Goal: Task Accomplishment & Management: Manage account settings

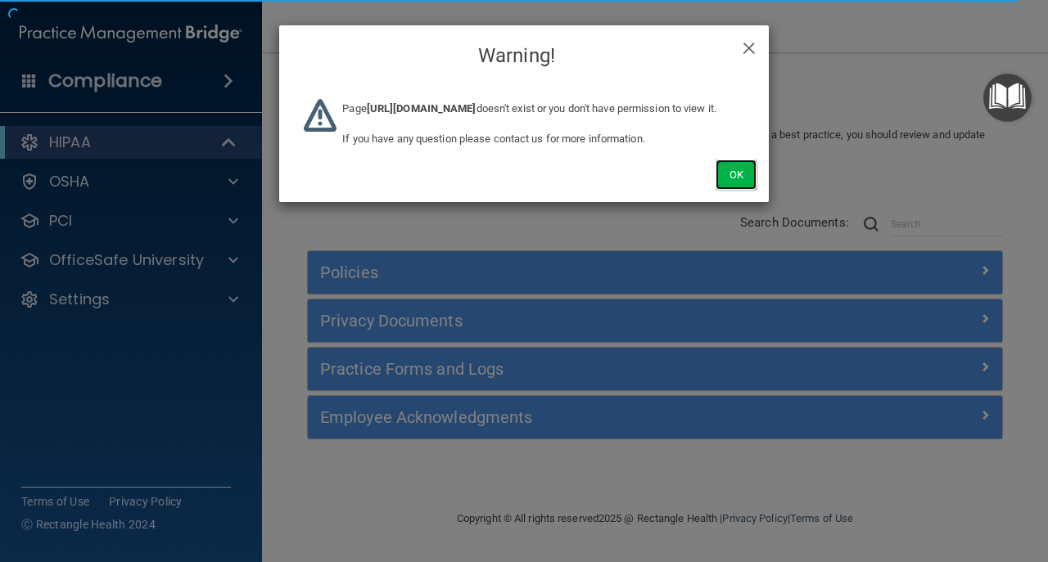
click at [719, 185] on button "Ok" at bounding box center [736, 175] width 41 height 30
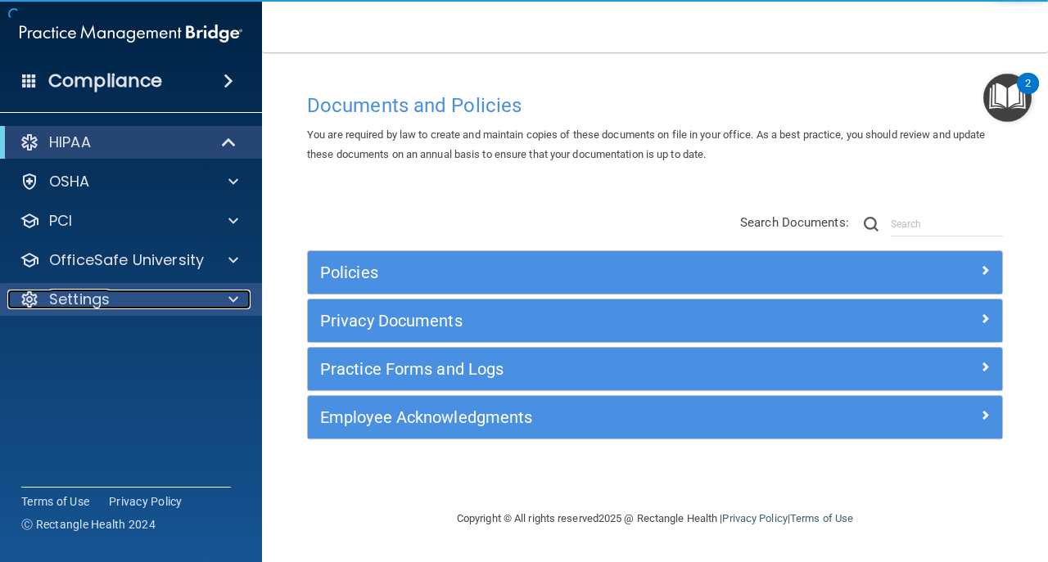
drag, startPoint x: 11, startPoint y: 300, endPoint x: 38, endPoint y: 295, distance: 28.3
click at [11, 299] on div "Settings" at bounding box center [108, 300] width 203 height 20
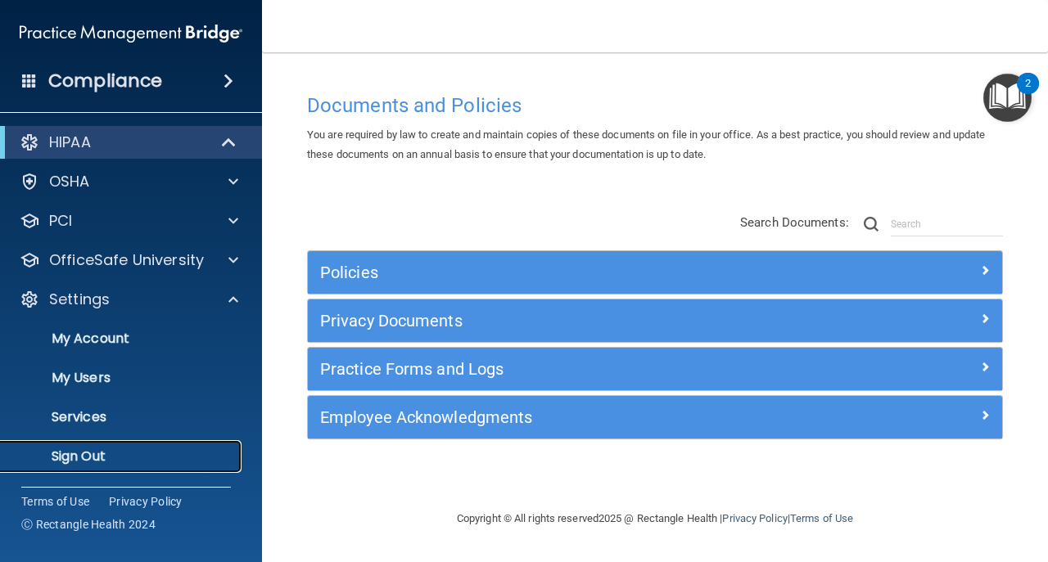
click at [95, 449] on p "Sign Out" at bounding box center [123, 457] width 224 height 16
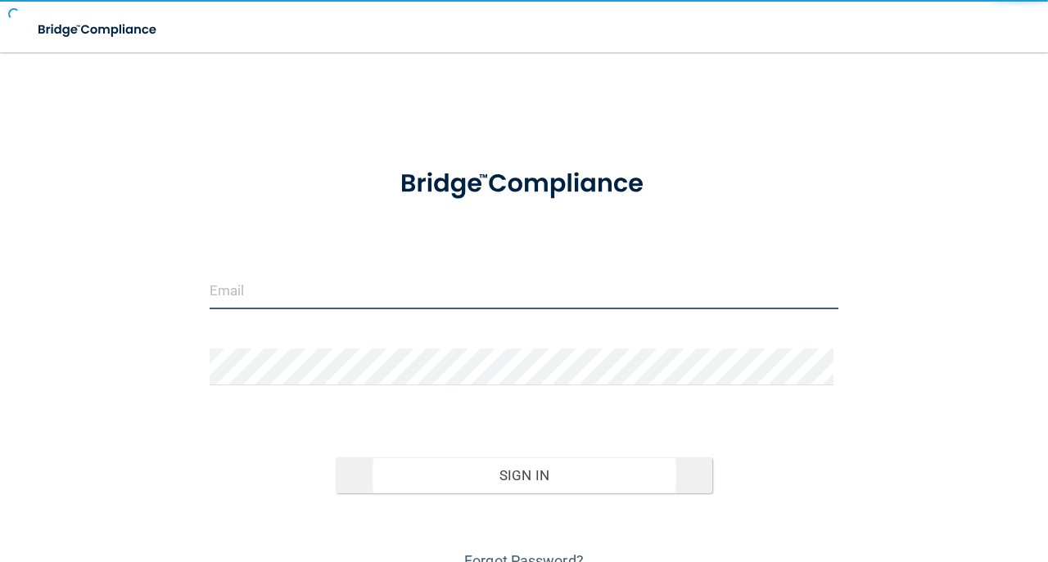
type input "avan@rectanglehealth.com"
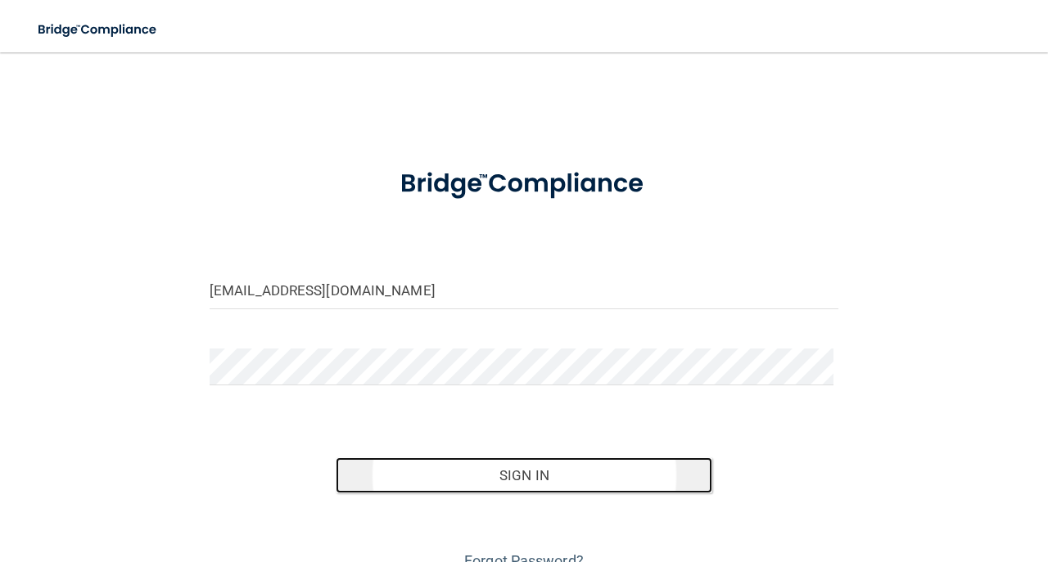
click at [616, 482] on button "Sign In" at bounding box center [524, 476] width 377 height 36
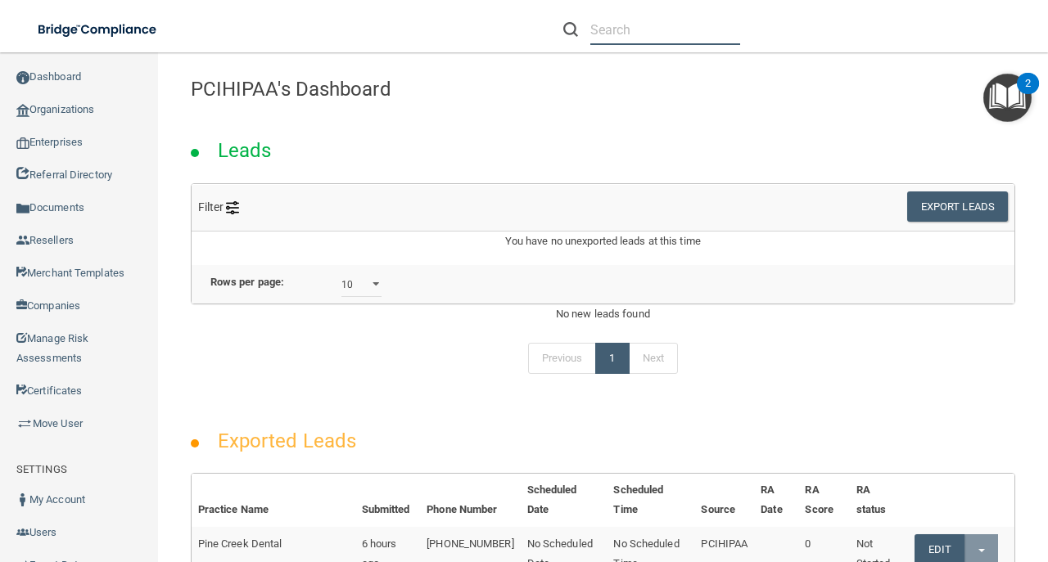
click at [645, 16] on input "text" at bounding box center [665, 30] width 150 height 30
paste input "B. Deirmenjian, D.D.S., Inc. DBA Smiles West Mission Hills"
type input "B. Deirmenjian, D.D.S., Inc. DBA Smiles West Mission Hills"
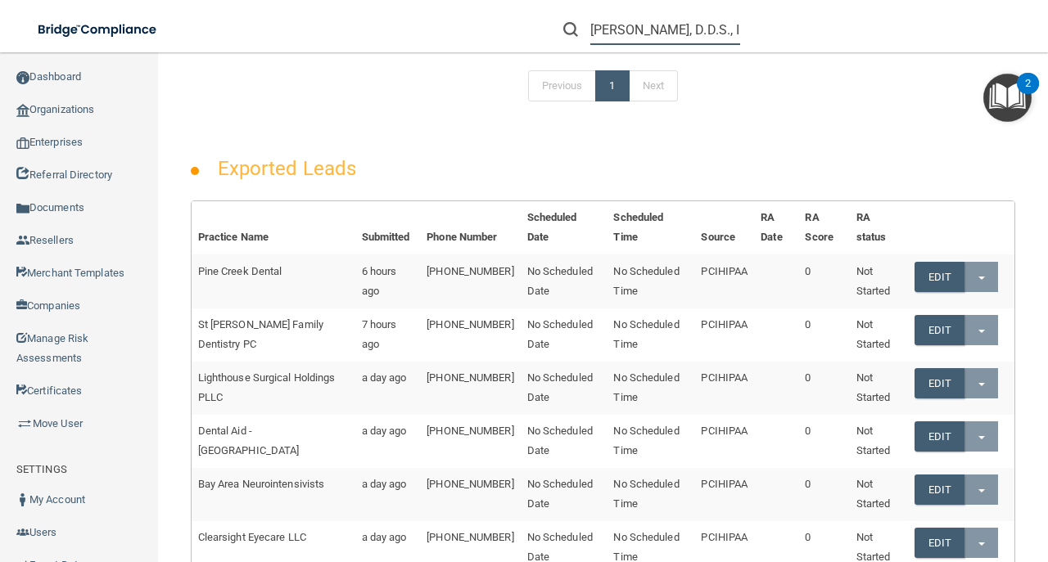
click at [639, 41] on input "B. Deirmenjian, D.D.S., Inc. DBA Smiles West Mission Hills" at bounding box center [665, 30] width 150 height 30
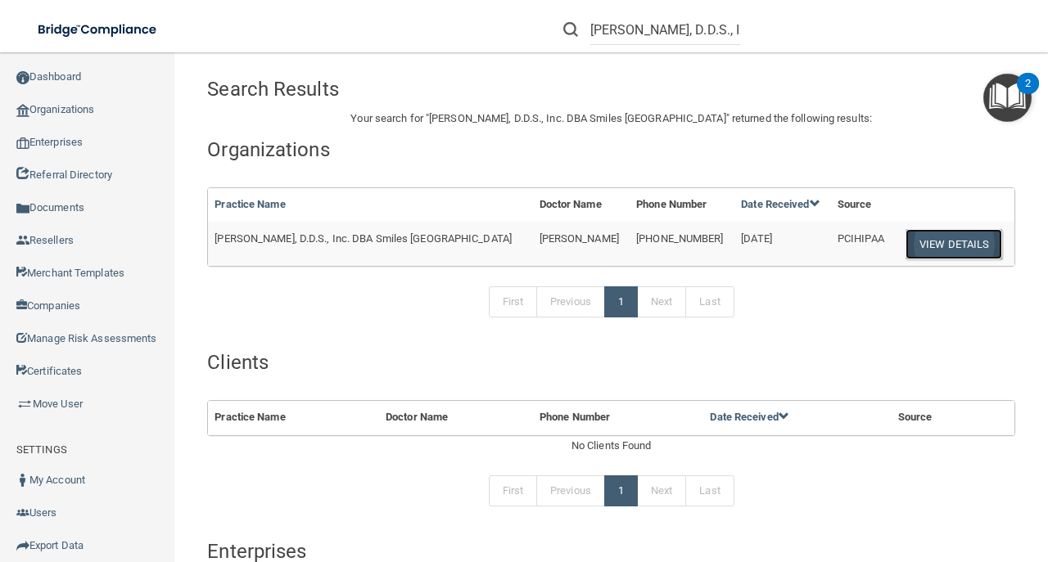
click at [960, 242] on button "View Details" at bounding box center [954, 244] width 97 height 30
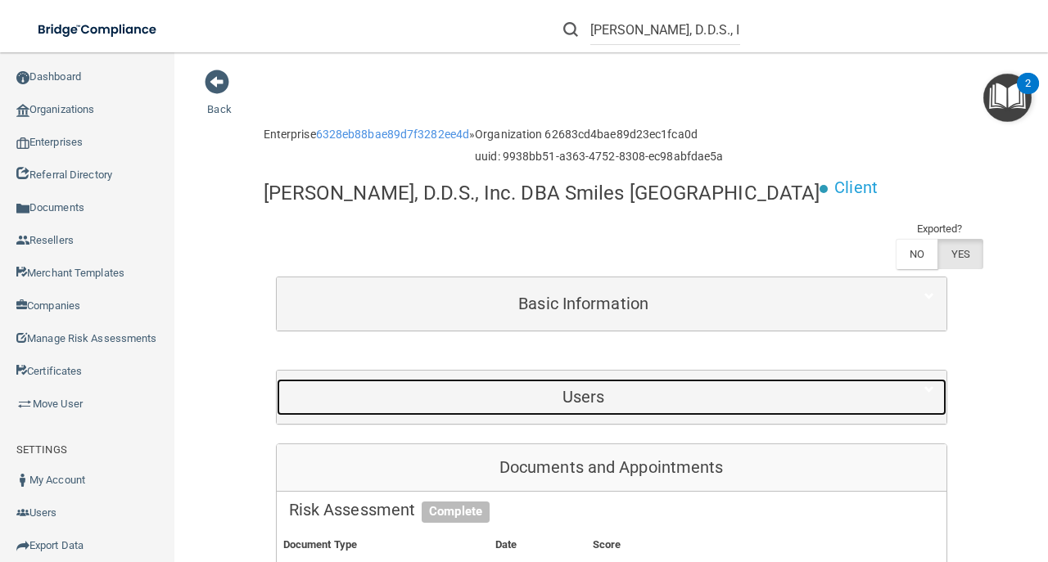
click at [656, 408] on div "Users" at bounding box center [584, 397] width 614 height 37
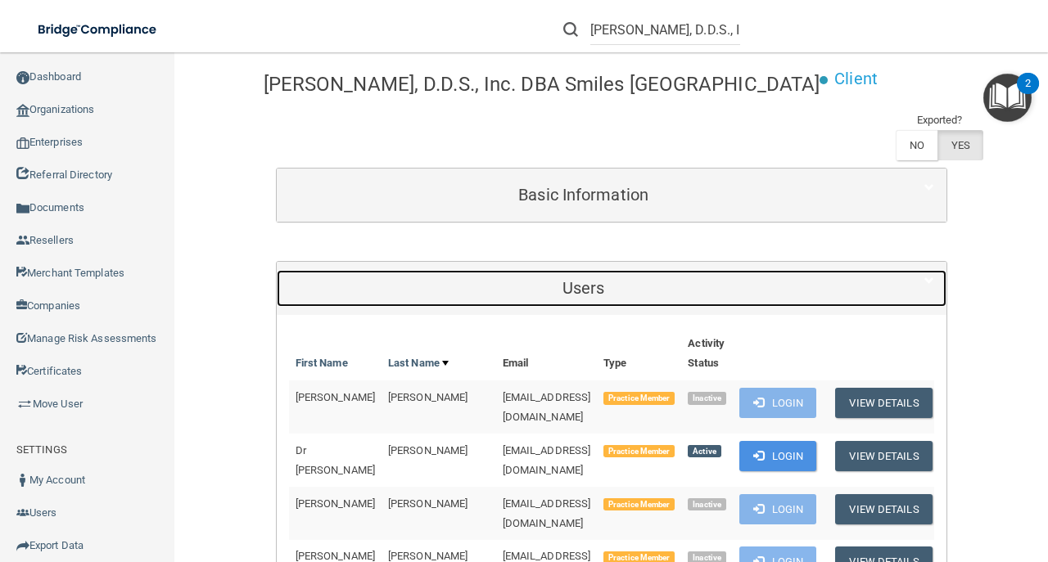
scroll to position [218, 0]
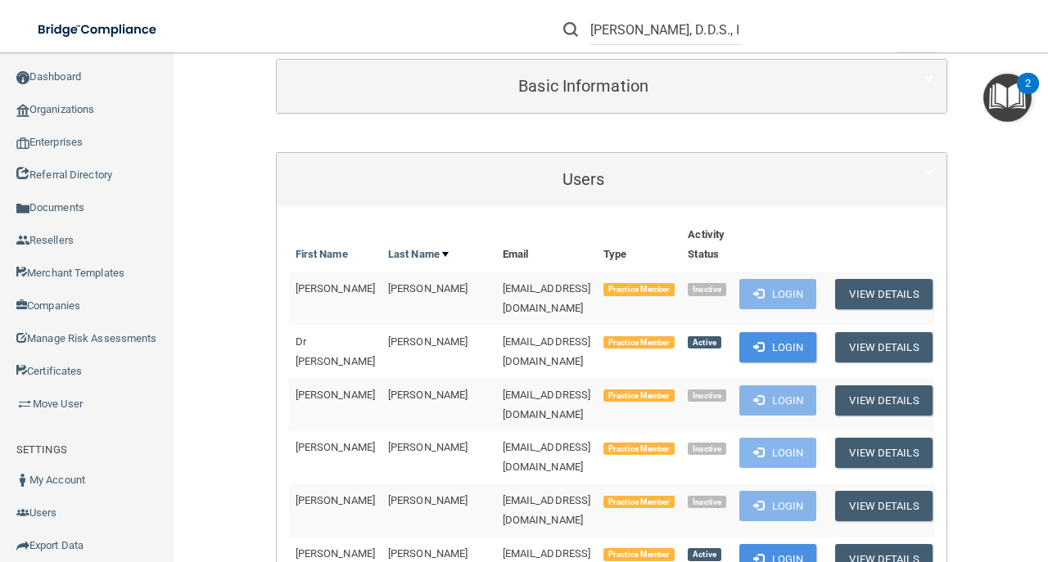
click at [503, 284] on span "adriearaiza@rocketmail.com" at bounding box center [547, 298] width 88 height 32
copy td "adriearaiza@rocketmail.com"
click at [503, 336] on span "dravobabian@yahoo.com" at bounding box center [547, 352] width 88 height 32
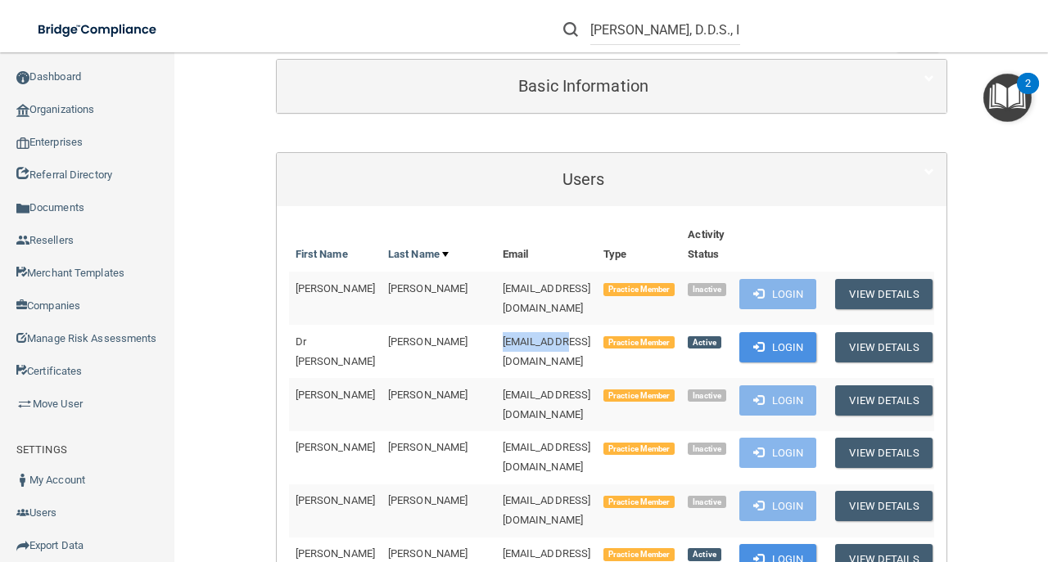
click at [503, 336] on span "dravobabian@yahoo.com" at bounding box center [547, 352] width 88 height 32
copy td "dravobabian@yahoo.com"
click at [503, 389] on span "nmart77@gmail.com" at bounding box center [547, 405] width 88 height 32
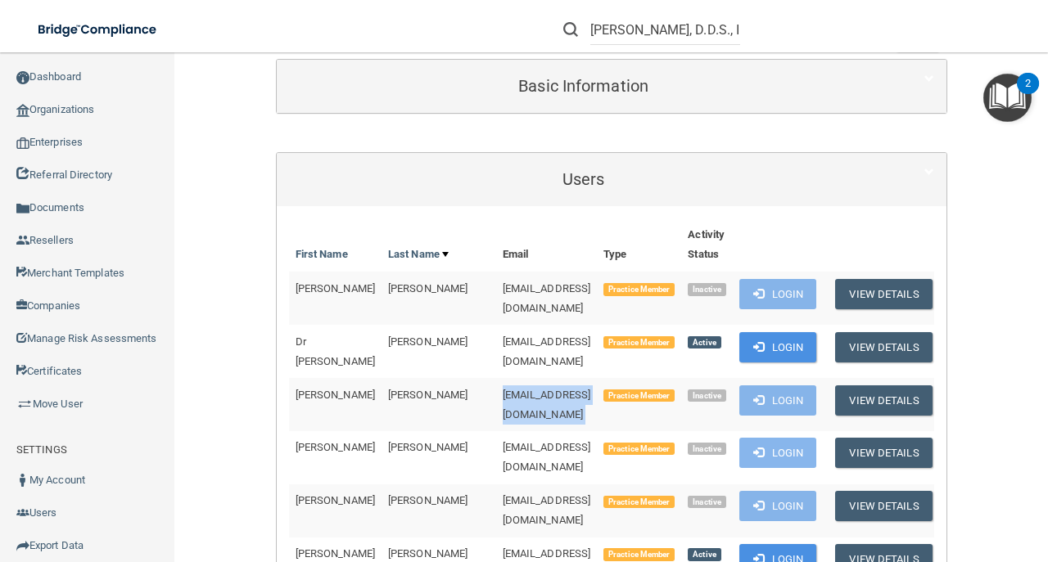
click at [503, 389] on span "nmart77@gmail.com" at bounding box center [547, 405] width 88 height 32
copy td "nmart77@gmail.com"
click at [496, 431] on td "antoniacastro5@yahoo.com" at bounding box center [547, 457] width 102 height 53
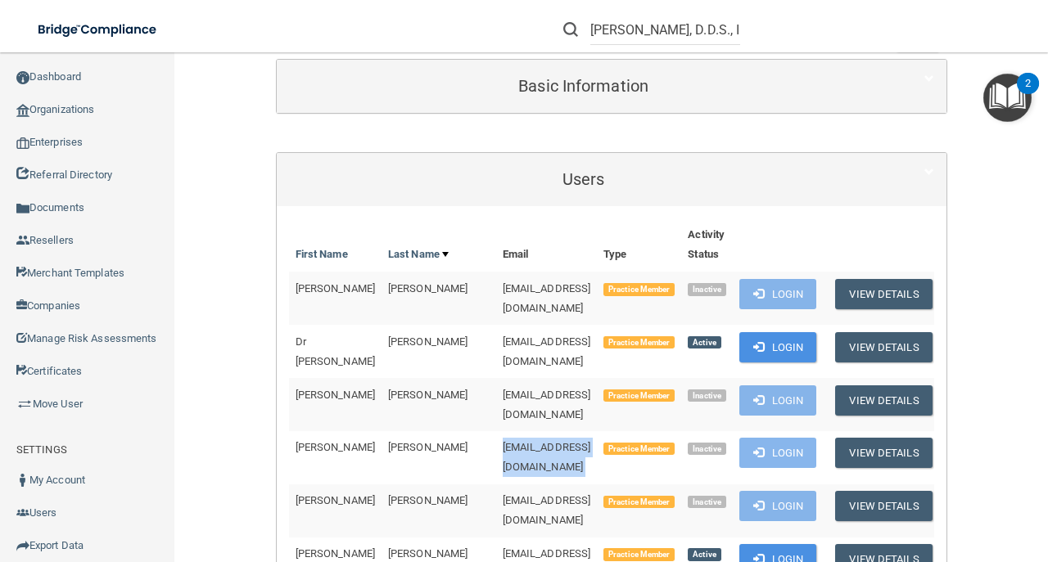
click at [496, 431] on td "antoniacastro5@yahoo.com" at bounding box center [547, 457] width 102 height 53
copy td "antoniacastro5@yahoo.com"
click at [526, 495] on span "selinacer75@gmail.com" at bounding box center [547, 511] width 88 height 32
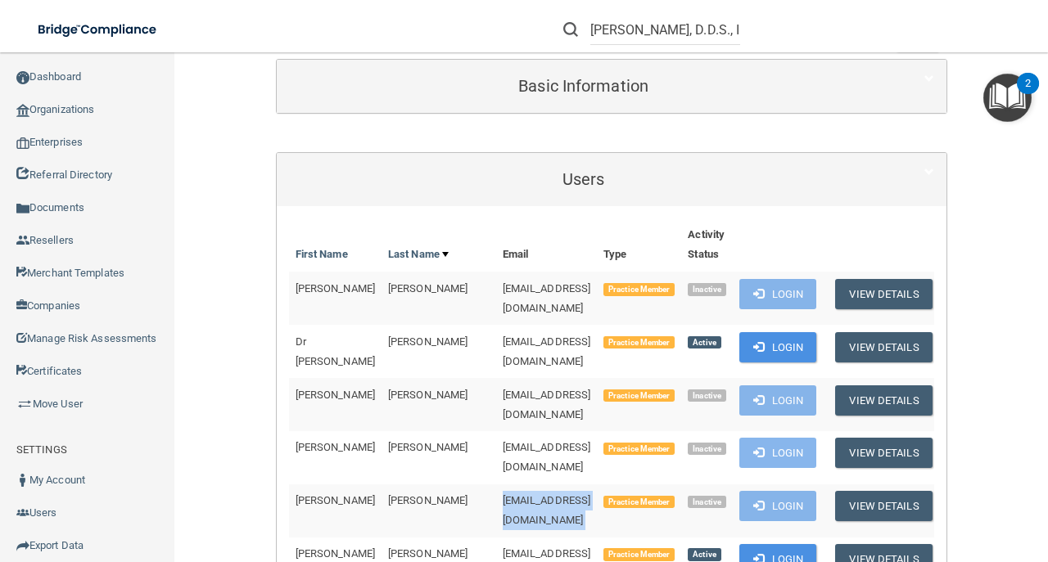
click at [526, 495] on span "selinacer75@gmail.com" at bounding box center [547, 511] width 88 height 32
copy td "selinacer75@gmail.com"
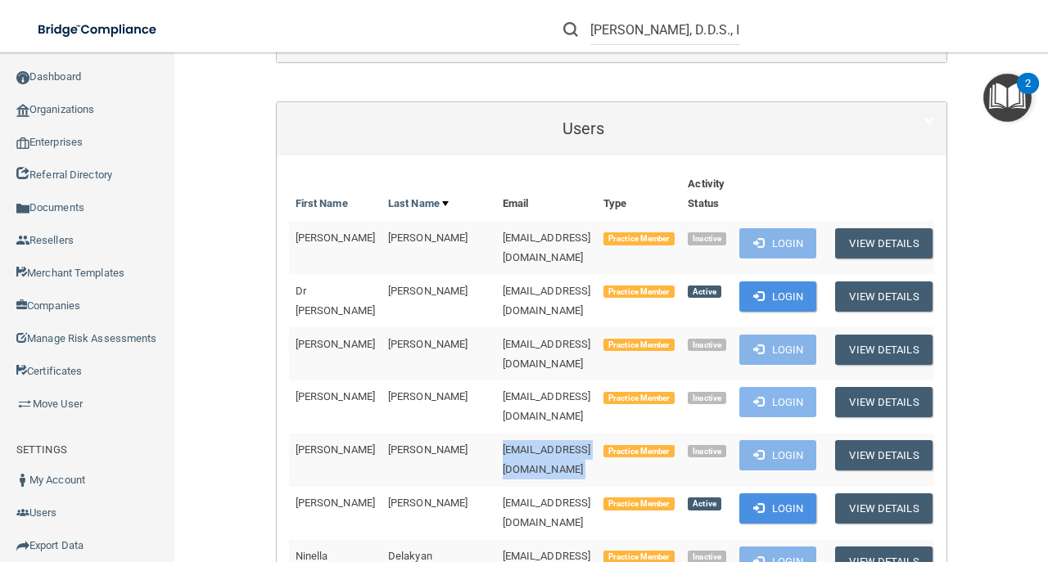
scroll to position [436, 0]
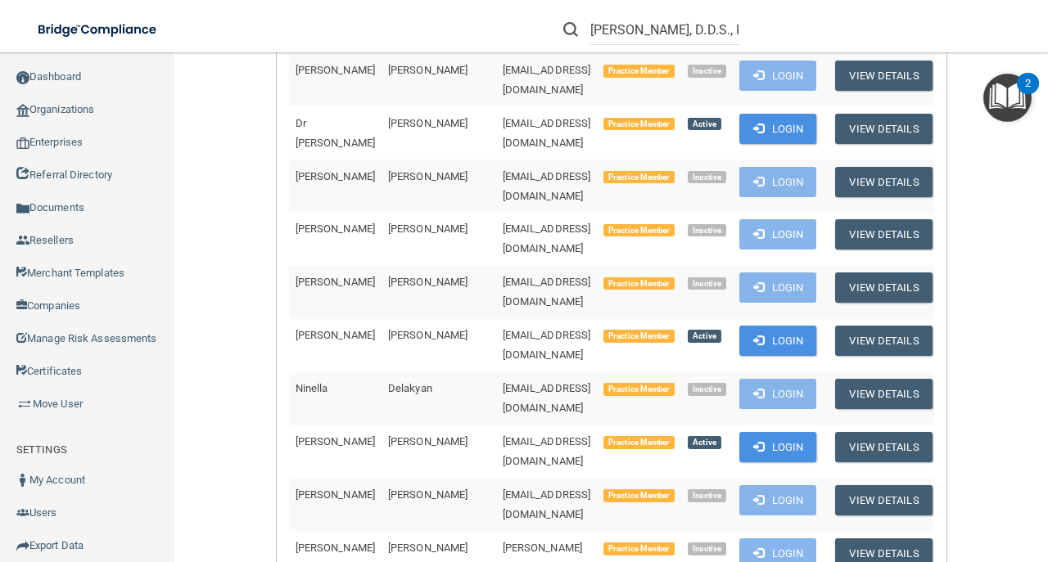
click at [503, 329] on span "karen_cortes_07@yahoo.com" at bounding box center [547, 345] width 88 height 32
copy td "karen_cortes_07@yahoo.com"
click at [503, 382] on span "nbogusp@gmail.com" at bounding box center [547, 398] width 88 height 32
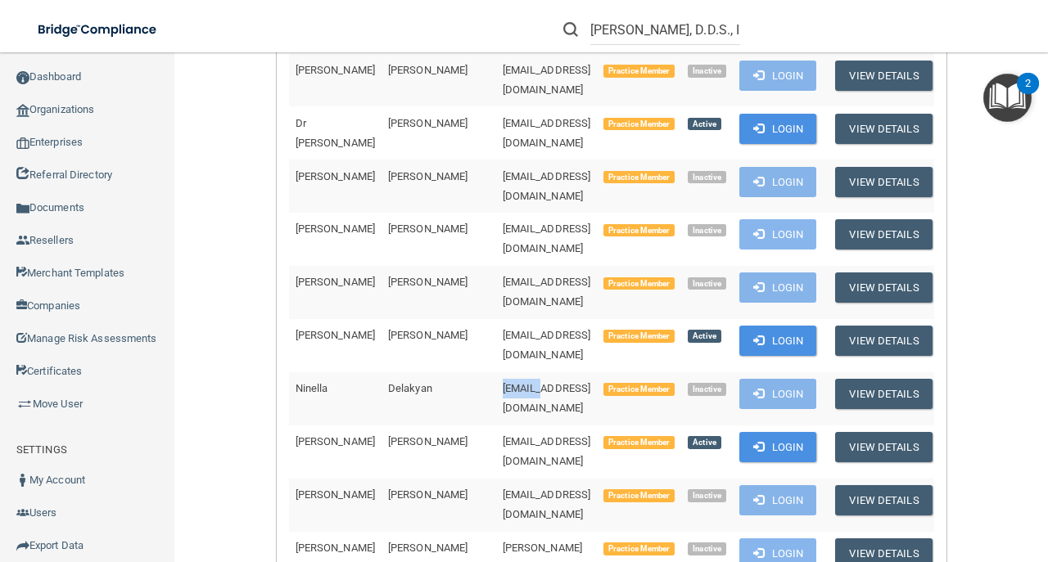
click at [503, 382] on span "nbogusp@gmail.com" at bounding box center [547, 398] width 88 height 32
copy td "nbogusp@gmail.com"
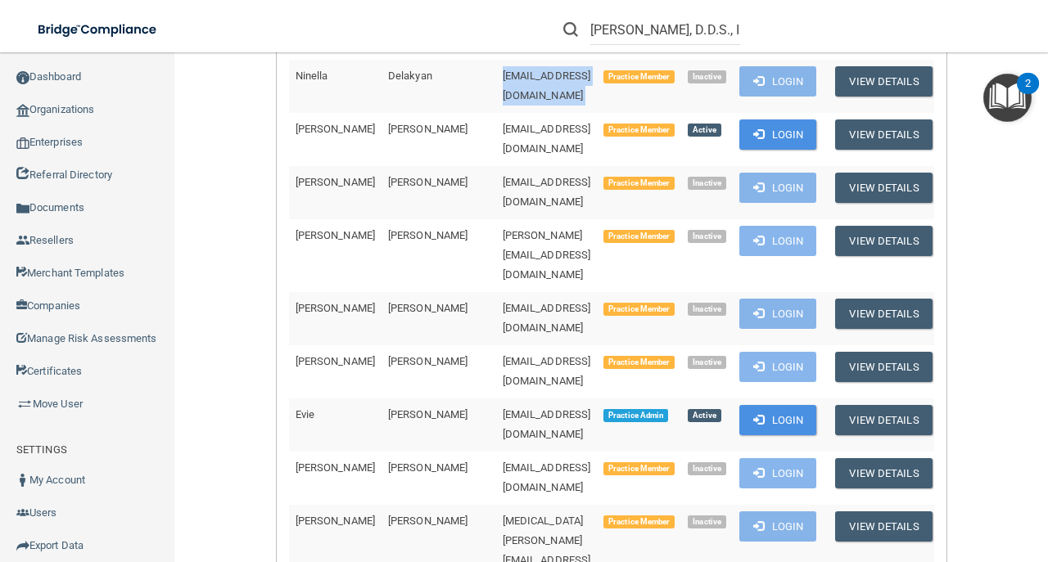
scroll to position [709, 0]
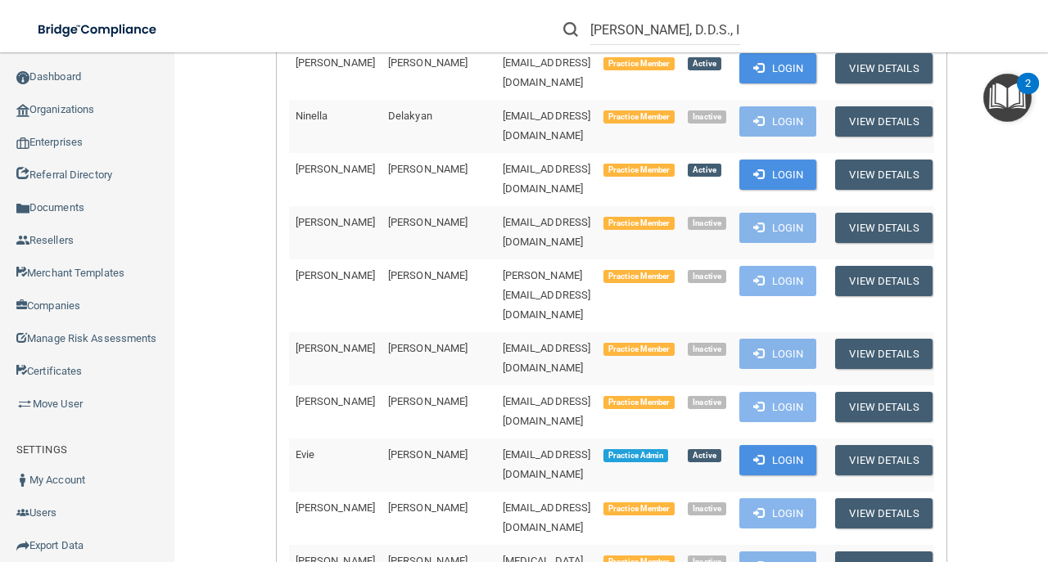
click at [503, 163] on span "mandito8199@gmail.com" at bounding box center [547, 179] width 88 height 32
copy td "mandito8199@gmail.com"
click at [503, 216] on span "merrickelrod87@gmail.com" at bounding box center [547, 232] width 88 height 32
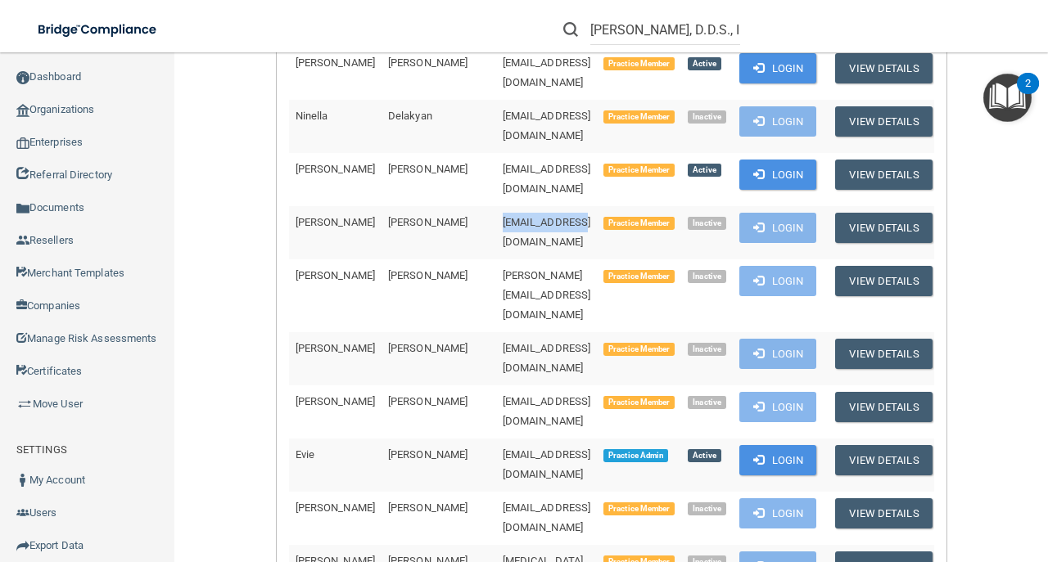
click at [503, 216] on span "merrickelrod87@gmail.com" at bounding box center [547, 232] width 88 height 32
copy td "merrickelrod87@gmail.com"
click at [503, 269] on span "juanita@smileswest.com" at bounding box center [547, 295] width 88 height 52
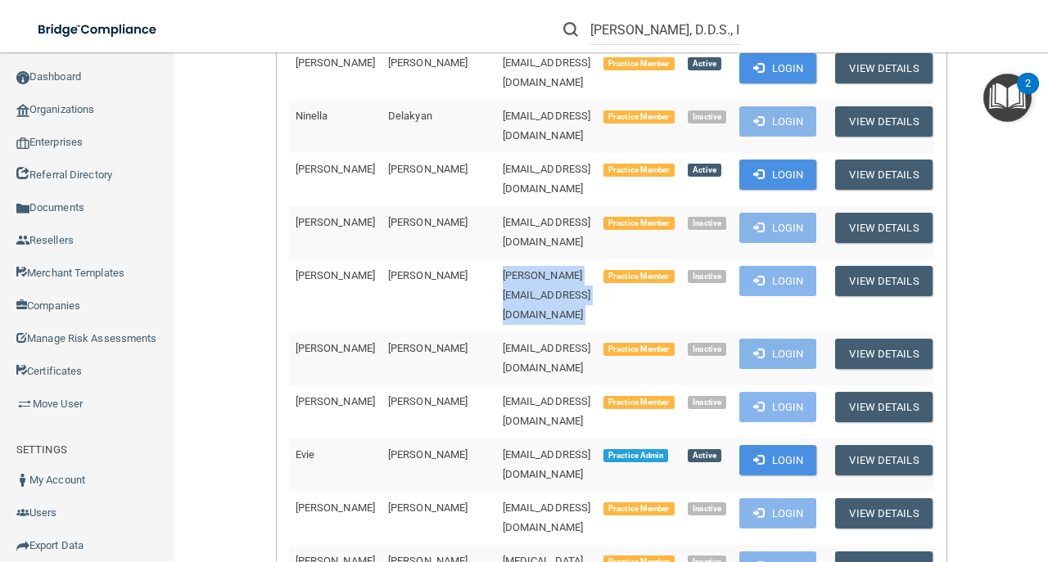
click at [503, 269] on span "juanita@smileswest.com" at bounding box center [547, 295] width 88 height 52
copy td "juanita@smileswest.com"
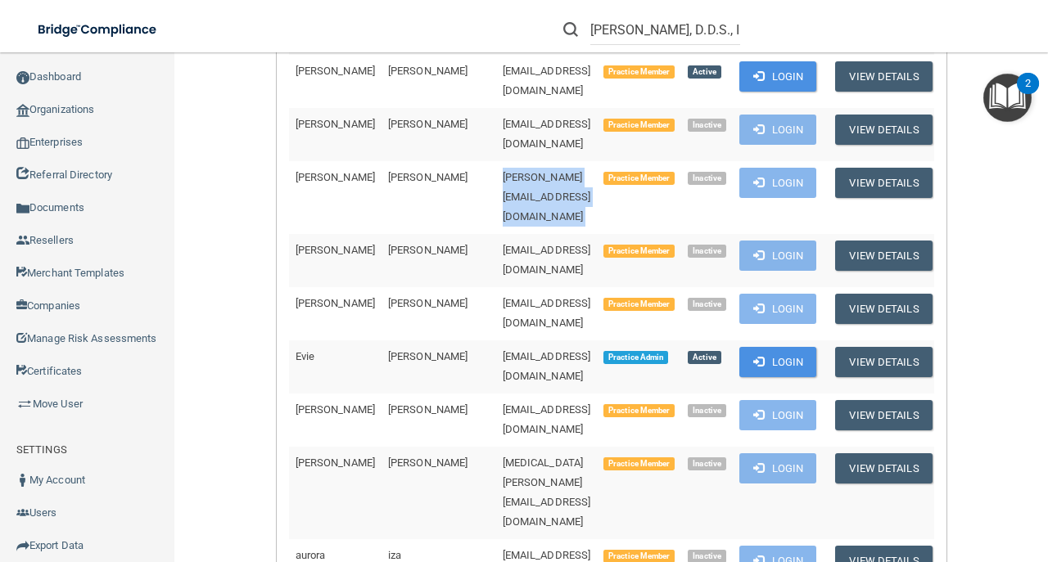
scroll to position [819, 0]
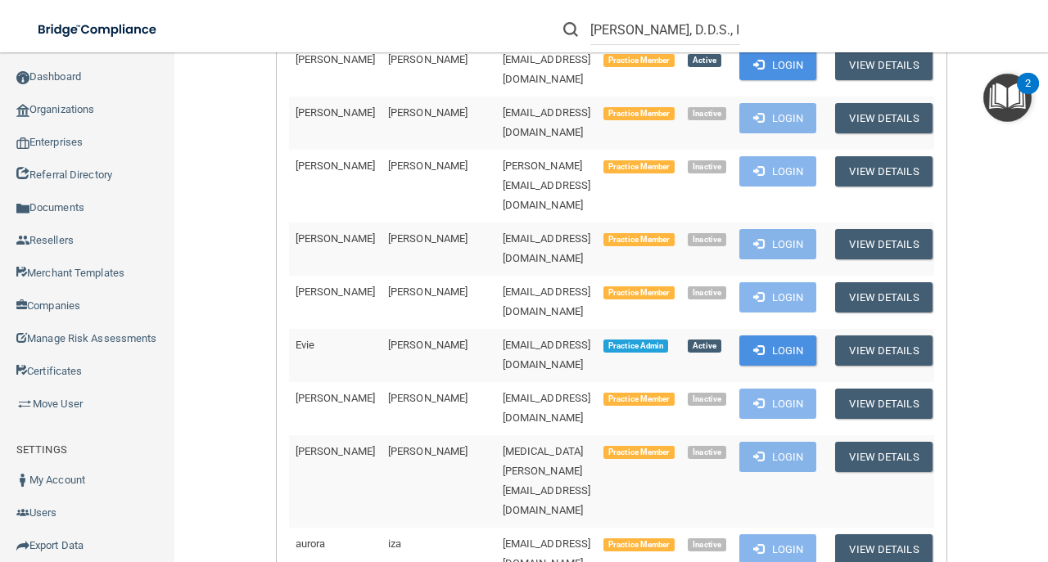
click at [503, 233] on span "santamony5@gmail.com" at bounding box center [547, 249] width 88 height 32
click at [503, 286] on span "josueflores8888@icloud.com" at bounding box center [547, 302] width 88 height 32
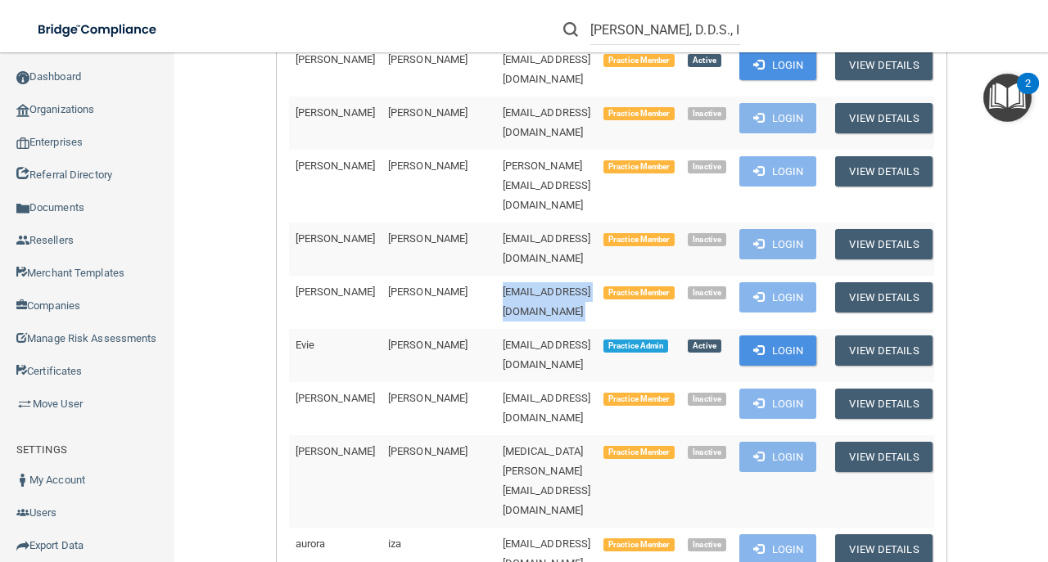
click at [503, 286] on span "josueflores8888@icloud.com" at bounding box center [547, 302] width 88 height 32
click at [503, 339] on span "evie@smileswest.com" at bounding box center [547, 355] width 88 height 32
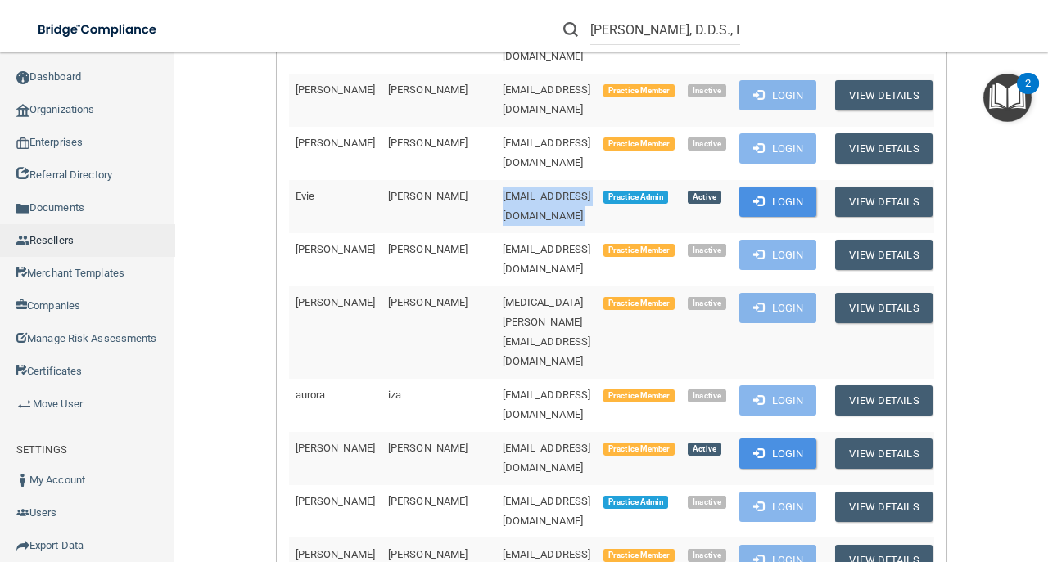
scroll to position [928, 0]
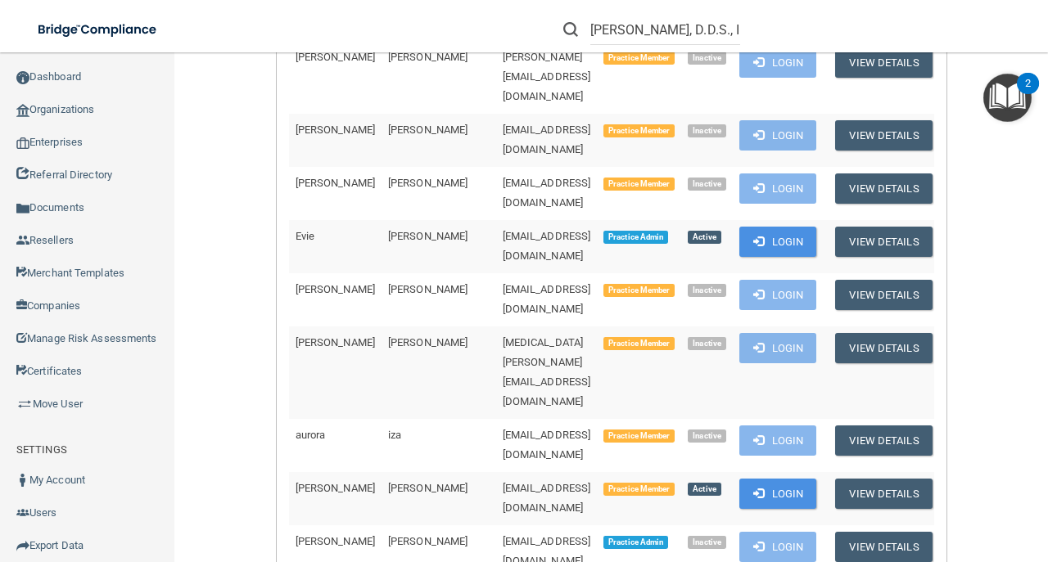
click at [526, 283] on span "j.holguin23@yahoo.com" at bounding box center [547, 299] width 88 height 32
click at [503, 337] on span "yasmin.hurtado@yahoo.com" at bounding box center [547, 372] width 88 height 71
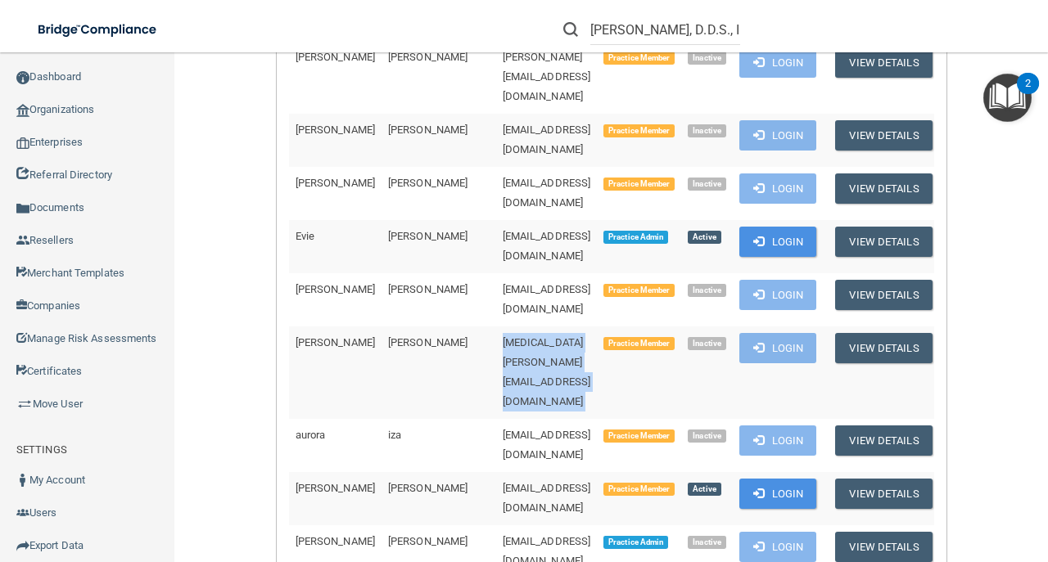
click at [503, 337] on span "yasmin.hurtado@yahoo.com" at bounding box center [547, 372] width 88 height 71
click at [496, 419] on td "auroraiza315@gmail.com" at bounding box center [547, 445] width 102 height 53
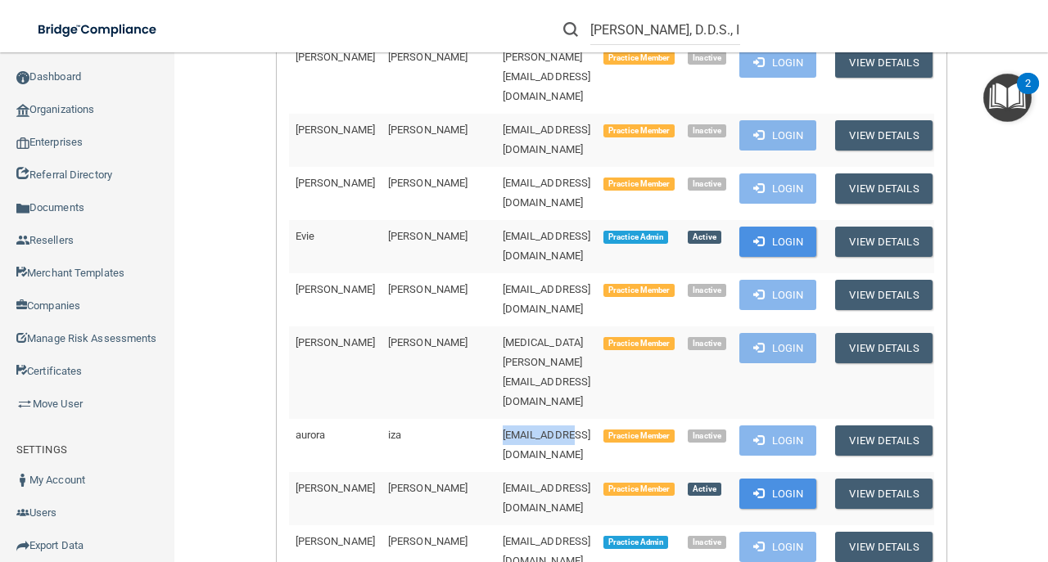
click at [496, 419] on td "auroraiza315@gmail.com" at bounding box center [547, 445] width 102 height 53
click at [496, 472] on td "donaldluong48@gmail.com" at bounding box center [547, 498] width 102 height 53
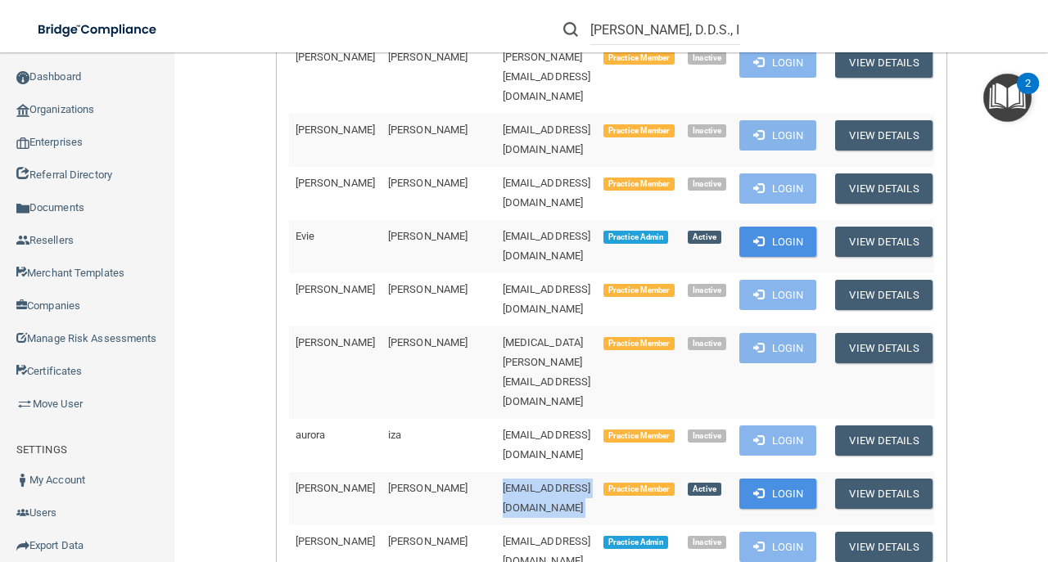
click at [496, 472] on td "donaldluong48@gmail.com" at bounding box center [547, 498] width 102 height 53
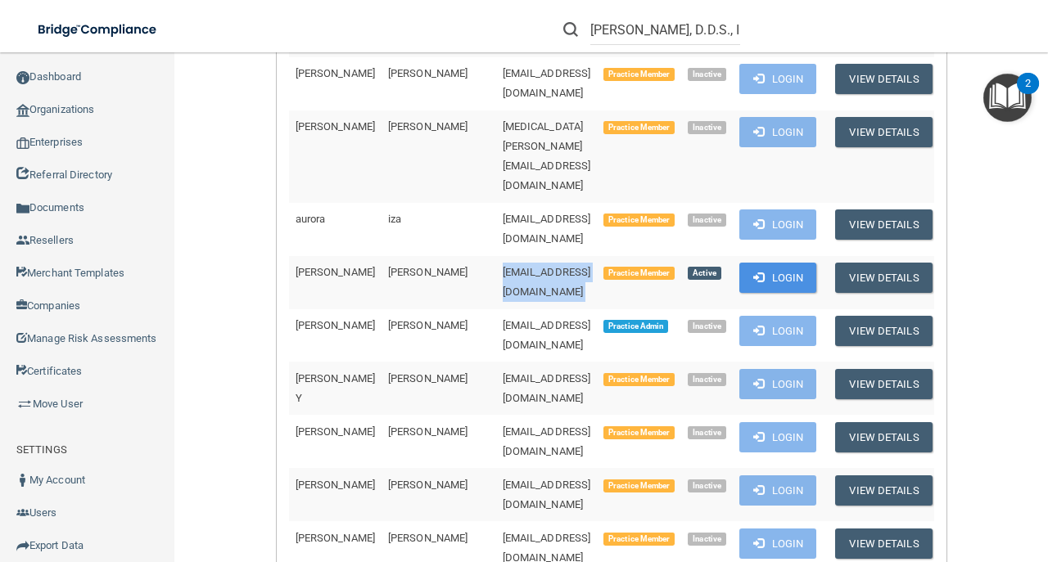
scroll to position [1146, 0]
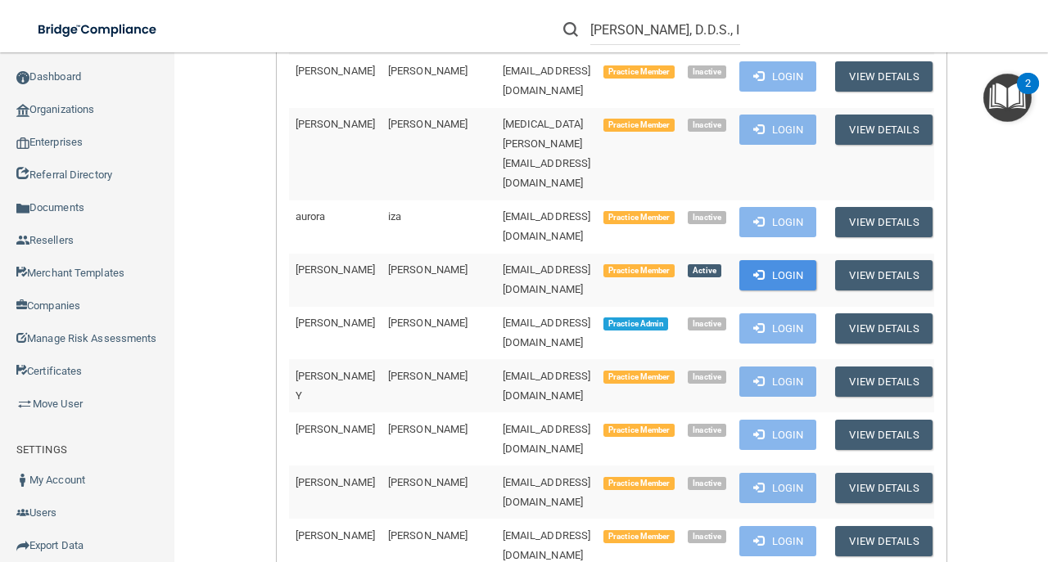
click at [503, 317] on span "pmaldonado@smileswest.com" at bounding box center [547, 333] width 88 height 32
click at [503, 370] on span "1mayramartinez0308@gmail.com" at bounding box center [547, 386] width 88 height 32
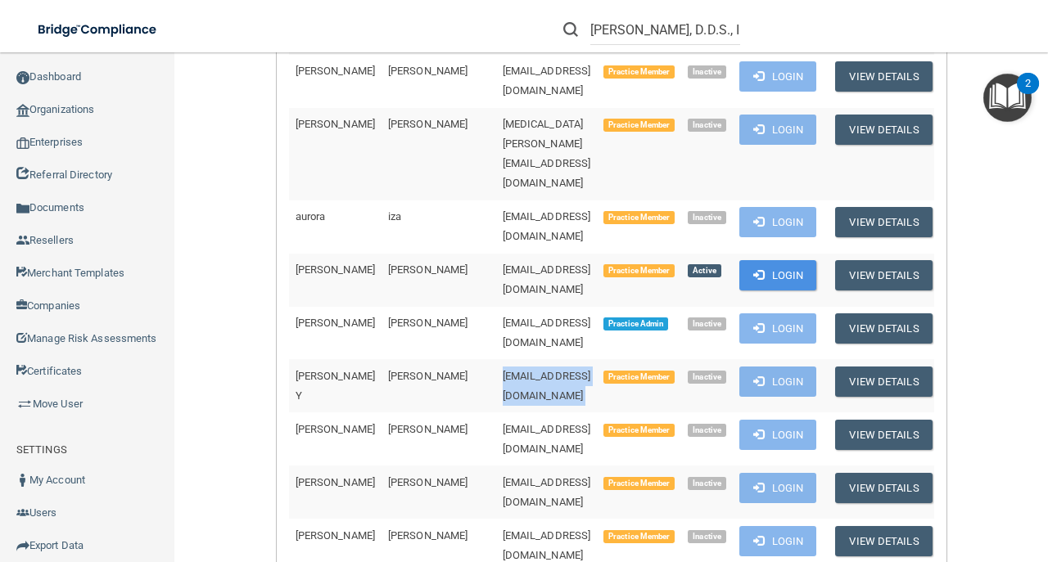
click at [503, 370] on span "1mayramartinez0308@gmail.com" at bounding box center [547, 386] width 88 height 32
click at [503, 423] on span "erimorales@ymail.com" at bounding box center [547, 439] width 88 height 32
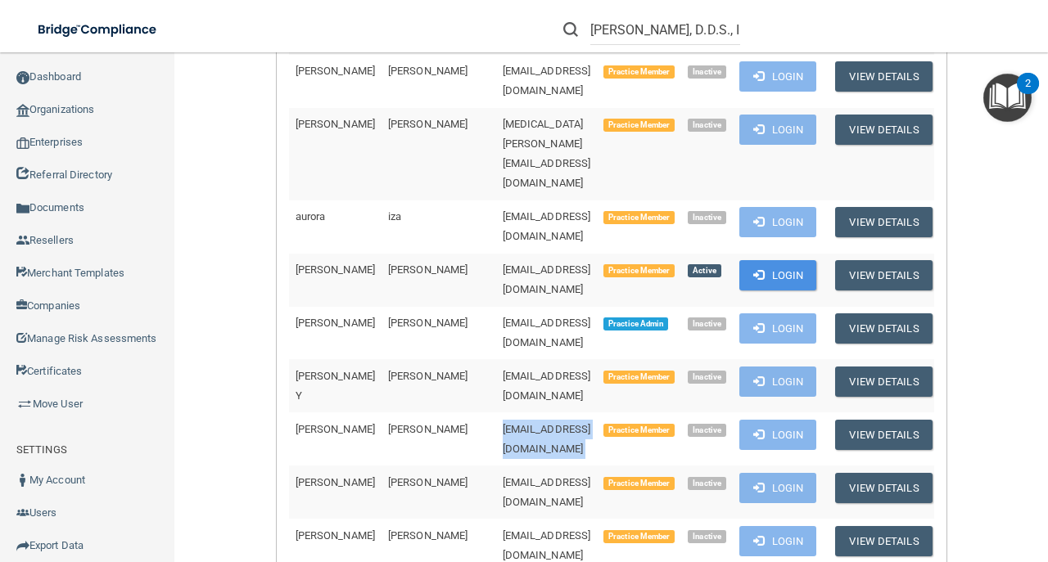
click at [503, 423] on span "erimorales@ymail.com" at bounding box center [547, 439] width 88 height 32
click at [503, 477] on span "muntran440@gmail.com" at bounding box center [547, 493] width 88 height 32
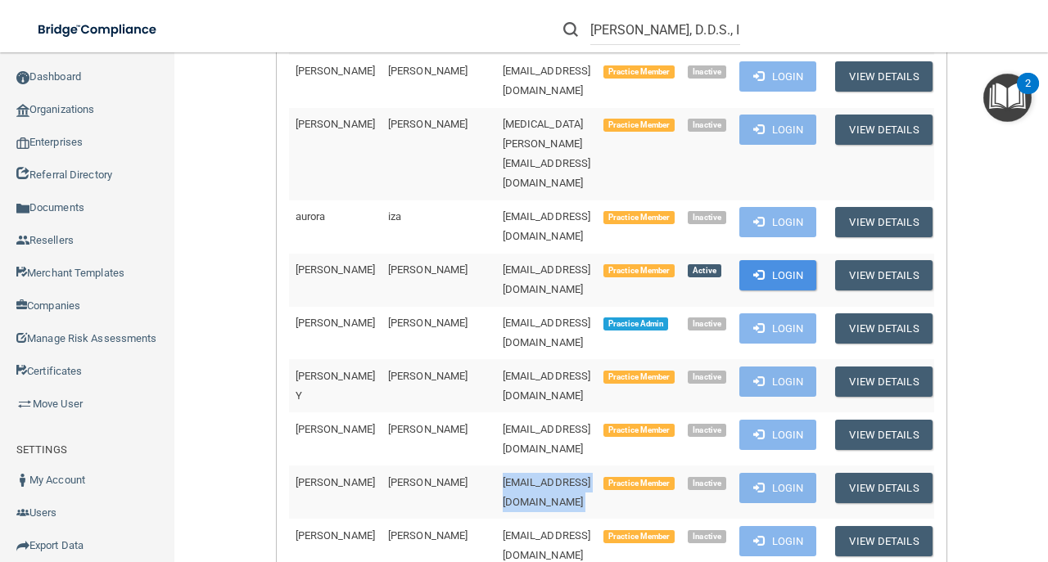
click at [503, 477] on span "muntran440@gmail.com" at bounding box center [547, 493] width 88 height 32
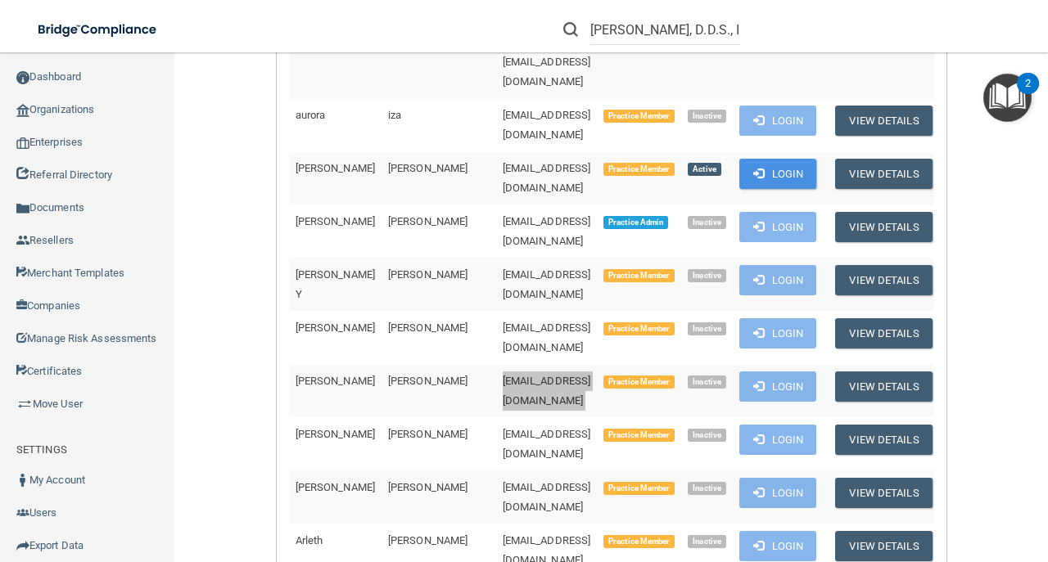
scroll to position [1200, 0]
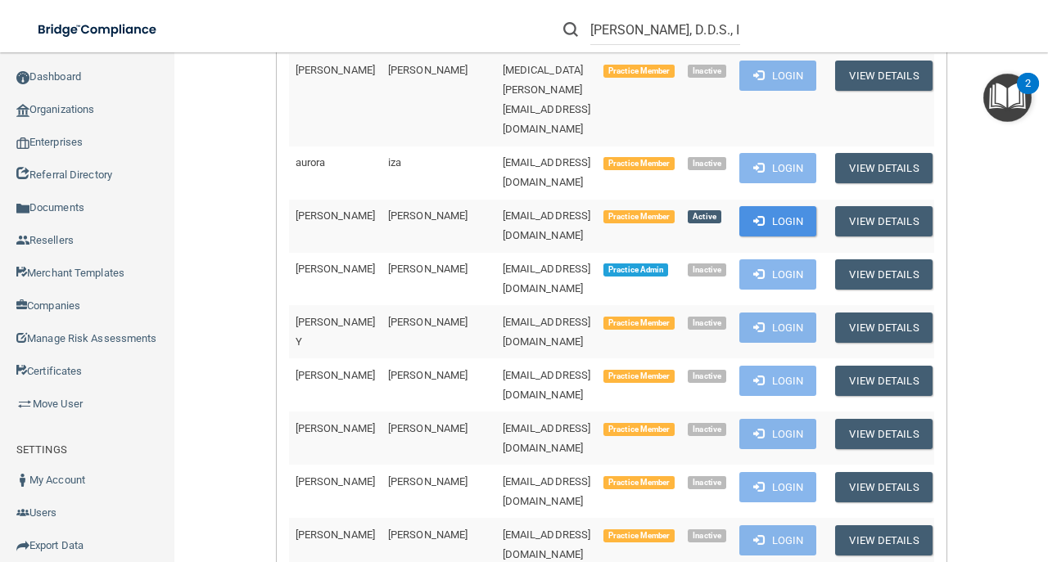
click at [509, 476] on span "aubrey2cute77@gmail.com" at bounding box center [547, 492] width 88 height 32
click at [496, 518] on td "srazo1025@gmail.com" at bounding box center [547, 544] width 102 height 53
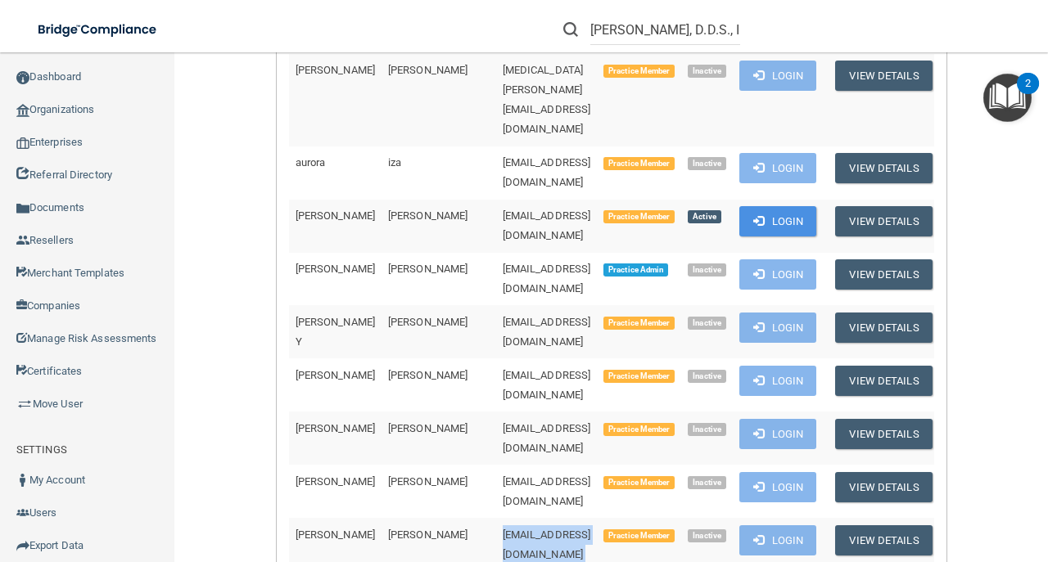
click at [496, 518] on td "srazo1025@gmail.com" at bounding box center [547, 544] width 102 height 53
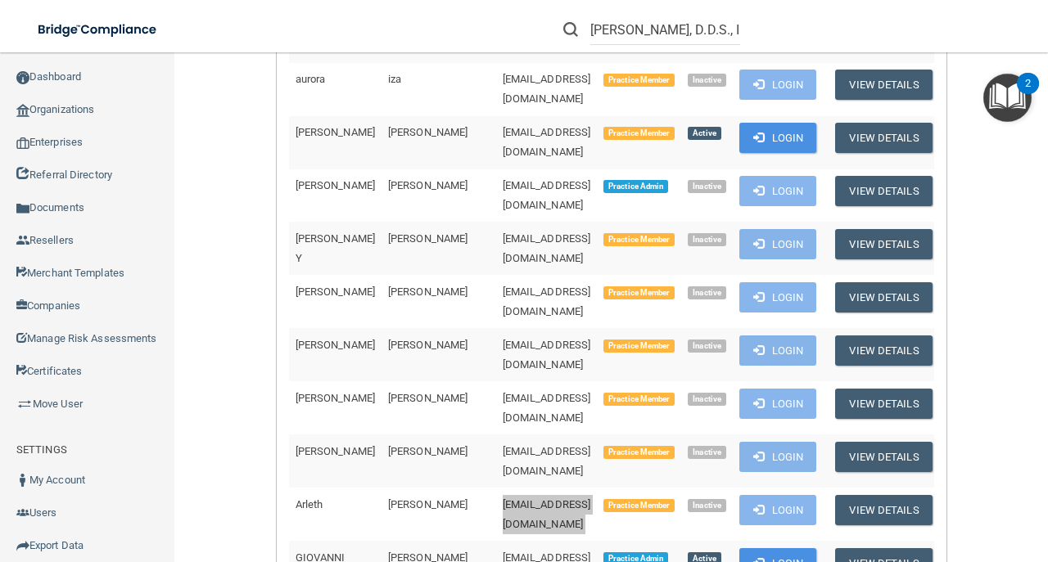
scroll to position [1419, 0]
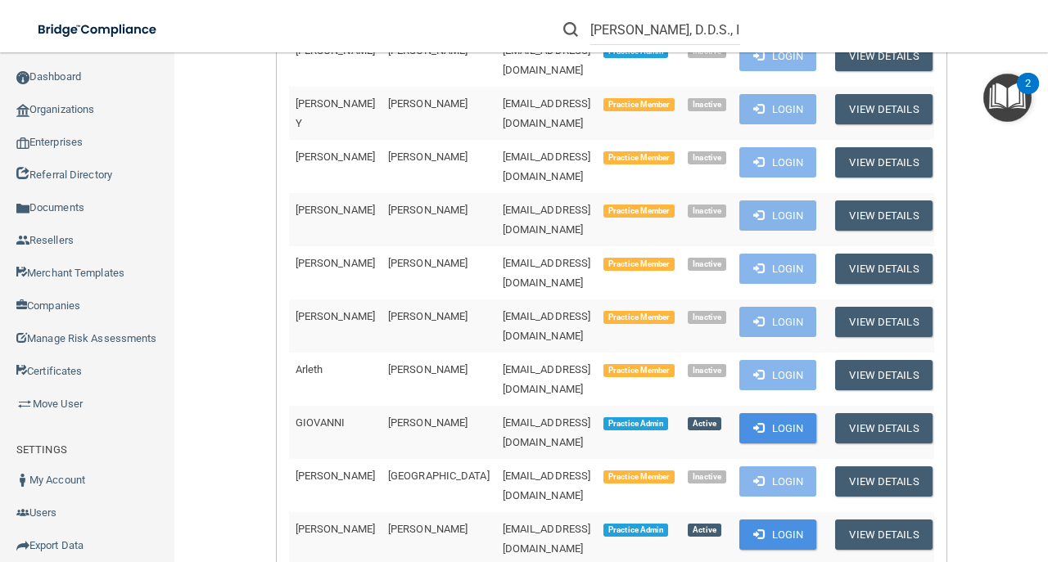
click at [503, 417] on span "halo_200797@yahoo.com" at bounding box center [547, 433] width 88 height 32
click at [503, 470] on span "libny0410@gmail.com" at bounding box center [547, 486] width 88 height 32
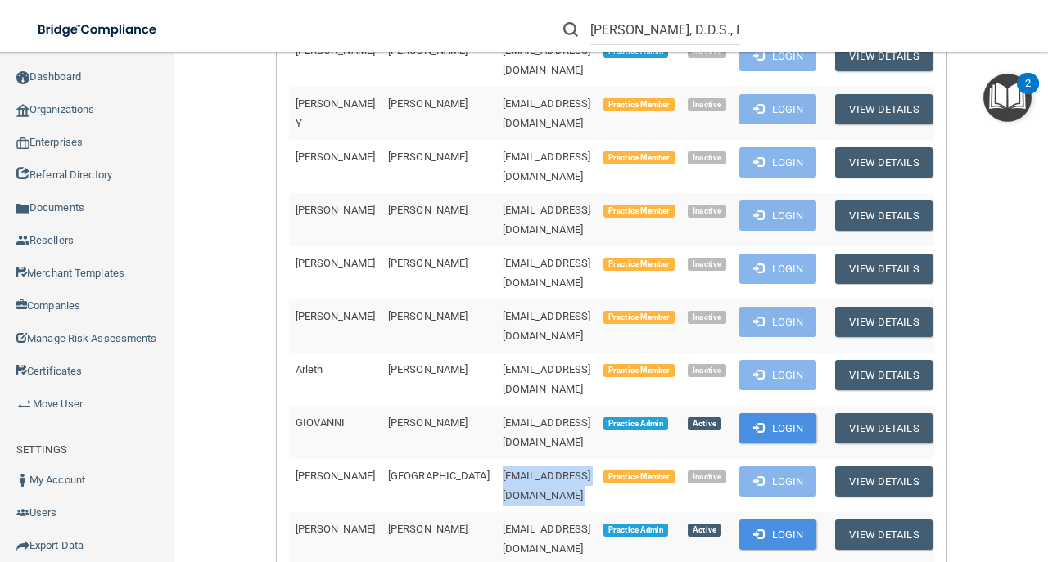
click at [503, 470] on span "libny0410@gmail.com" at bounding box center [547, 486] width 88 height 32
click at [496, 513] on td "mission-natalie@smileswest.com" at bounding box center [547, 539] width 102 height 53
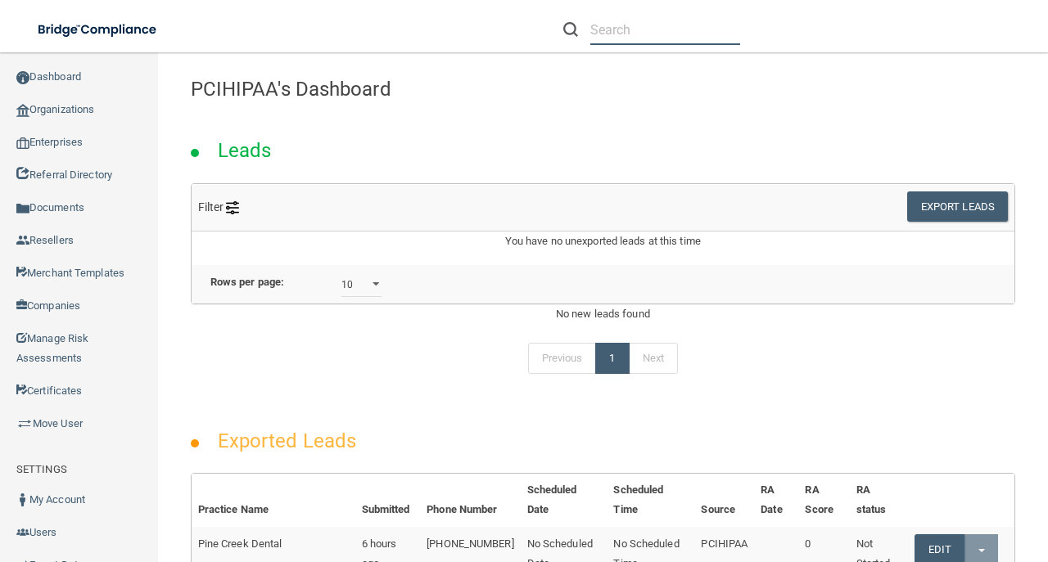
click at [624, 22] on input "text" at bounding box center [665, 30] width 150 height 30
paste input "Smiles West of SFV"
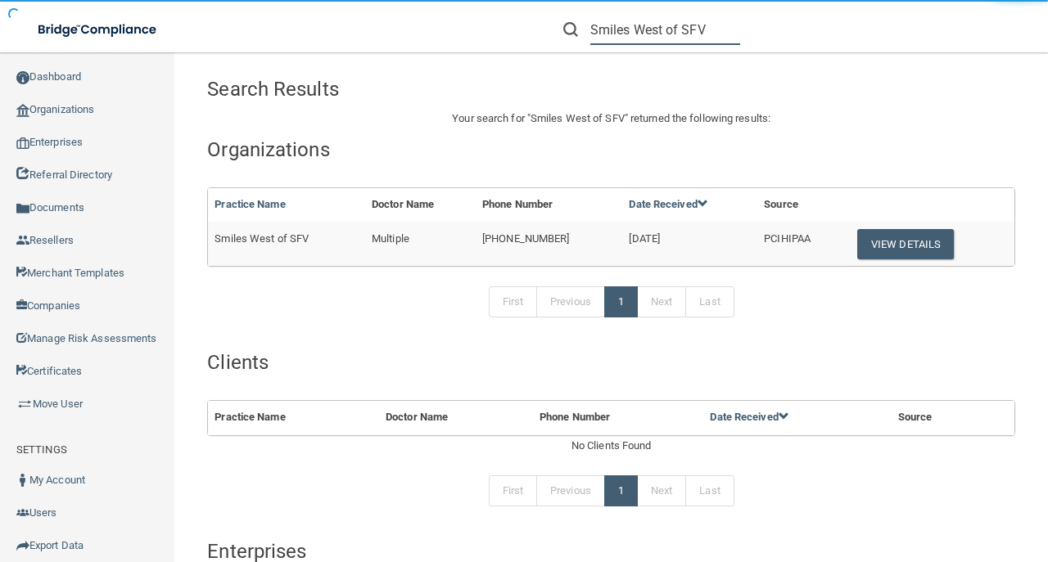
type input "Smiles West of SFV"
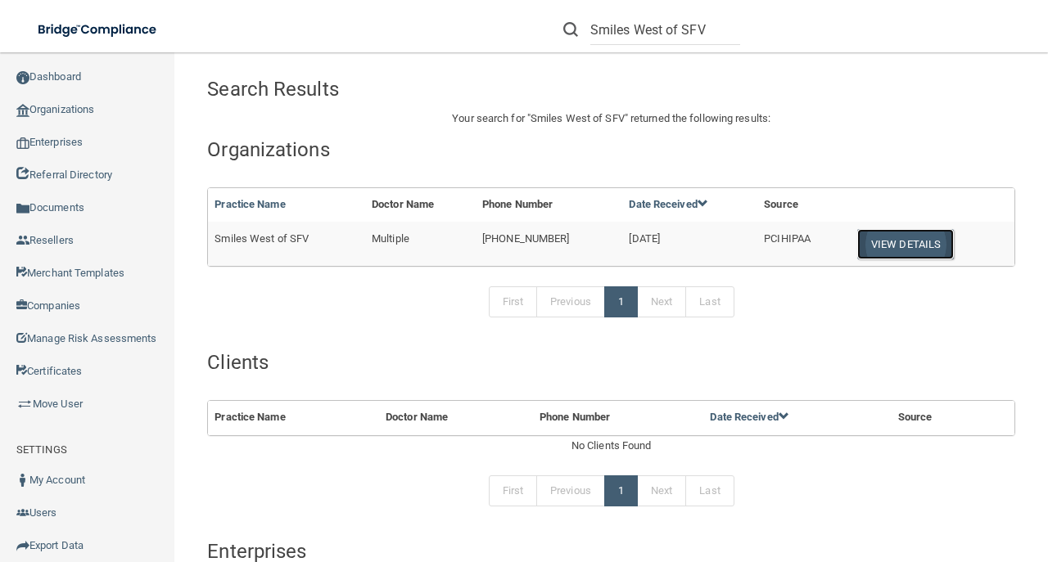
click at [857, 247] on button "View Details" at bounding box center [905, 244] width 97 height 30
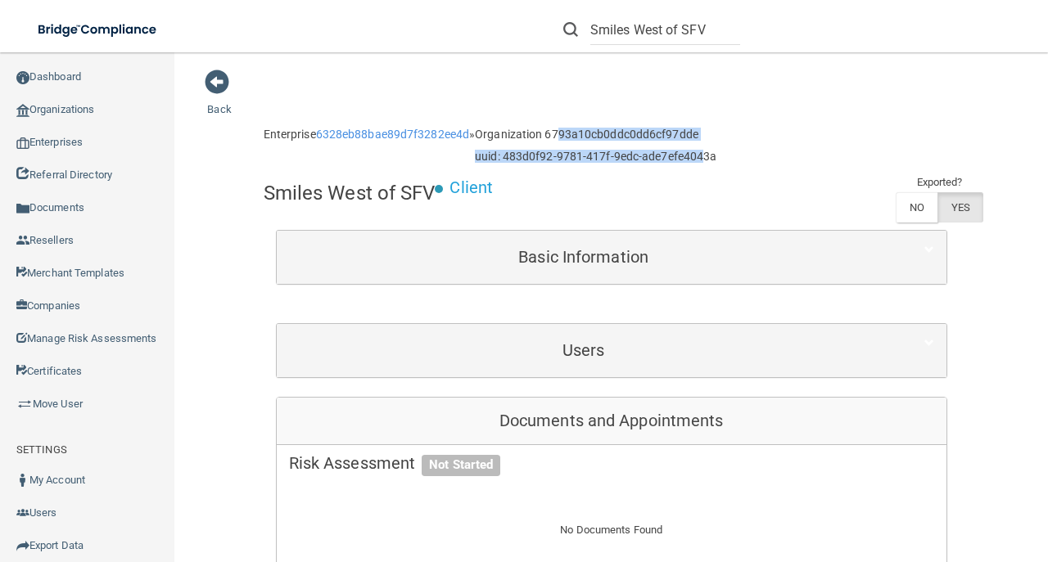
drag, startPoint x: 711, startPoint y: 141, endPoint x: 566, endPoint y: 133, distance: 145.1
click at [566, 133] on div "Organization 6793a10cb0ddc0dd6cf97dde uuid: 483d0f92-9781-417f-9edc-ade7efe4043a" at bounding box center [596, 146] width 242 height 53
click at [725, 124] on div "Enterprise 6328eb88bae89d7f3282ee4d » Organization 6793a10cb0ddc0dd6cf97dde uui…" at bounding box center [612, 146] width 696 height 53
drag, startPoint x: 744, startPoint y: 129, endPoint x: 549, endPoint y: 131, distance: 194.9
click at [549, 131] on div "Enterprise 6328eb88bae89d7f3282ee4d » Organization 6793a10cb0ddc0dd6cf97dde uui…" at bounding box center [612, 146] width 696 height 53
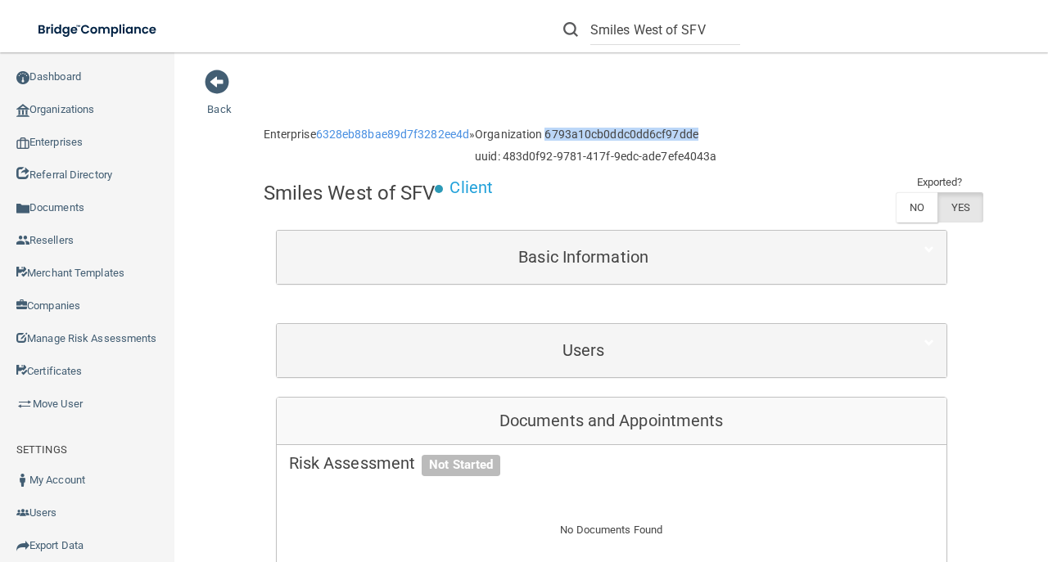
copy h6 "6793a10cb0ddc0dd6cf97dde"
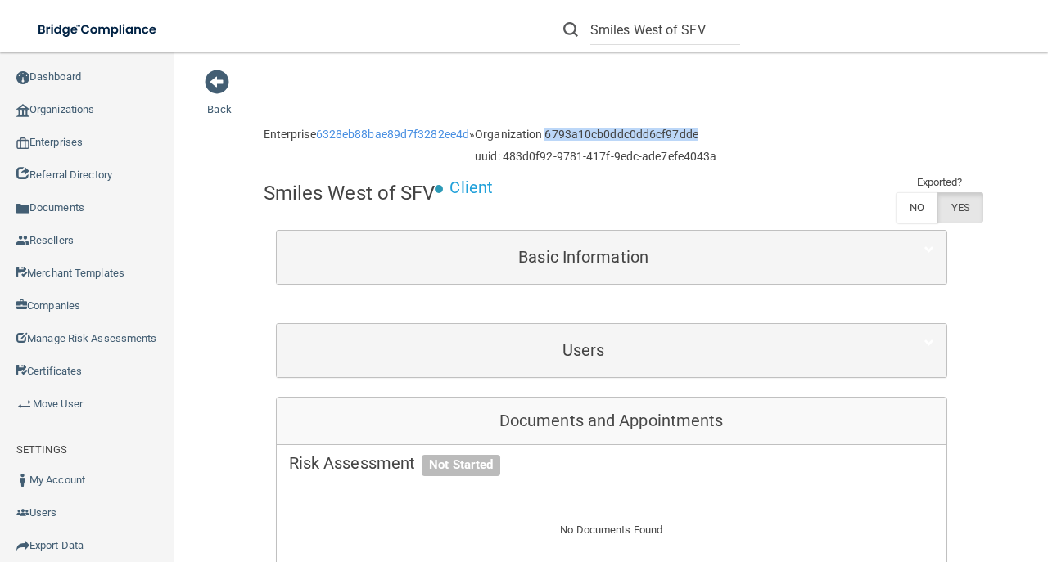
copy h6 "6793a10cb0ddc0dd6cf97dde"
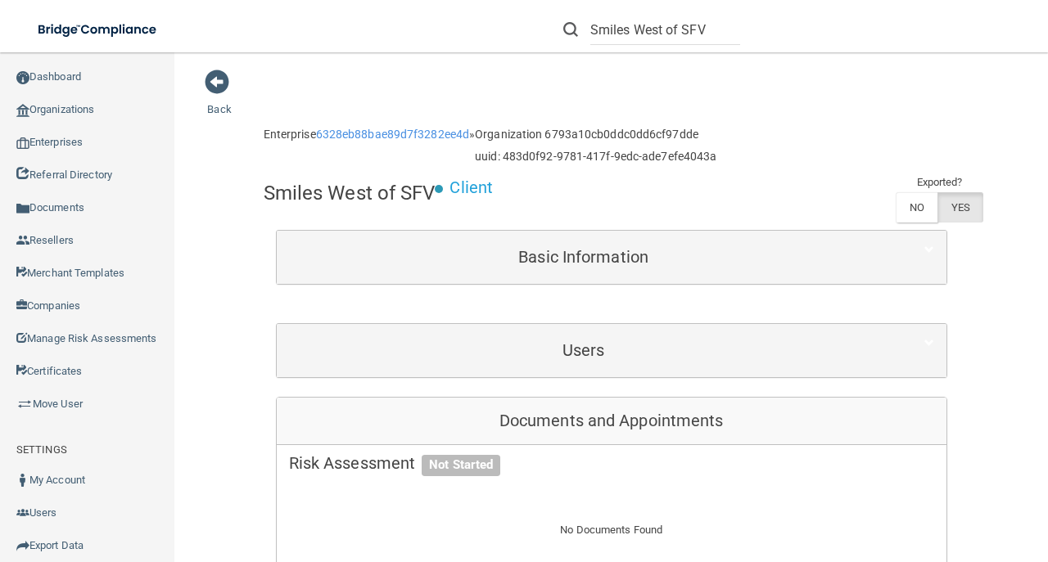
click at [307, 186] on h4 "Smiles West of SFV" at bounding box center [350, 193] width 172 height 21
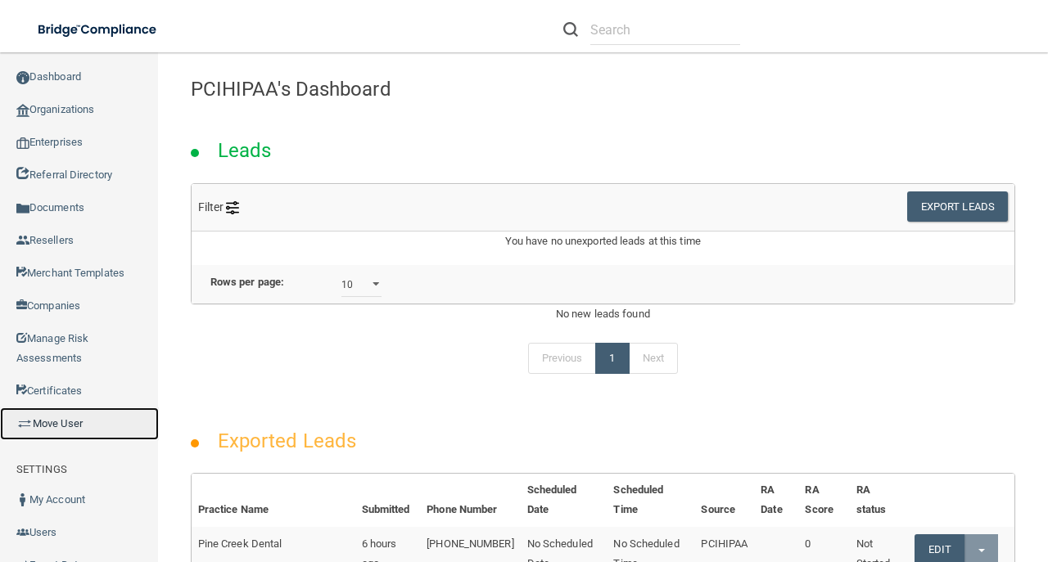
click at [53, 419] on link "Move User" at bounding box center [79, 424] width 159 height 33
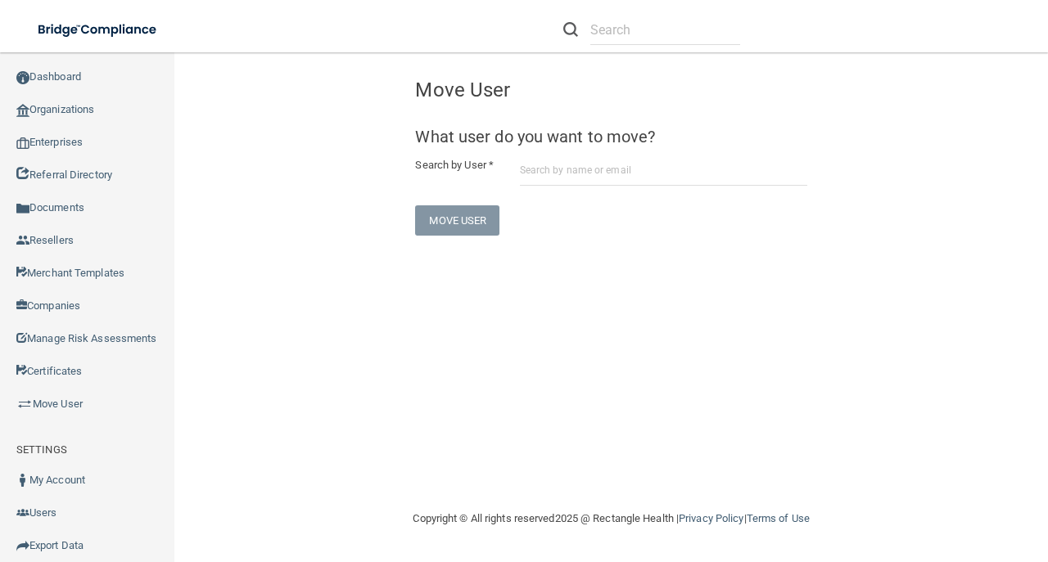
click at [627, 188] on form "What user do you want to move? Search by User * Move User" at bounding box center [610, 181] width 391 height 107
click at [628, 172] on input "text" at bounding box center [663, 171] width 287 height 30
paste input "adriearaiza@rocketmail.com"
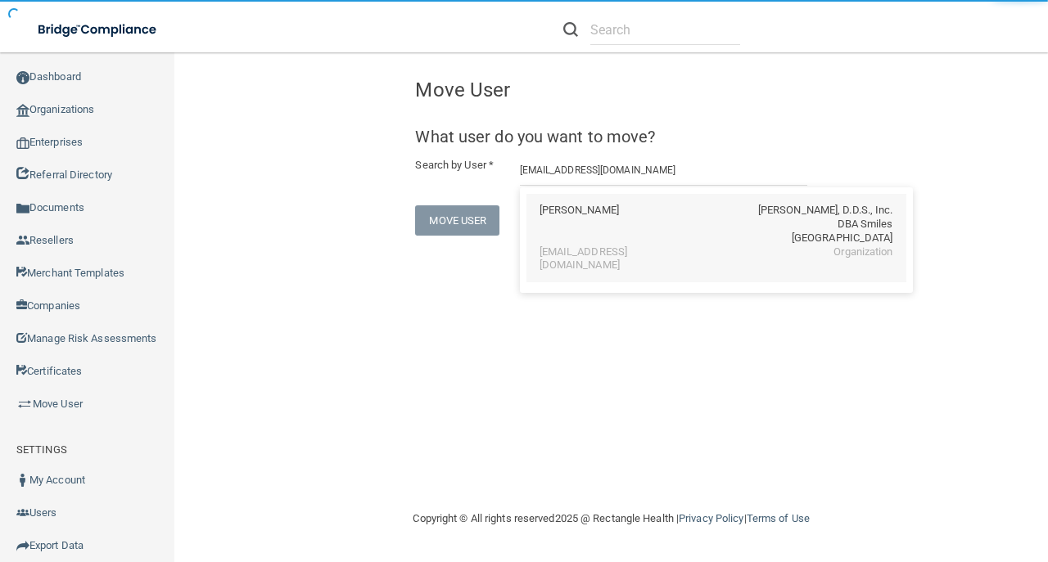
click at [588, 228] on div "ADRIANA ARAIZA" at bounding box center [579, 225] width 79 height 42
type input "ADRIANA ARAIZA"
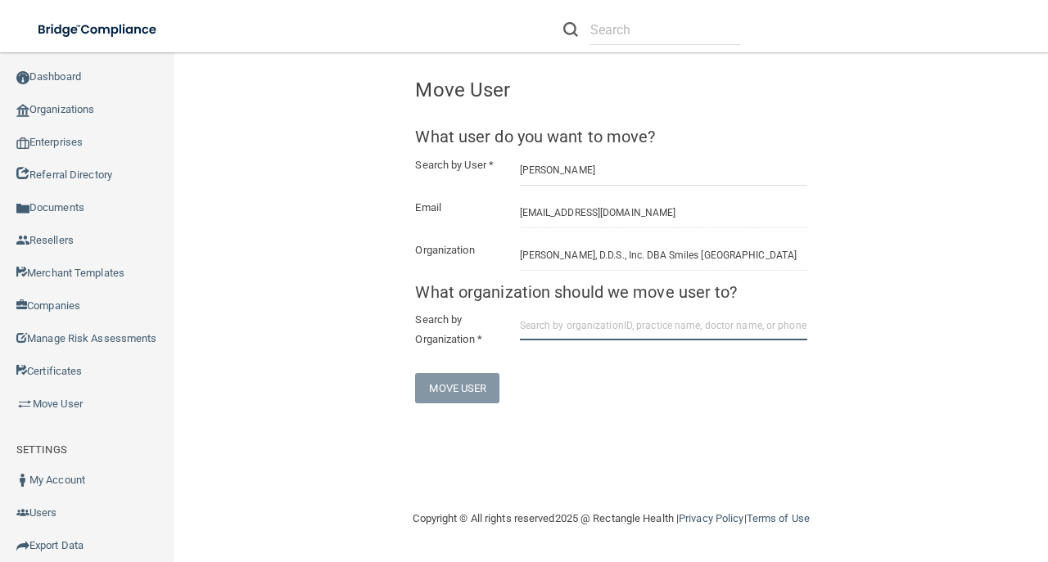
click at [621, 322] on input "text" at bounding box center [663, 325] width 287 height 30
paste input "6793a10cb0ddc0dd6cf97dde"
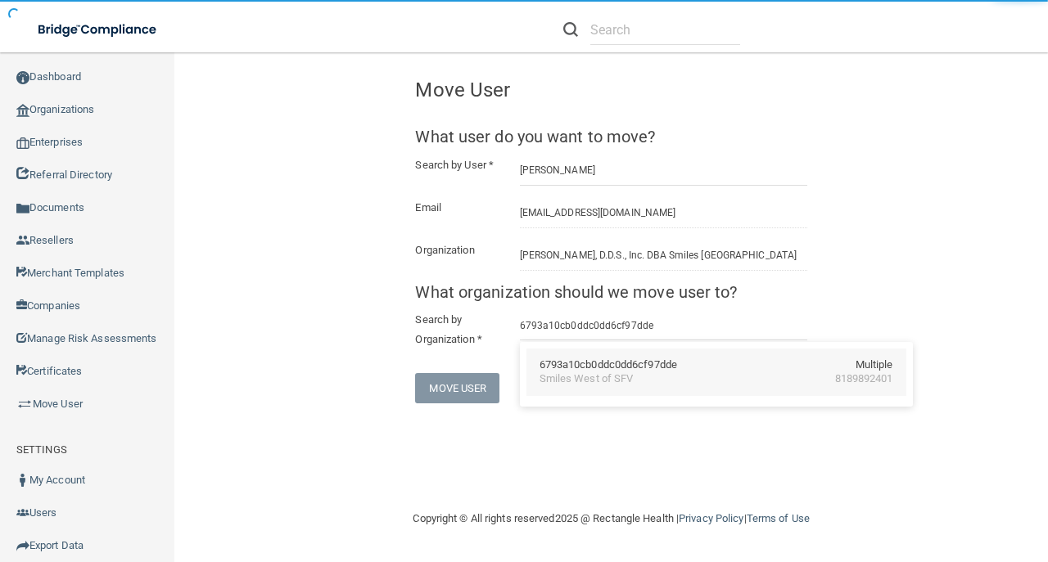
click at [608, 368] on div "6793a10cb0ddc0dd6cf97dde" at bounding box center [609, 366] width 138 height 14
type input "Smiles West of SFV"
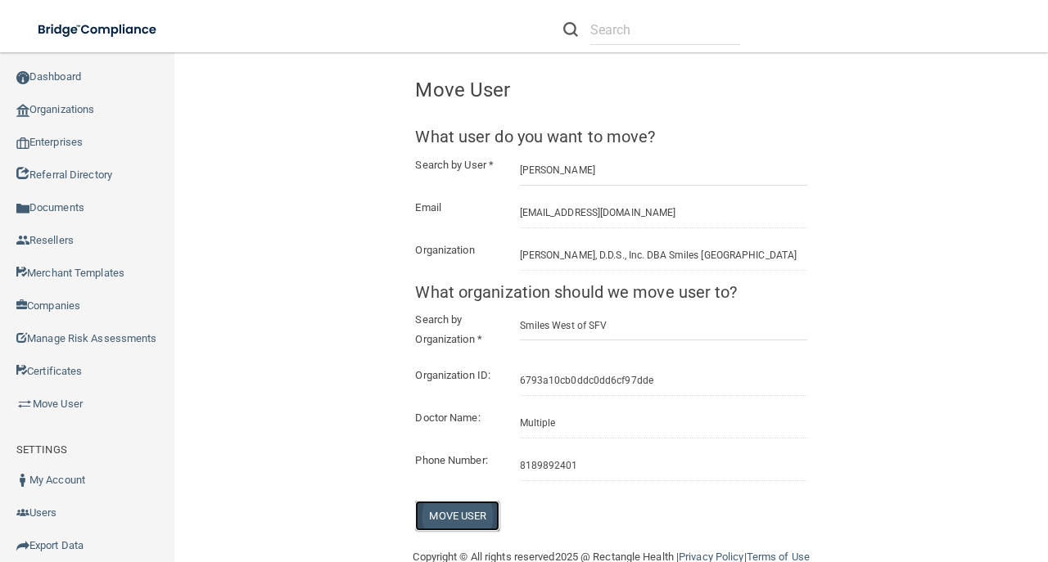
click at [468, 526] on button "Move User" at bounding box center [457, 516] width 84 height 30
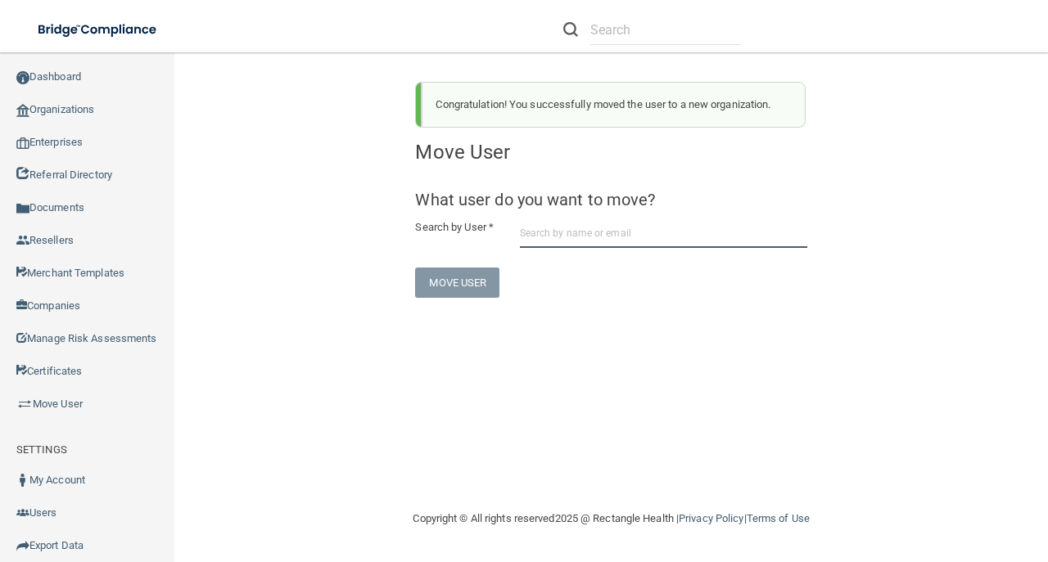
click at [558, 242] on input "text" at bounding box center [663, 233] width 287 height 30
paste input "dravobabian@yahoo.com"
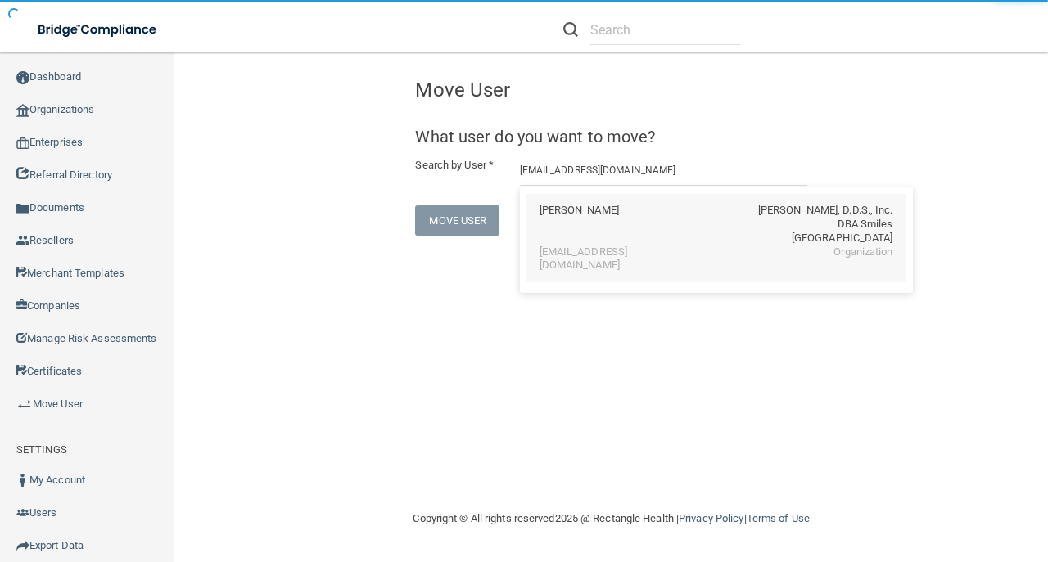
click at [566, 221] on div "Dr Avo Babian" at bounding box center [579, 225] width 79 height 42
type input "Dr Avo Babian"
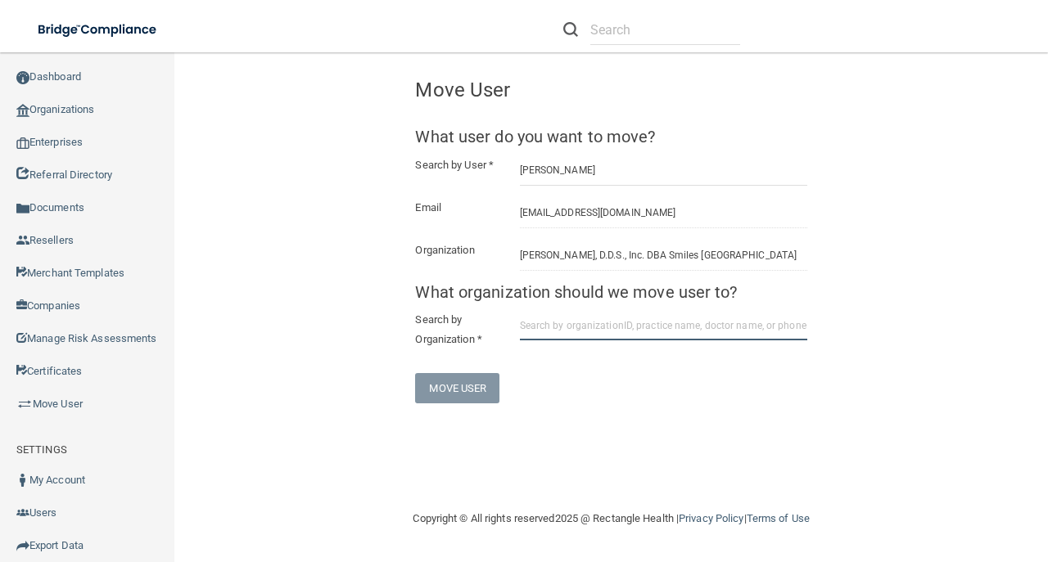
click at [658, 314] on input "text" at bounding box center [663, 325] width 287 height 30
paste input "6793a10cb0ddc0dd6cf97dde"
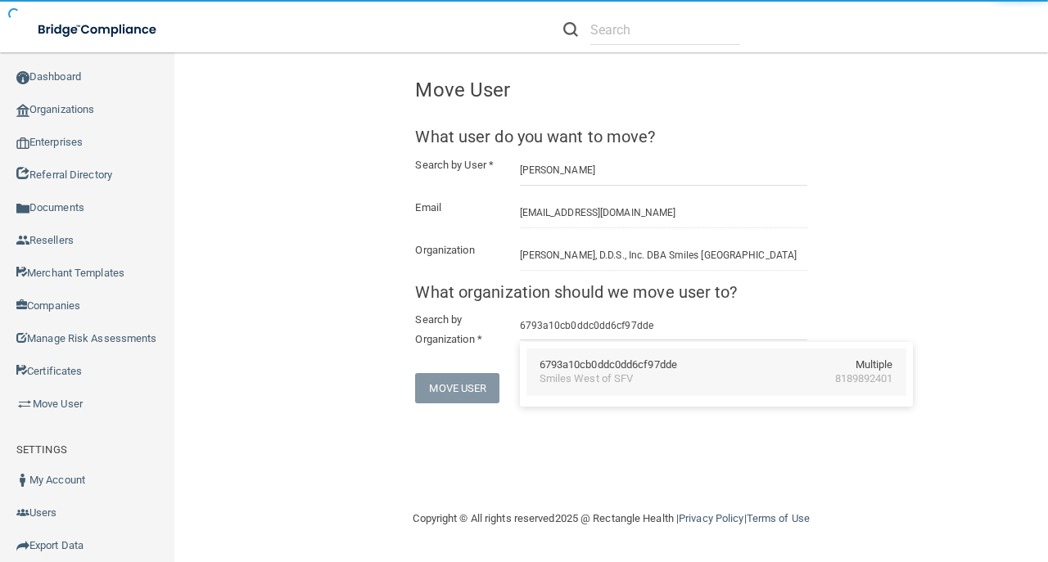
click at [652, 368] on div "6793a10cb0ddc0dd6cf97dde" at bounding box center [609, 366] width 138 height 14
type input "Smiles West of SFV"
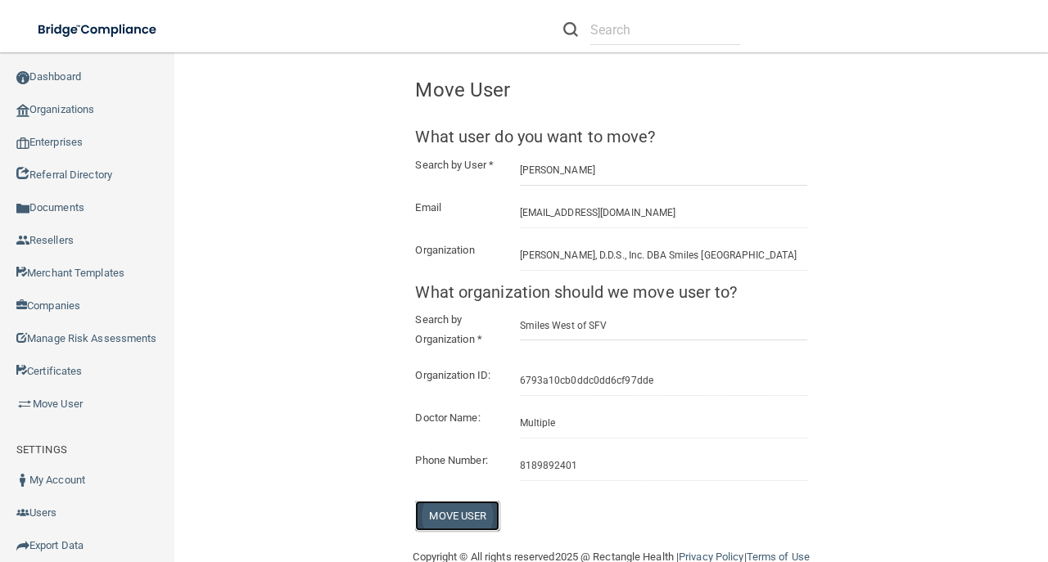
click at [475, 521] on button "Move User" at bounding box center [457, 516] width 84 height 30
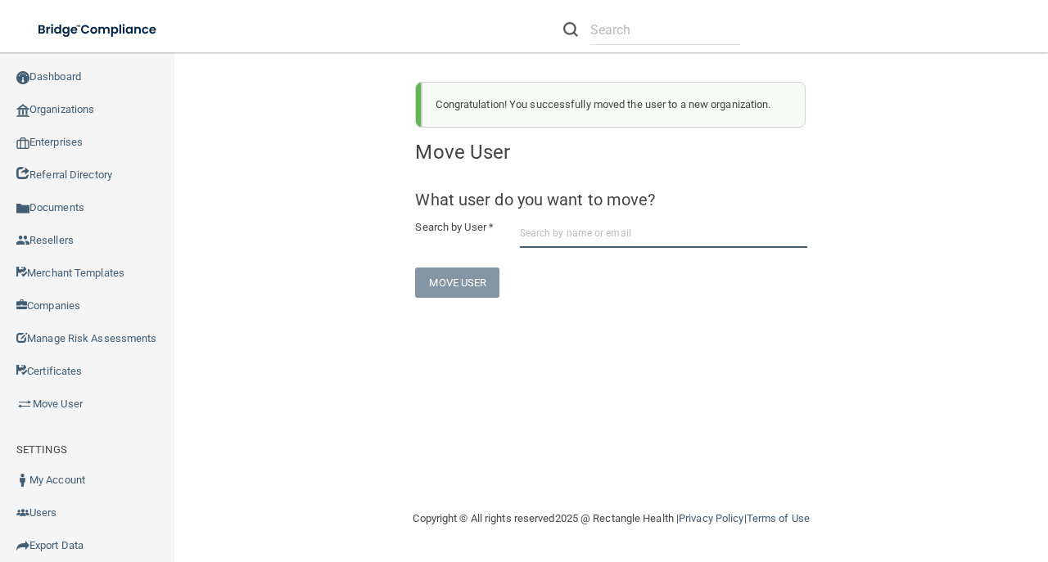
click at [567, 220] on input "text" at bounding box center [663, 233] width 287 height 30
paste input "nmart77@gmail.com"
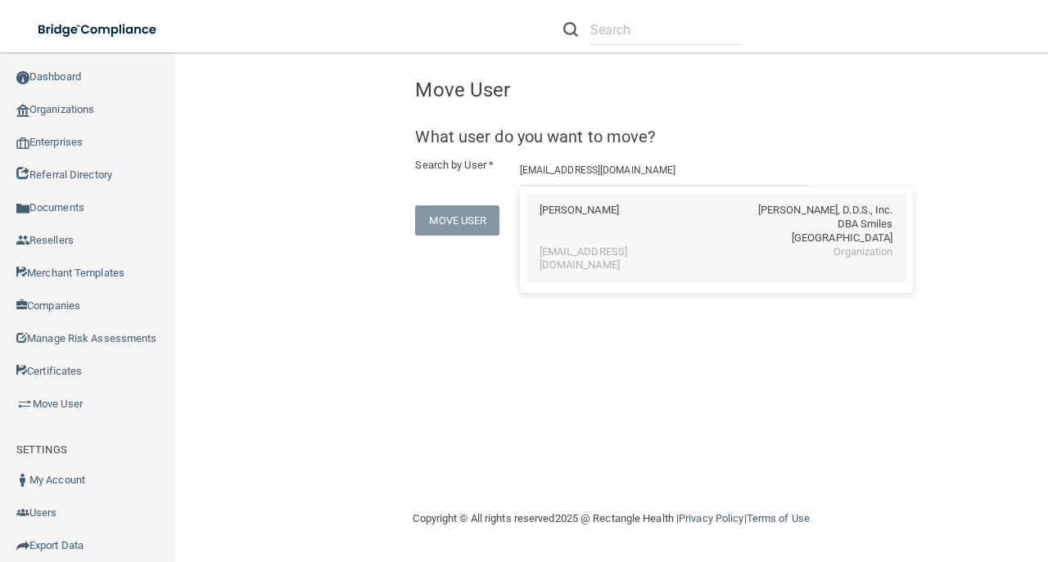
click at [591, 256] on div "nmart77@gmail.com" at bounding box center [611, 260] width 142 height 28
type input "Nancy Barrera"
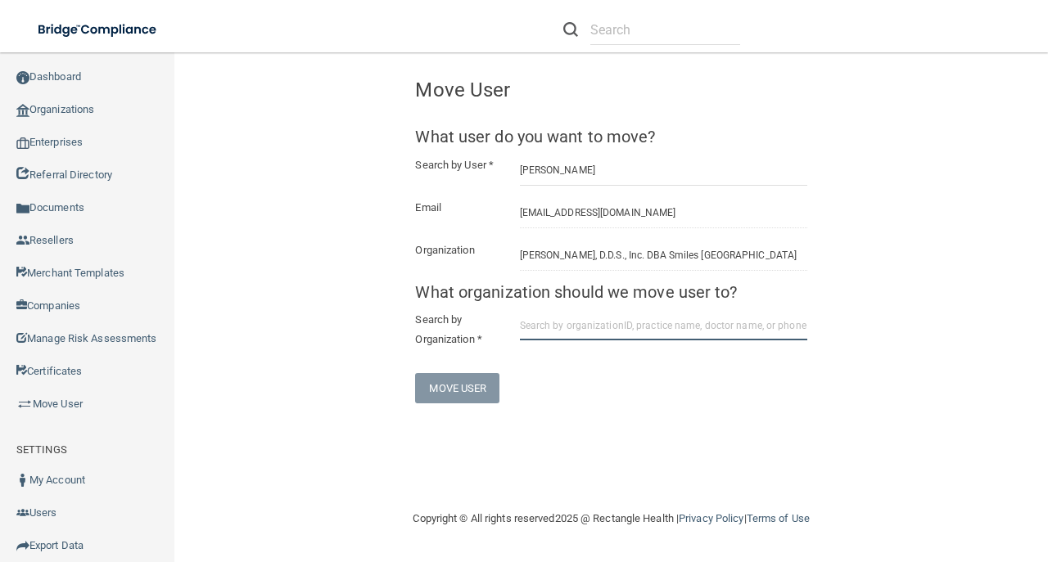
click at [560, 318] on input "text" at bounding box center [663, 325] width 287 height 30
paste input "6793a10cb0ddc0dd6cf97dde"
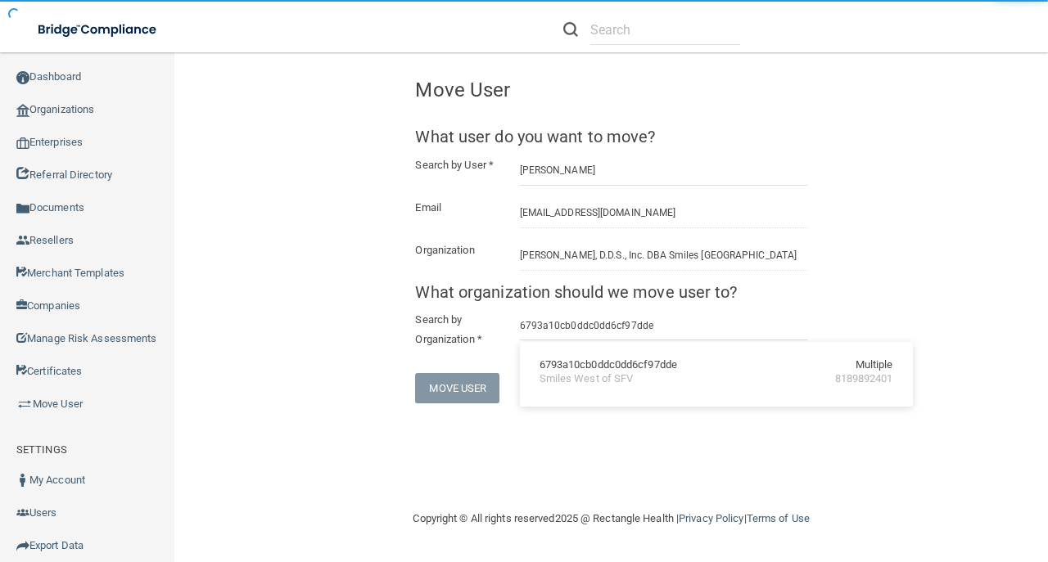
click at [563, 366] on div "6793a10cb0ddc0dd6cf97dde" at bounding box center [609, 366] width 138 height 14
type input "Smiles West of SFV"
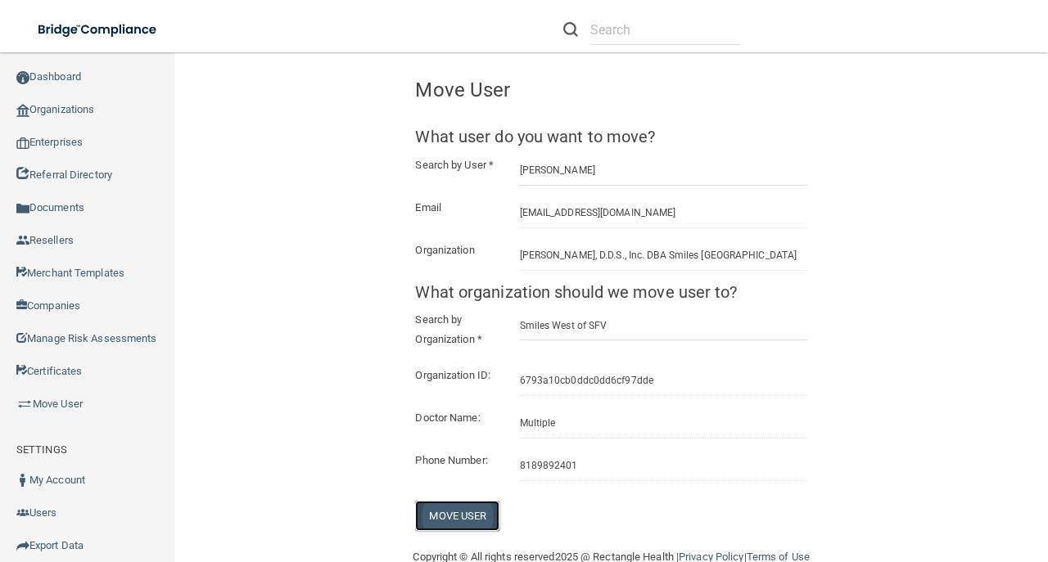
click at [457, 531] on button "Move User" at bounding box center [457, 516] width 84 height 30
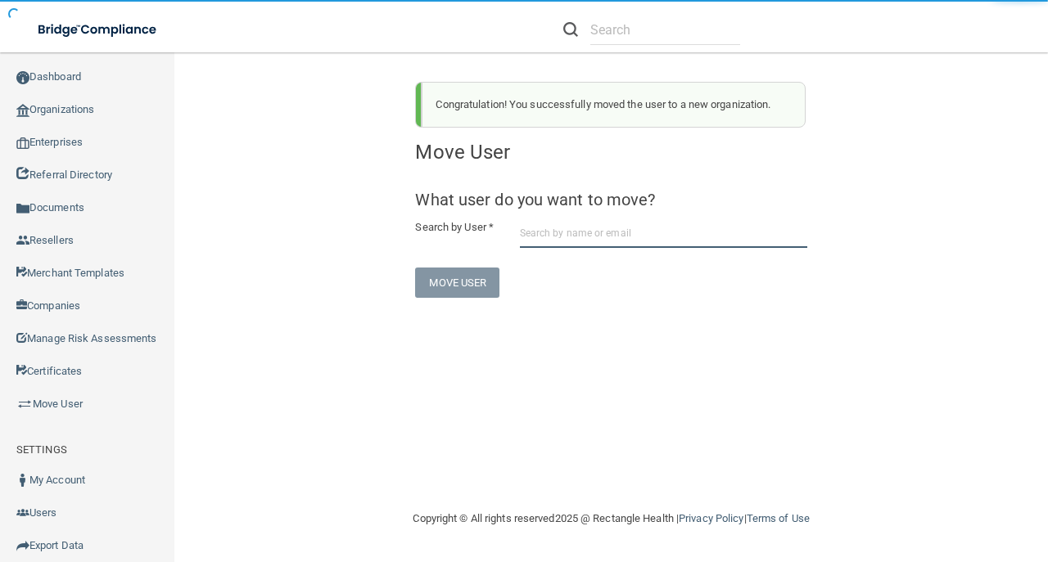
click at [576, 223] on input "text" at bounding box center [663, 233] width 287 height 30
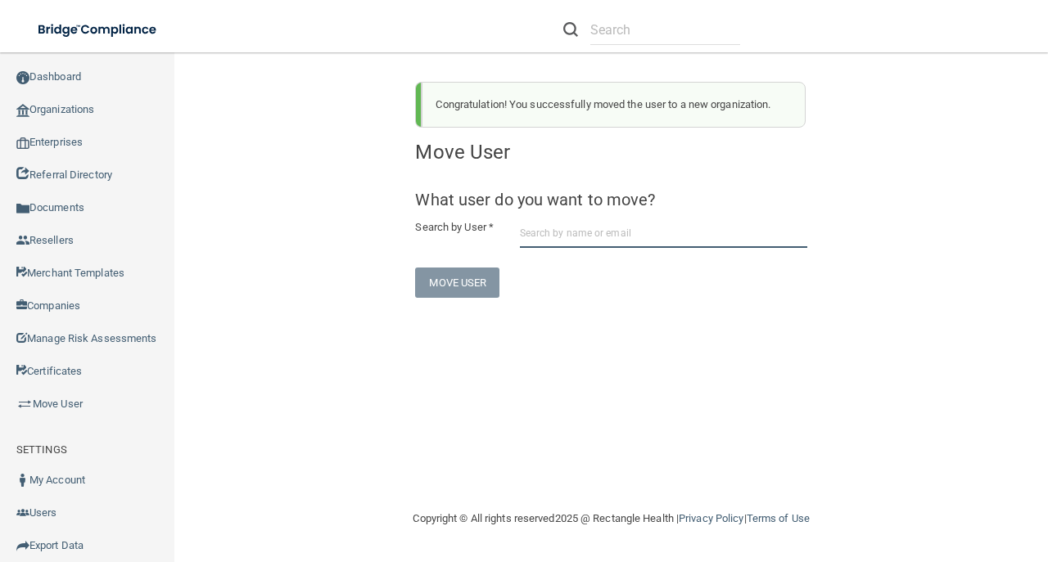
paste input "antoniacastro5@yahoo.com"
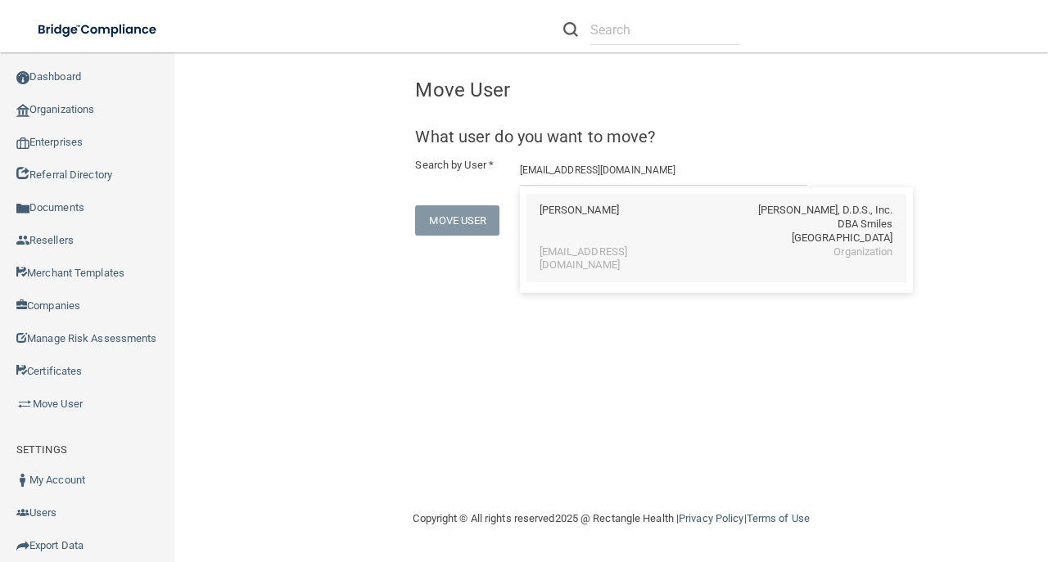
click at [594, 249] on div "antoniacastro5@yahoo.com" at bounding box center [611, 260] width 142 height 28
type input "antonia castro"
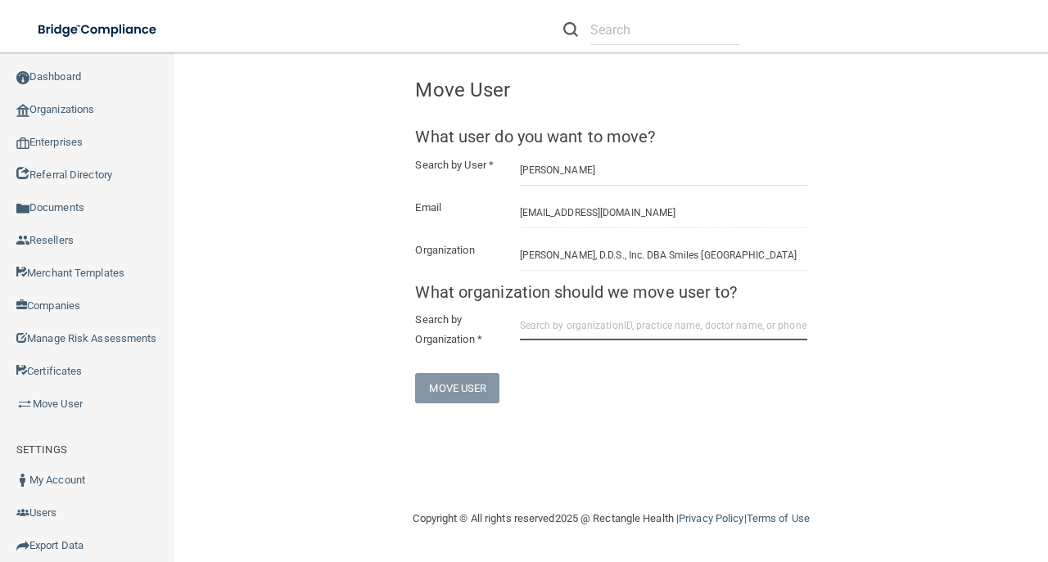
click at [555, 337] on input "text" at bounding box center [663, 325] width 287 height 30
paste input "6793a10cb0ddc0dd6cf97dde"
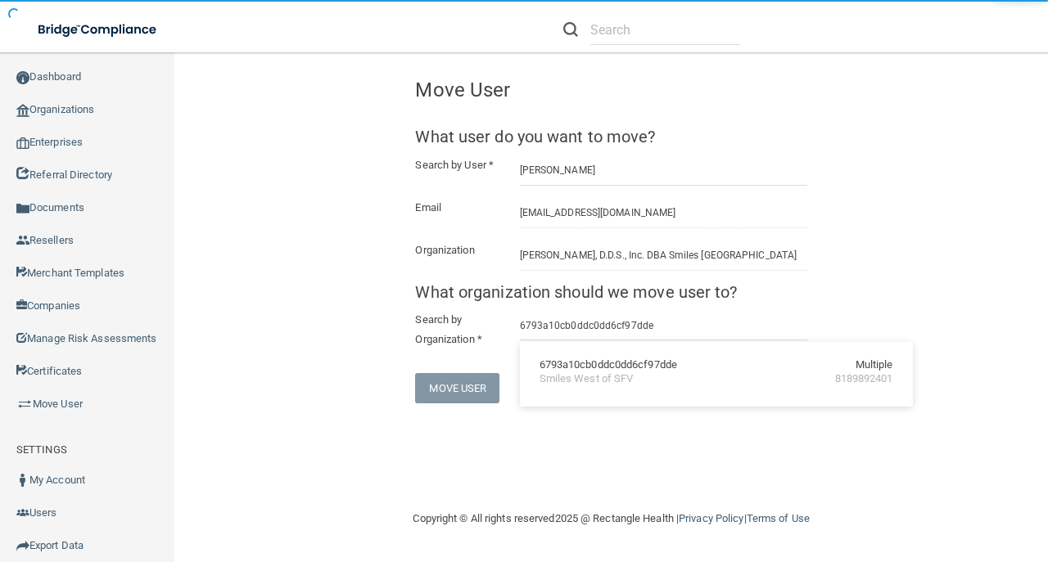
click at [593, 373] on div "Smiles West of SFV" at bounding box center [587, 380] width 94 height 14
type input "Smiles West of SFV"
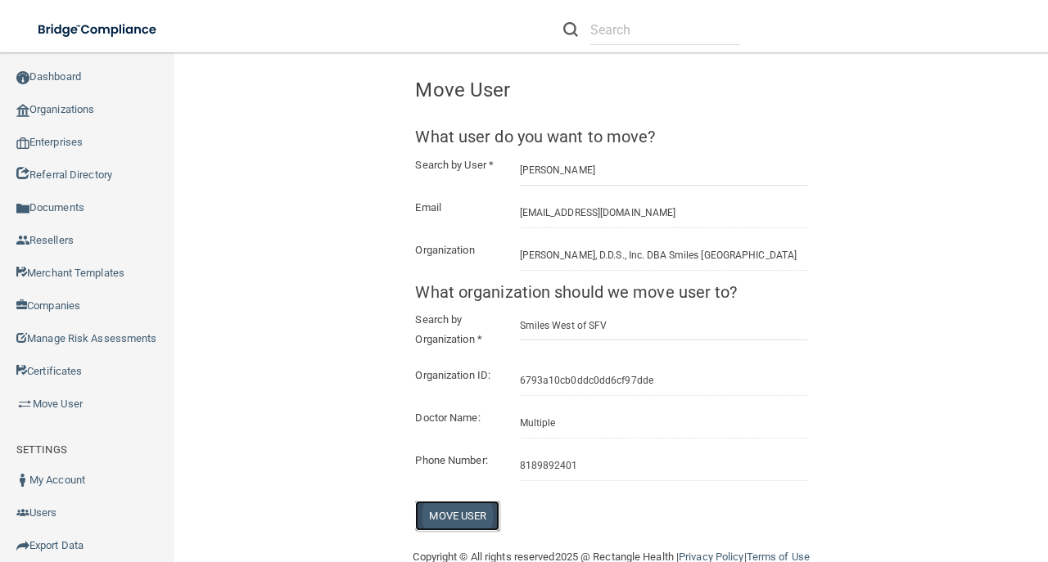
click at [472, 531] on button "Move User" at bounding box center [457, 516] width 84 height 30
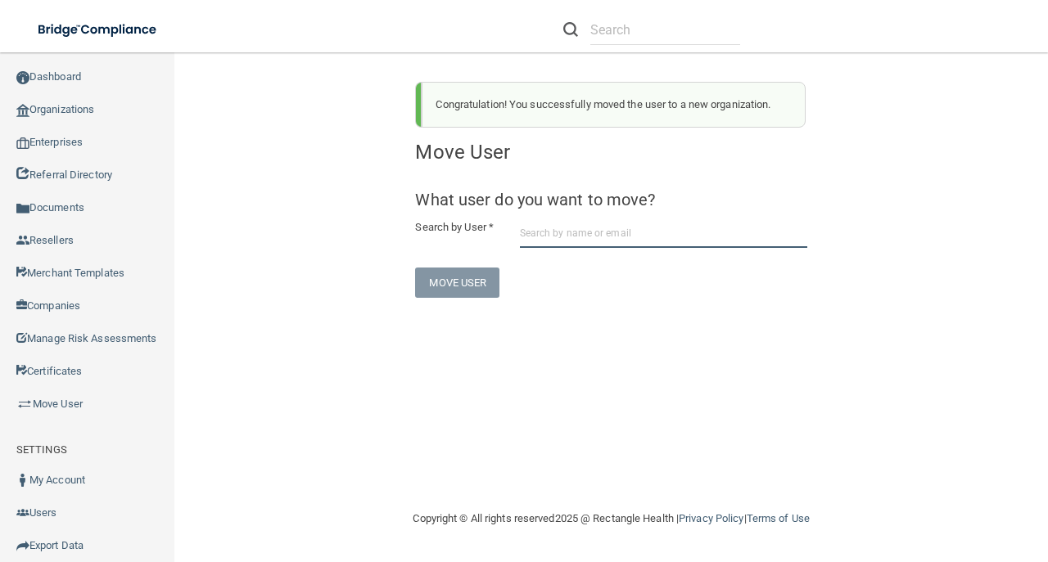
click at [555, 233] on input "text" at bounding box center [663, 233] width 287 height 30
paste input "selinacer75@gmail.com"
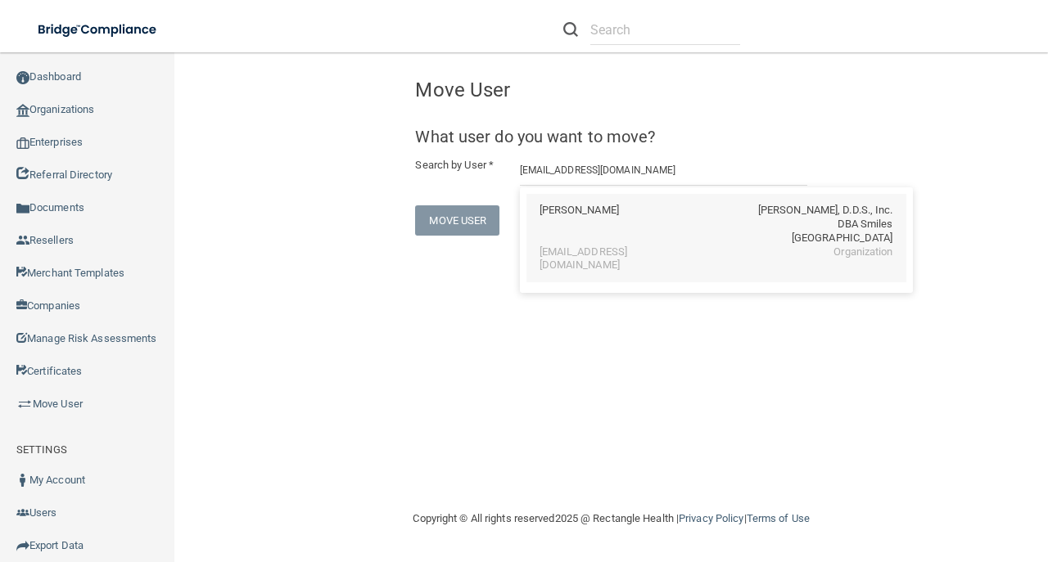
click at [599, 215] on div "CELINA E CERVANTES" at bounding box center [579, 225] width 79 height 42
type input "CELINA E CERVANTES"
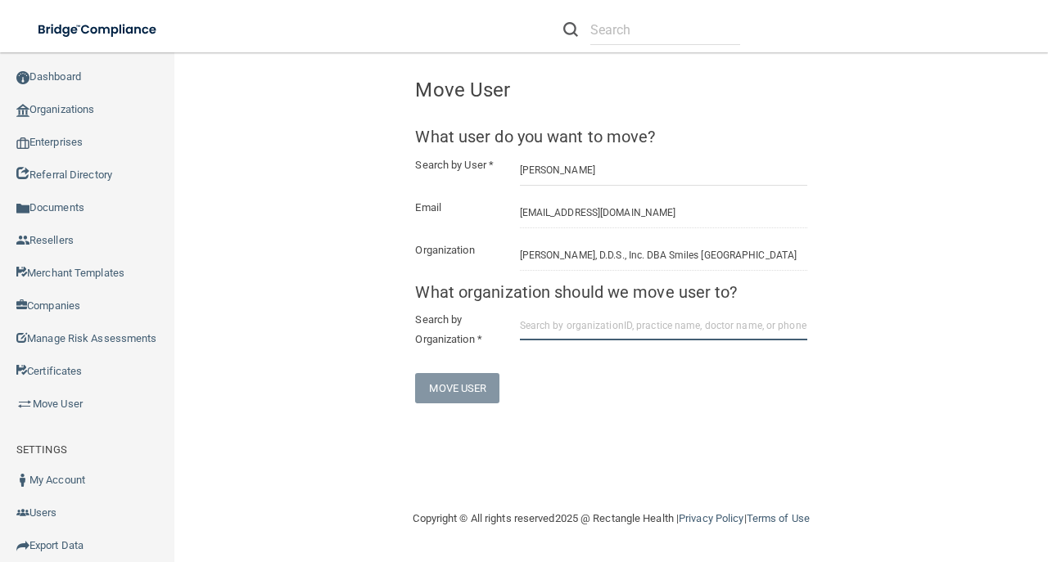
click at [581, 322] on input "text" at bounding box center [663, 325] width 287 height 30
paste input "6793a10cb0ddc0dd6cf97dde"
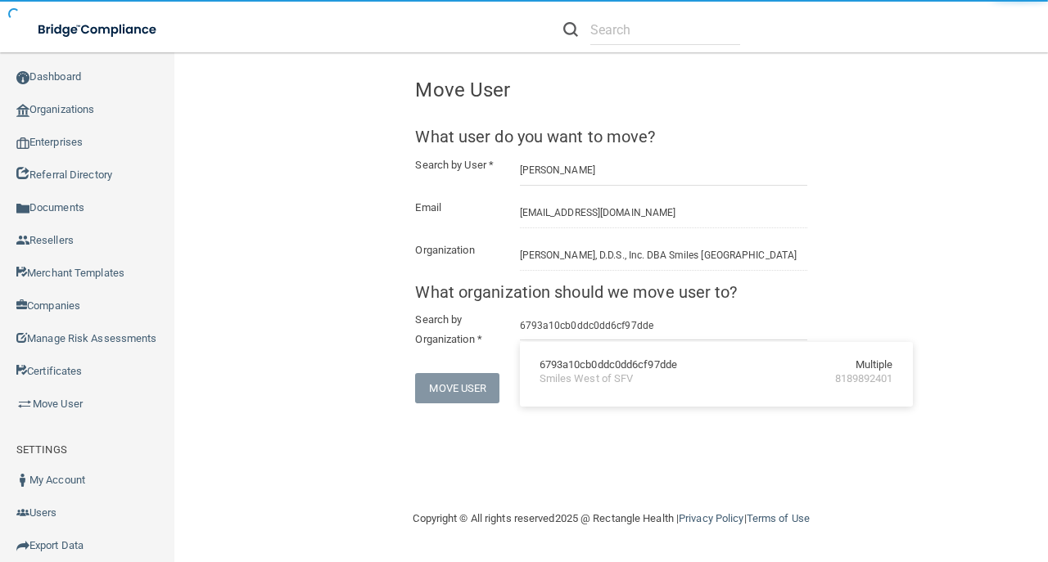
click at [613, 364] on div "6793a10cb0ddc0dd6cf97dde" at bounding box center [609, 366] width 138 height 14
type input "Smiles West of SFV"
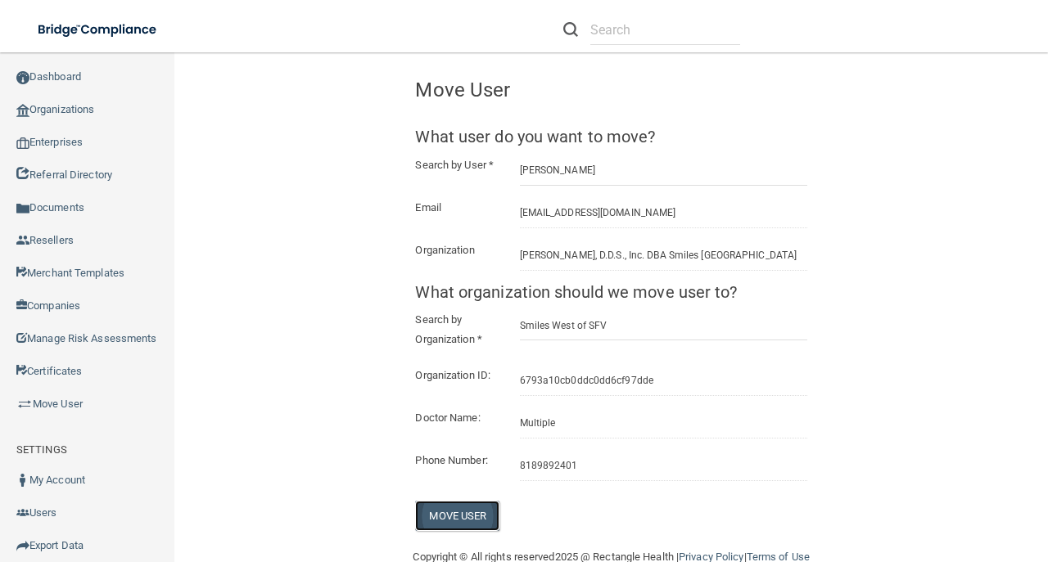
click at [478, 518] on button "Move User" at bounding box center [457, 516] width 84 height 30
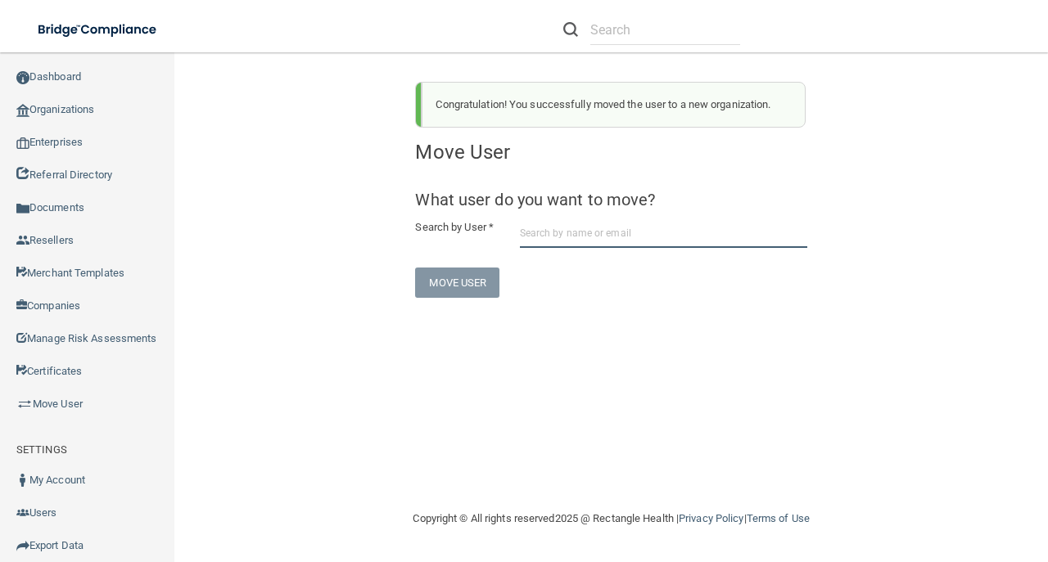
click at [549, 237] on input "text" at bounding box center [663, 233] width 287 height 30
paste input "karen_cortes_07@yahoo.com"
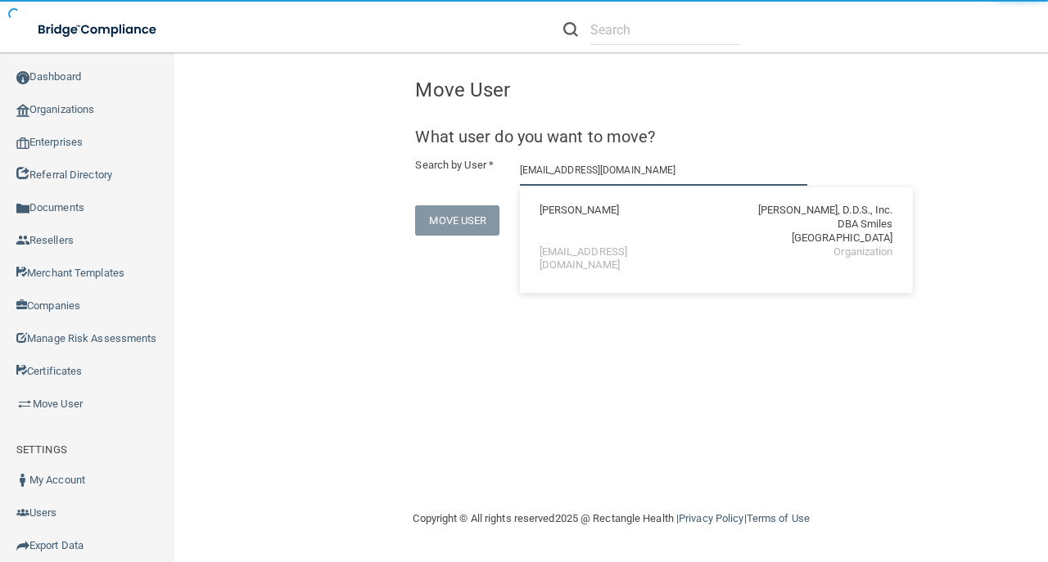
paste input "6793a10cb0ddc0dd6cf97dde"
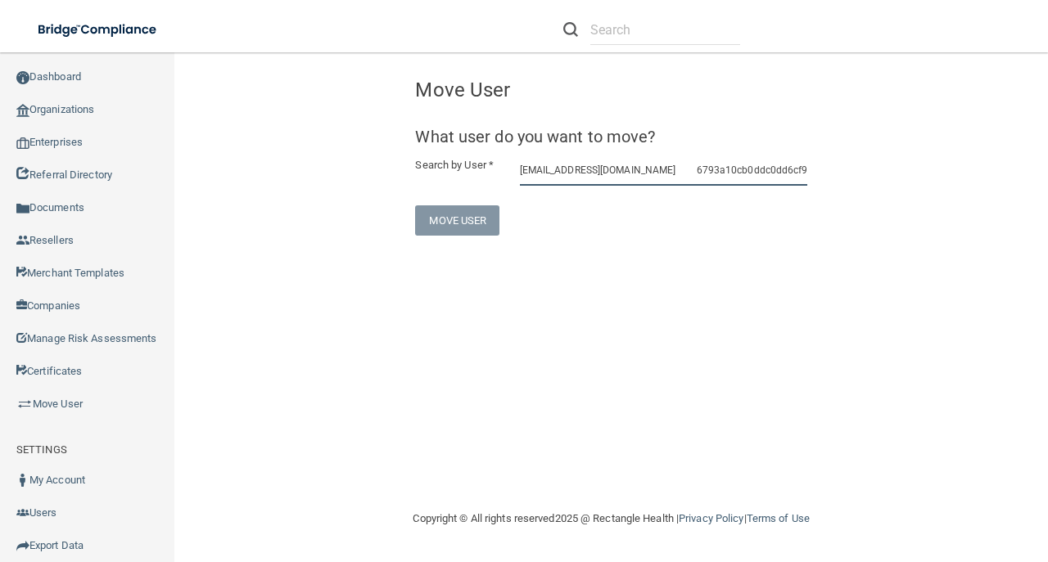
drag, startPoint x: 802, startPoint y: 164, endPoint x: 653, endPoint y: 166, distance: 149.0
click at [653, 166] on input "karen_cortes_07@yahoo.com 6793a10cb0ddc0dd6cf97dde" at bounding box center [663, 171] width 287 height 30
click at [662, 172] on input "karen_cortes_07@yahoo.com" at bounding box center [663, 171] width 287 height 30
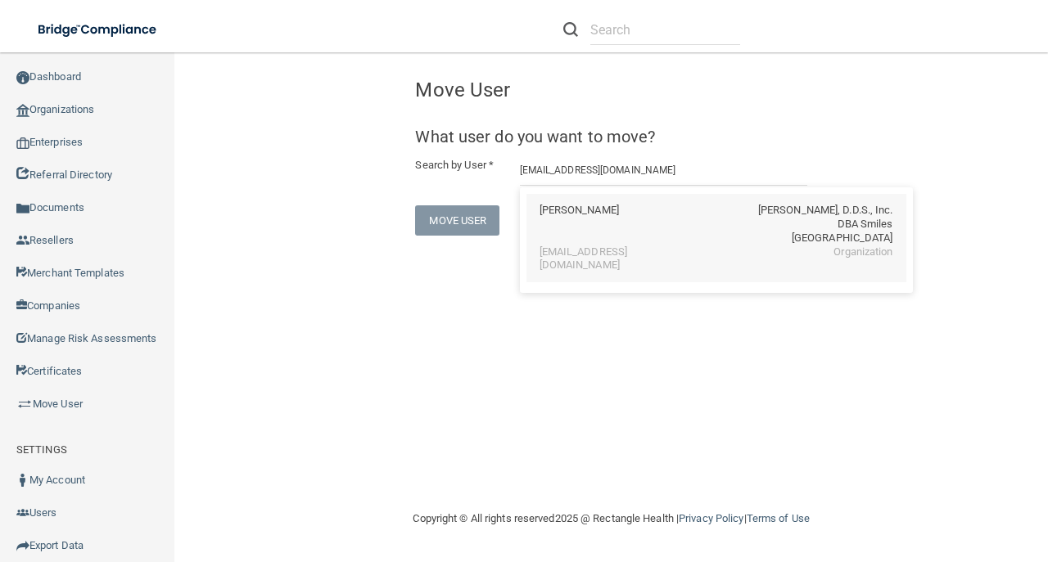
click at [673, 224] on div "KAREN CORTES B. Deirmenjian, D.D.S., Inc. DBA Smiles West Mission Hills" at bounding box center [717, 225] width 354 height 42
type input "KAREN CORTES"
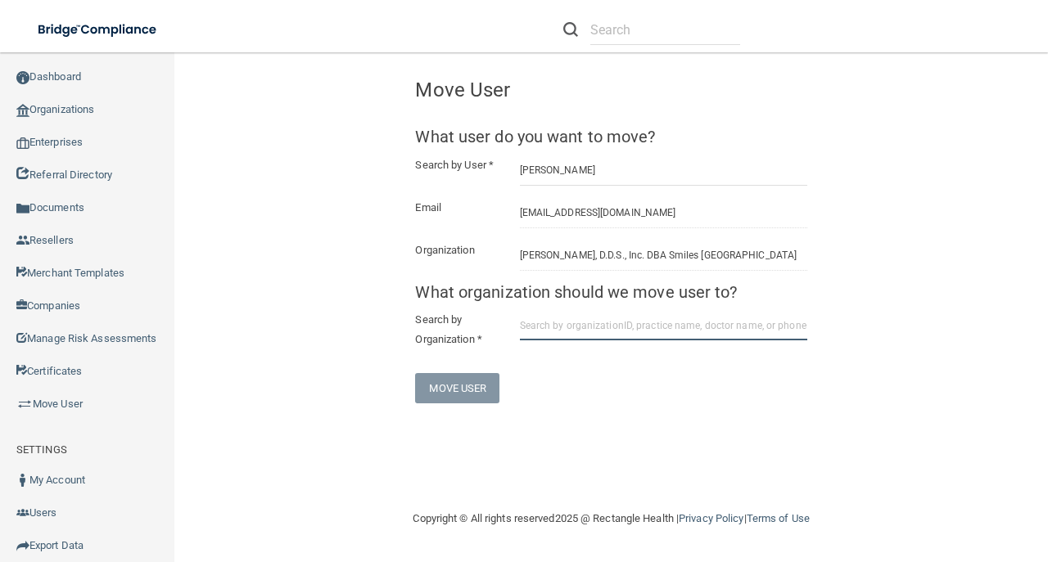
click at [604, 339] on input "text" at bounding box center [663, 325] width 287 height 30
paste input "6793a10cb0ddc0dd6cf97dde"
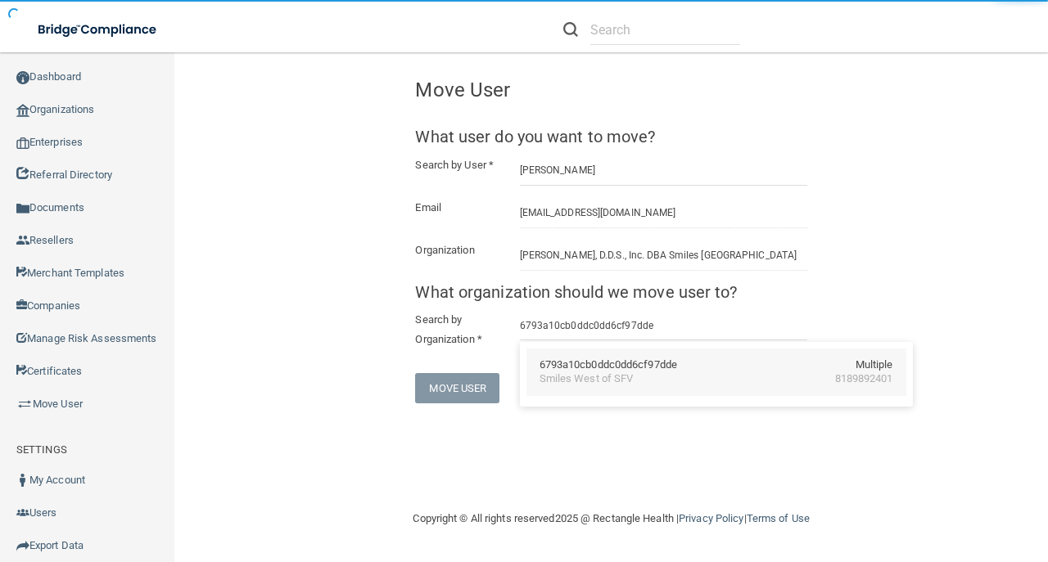
click at [619, 369] on div "6793a10cb0ddc0dd6cf97dde" at bounding box center [609, 366] width 138 height 14
type input "Smiles West of SFV"
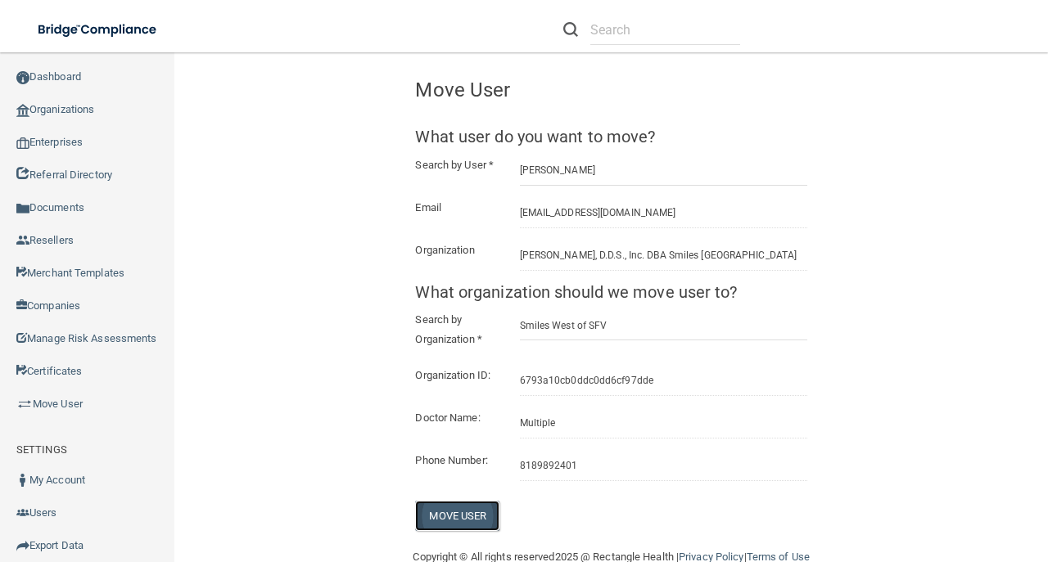
click at [473, 531] on button "Move User" at bounding box center [457, 516] width 84 height 30
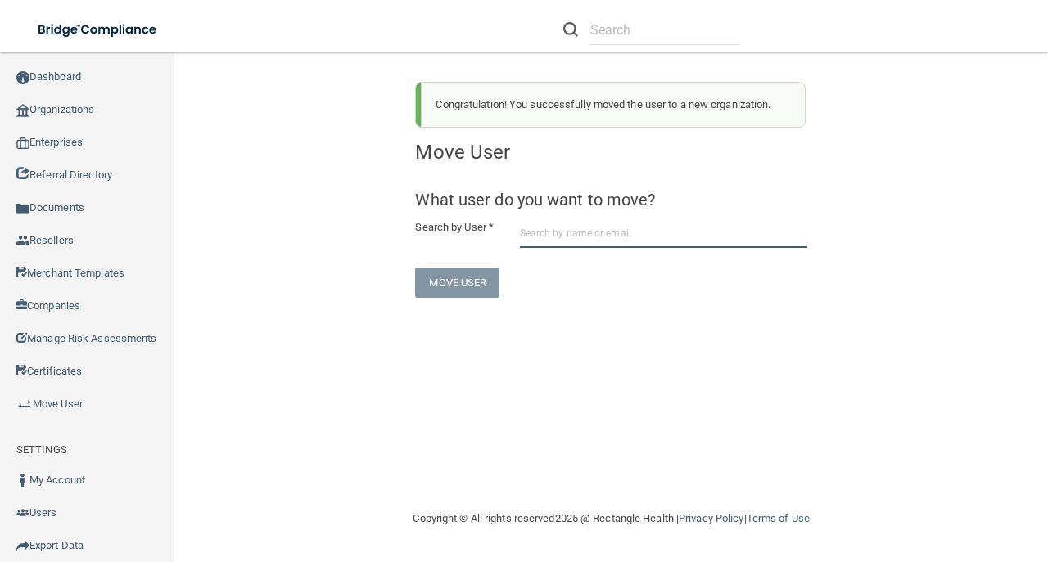
click at [658, 242] on input "text" at bounding box center [663, 233] width 287 height 30
paste input "nbogusp@gmail.com"
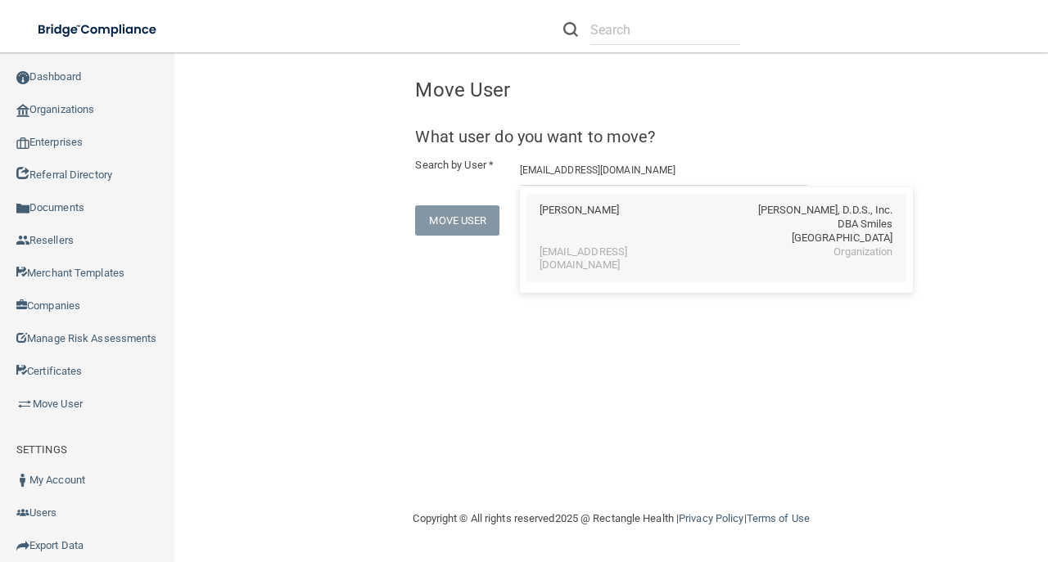
click at [579, 228] on div "Ninella Delakyan" at bounding box center [579, 225] width 79 height 42
type input "Ninella Delakyan"
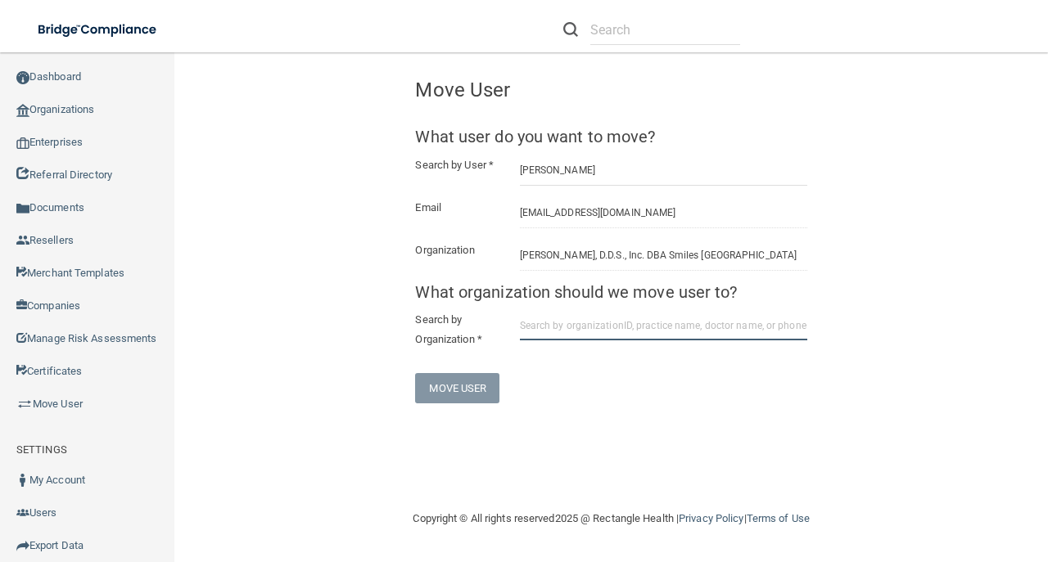
click at [626, 332] on input "text" at bounding box center [663, 325] width 287 height 30
paste input "6793a10cb0ddc0dd6cf97dde"
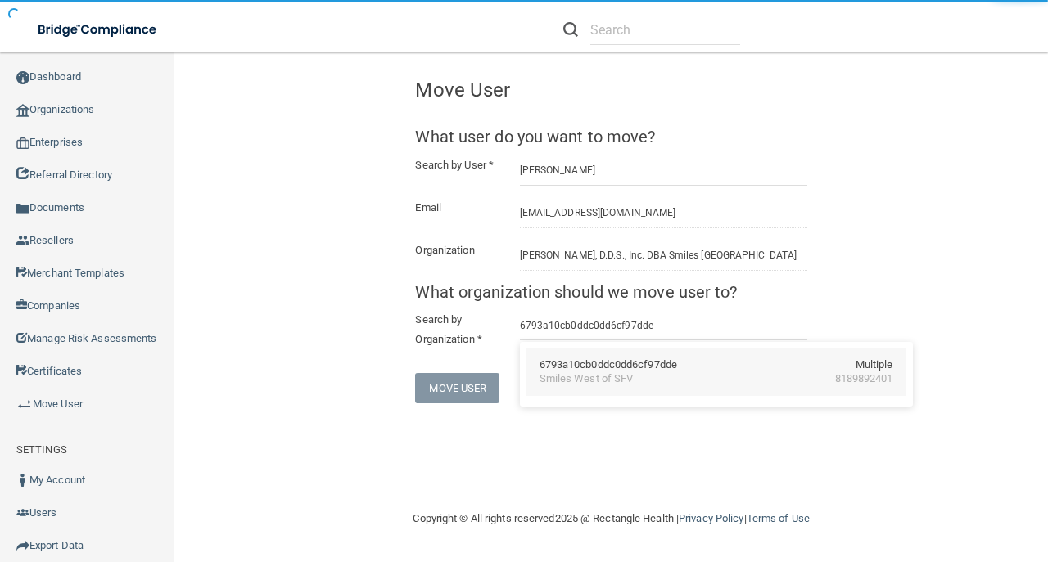
click at [624, 373] on div "Smiles West of SFV" at bounding box center [587, 380] width 94 height 14
type input "Smiles West of SFV"
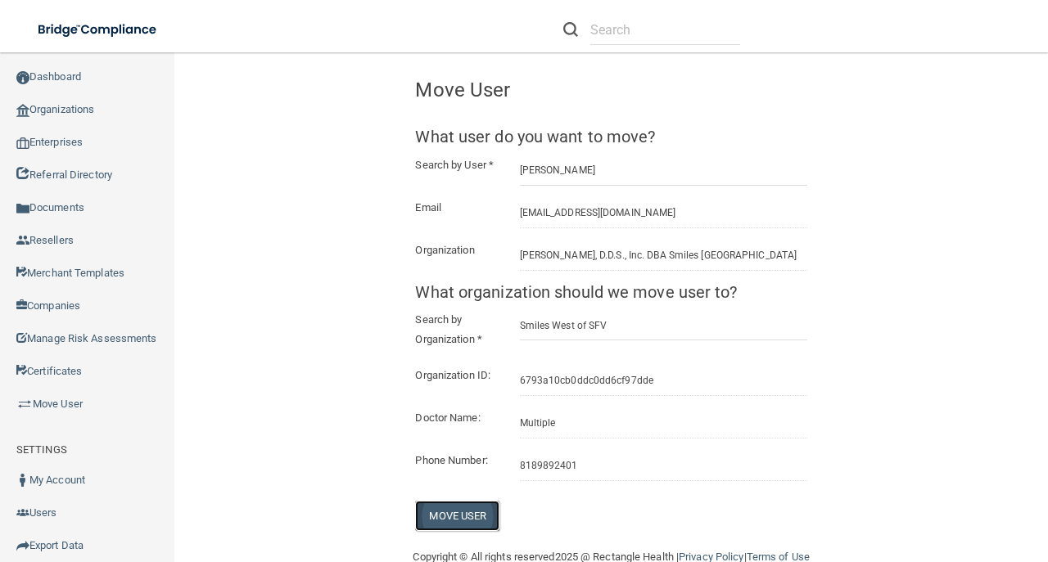
click at [455, 531] on button "Move User" at bounding box center [457, 516] width 84 height 30
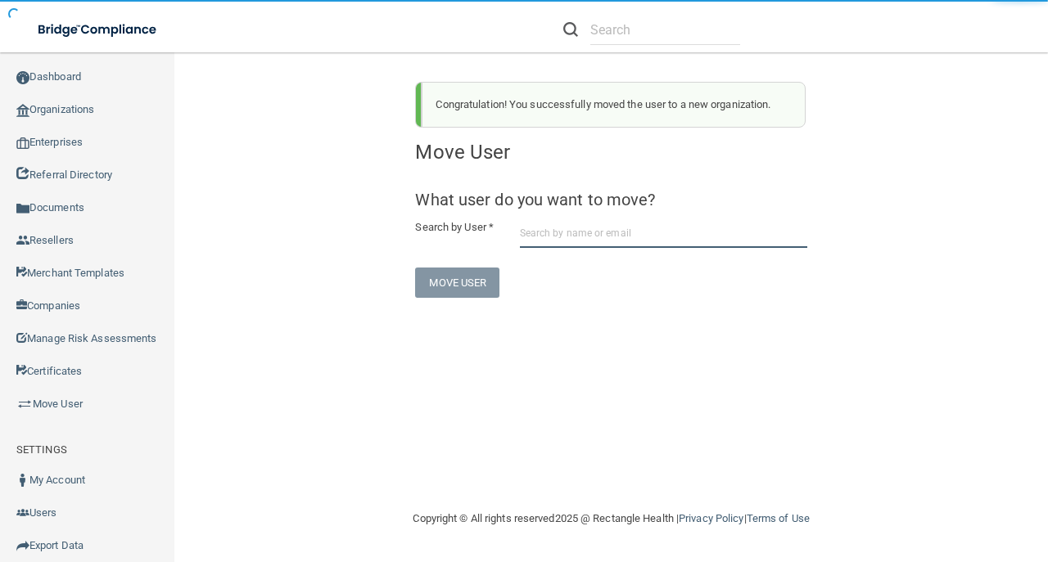
click at [621, 239] on input "text" at bounding box center [663, 233] width 287 height 30
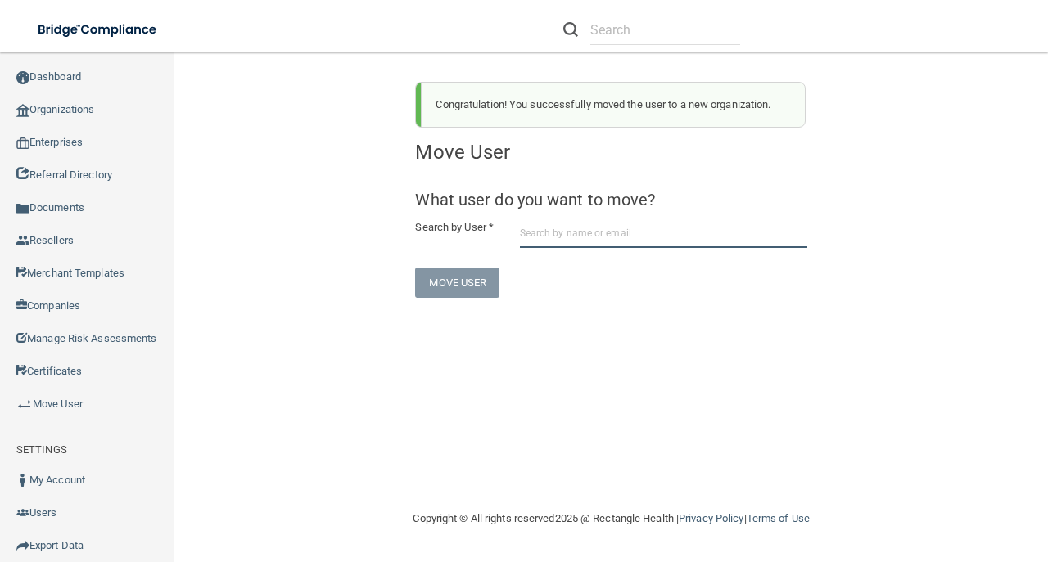
paste input "mandito8199@gmail.com"
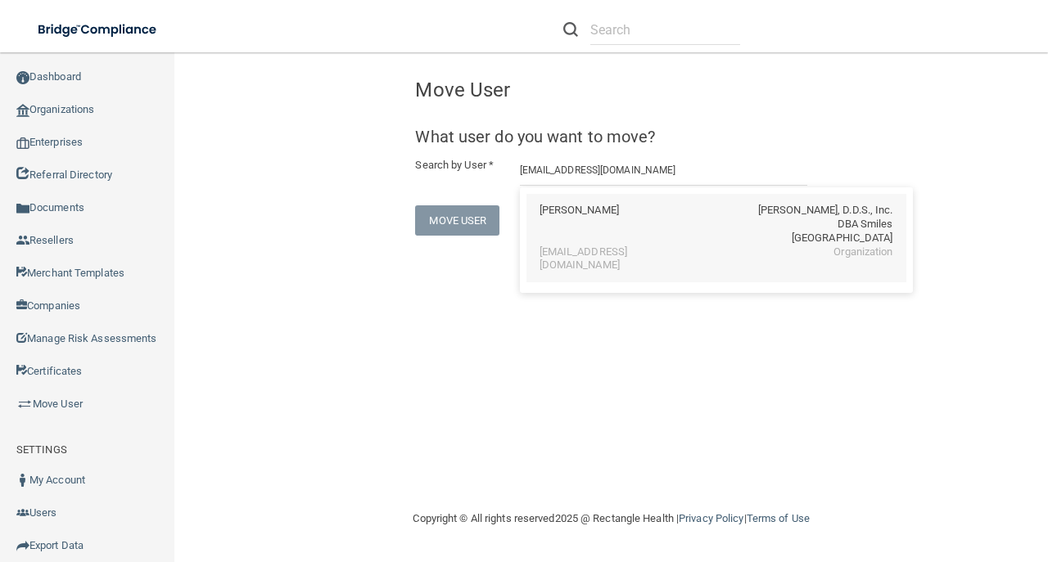
click at [662, 258] on div "mandito8199@gmail.com" at bounding box center [611, 260] width 142 height 28
type input "ARMANDO DIAZ"
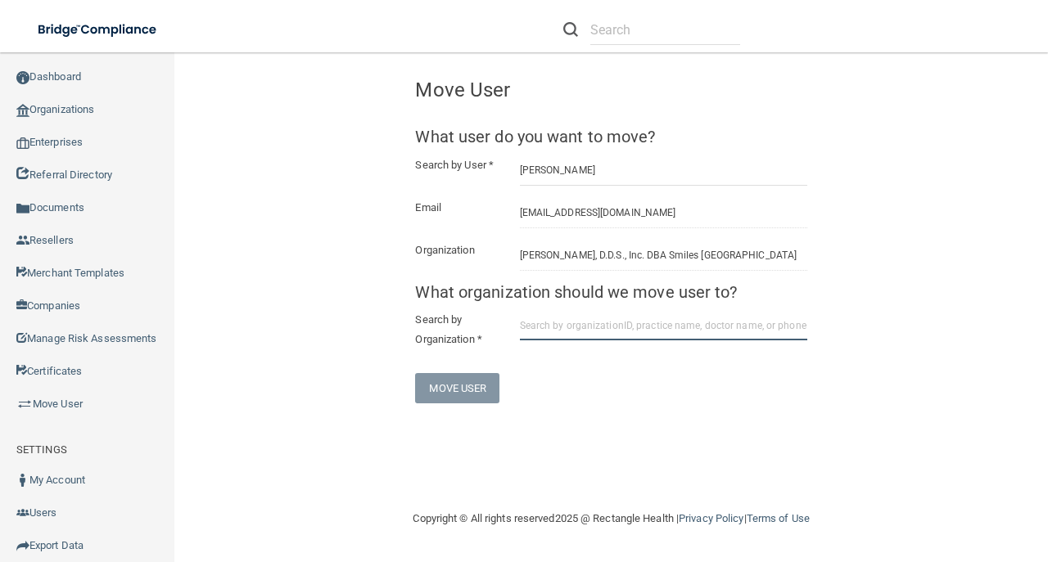
click at [644, 331] on input "text" at bounding box center [663, 325] width 287 height 30
paste input "6793a10cb0ddc0dd6cf97dde"
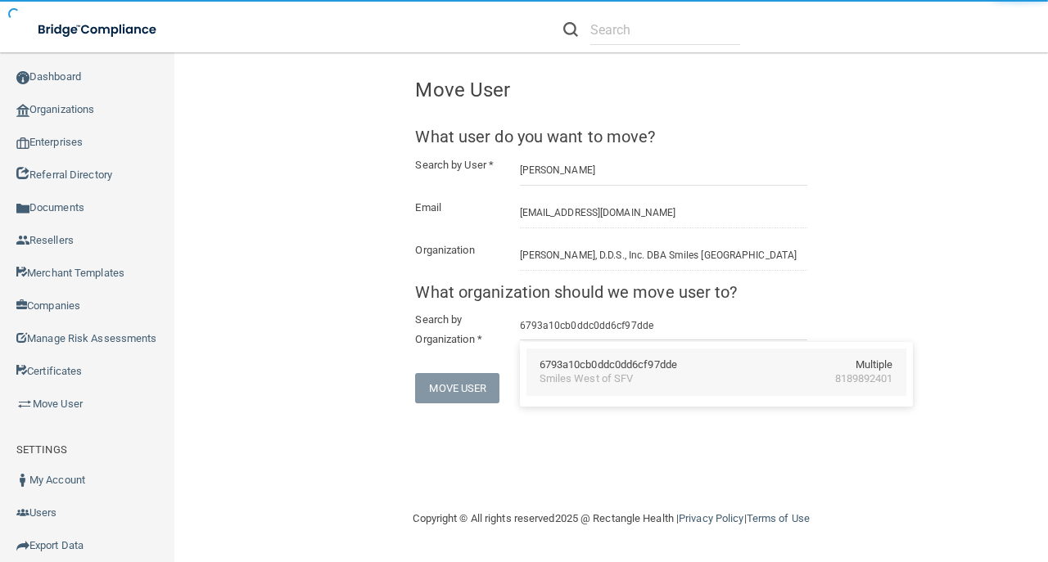
click at [585, 365] on div "6793a10cb0ddc0dd6cf97dde" at bounding box center [609, 366] width 138 height 14
type input "Smiles West of SFV"
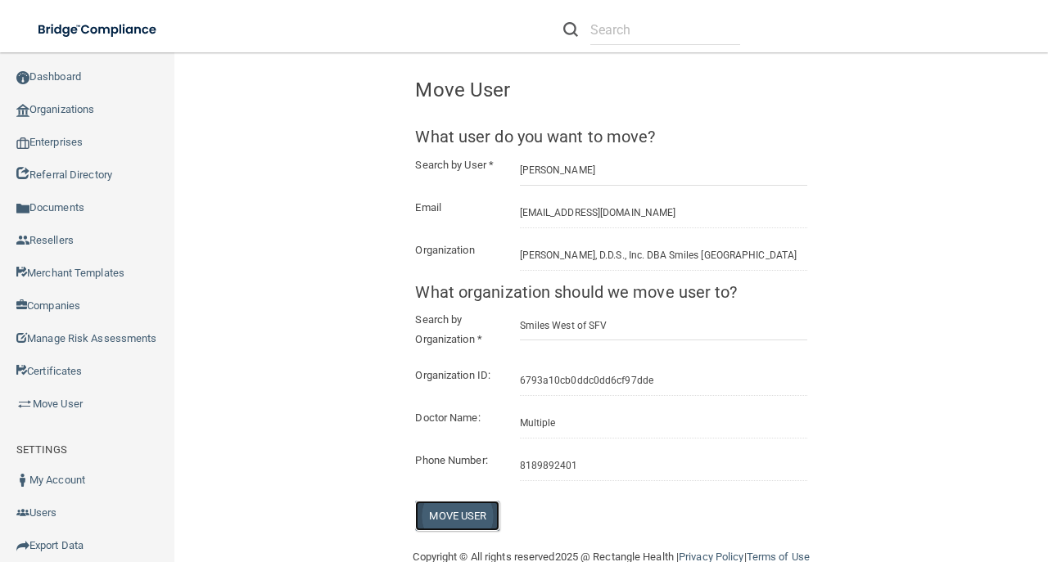
click at [471, 529] on button "Move User" at bounding box center [457, 516] width 84 height 30
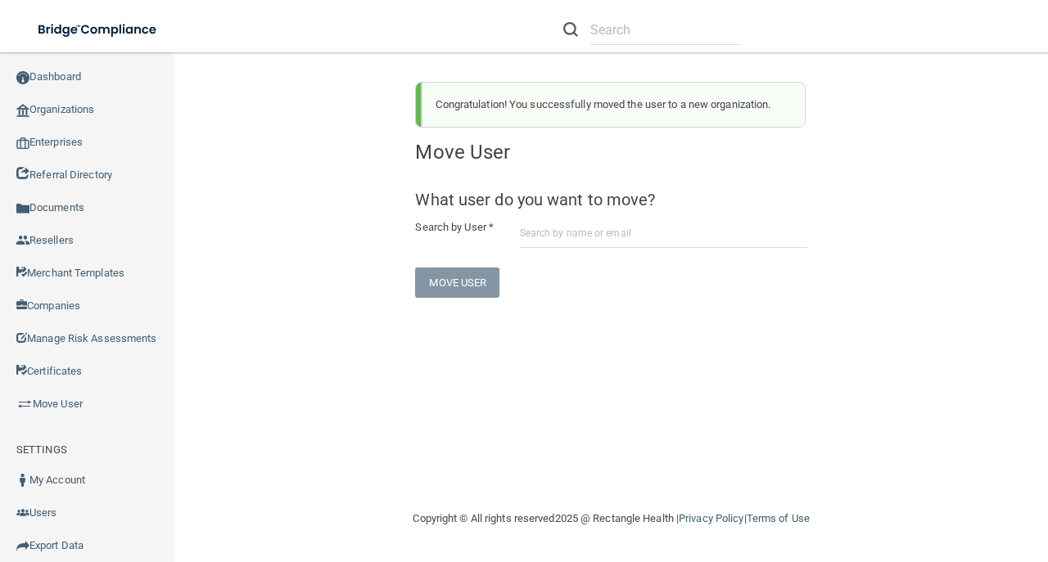
click at [569, 249] on form "What user do you want to move? Search by User * Move User" at bounding box center [610, 244] width 391 height 107
click at [570, 245] on input "text" at bounding box center [663, 233] width 287 height 30
paste input "merrickelrod87@gmail.com"
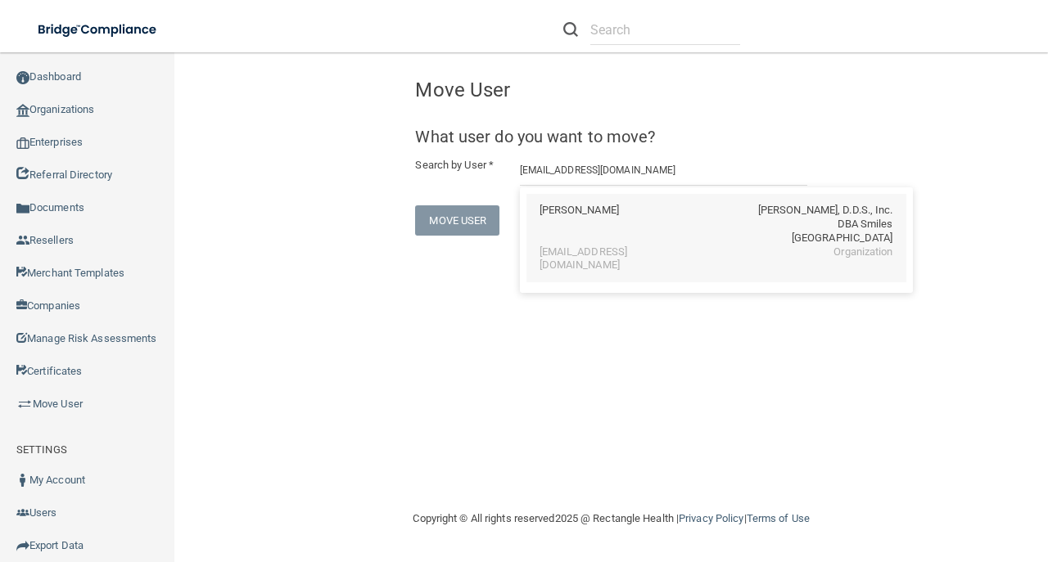
click at [604, 236] on div "MERRICK C ELROD" at bounding box center [579, 225] width 79 height 42
type input "MERRICK C ELROD"
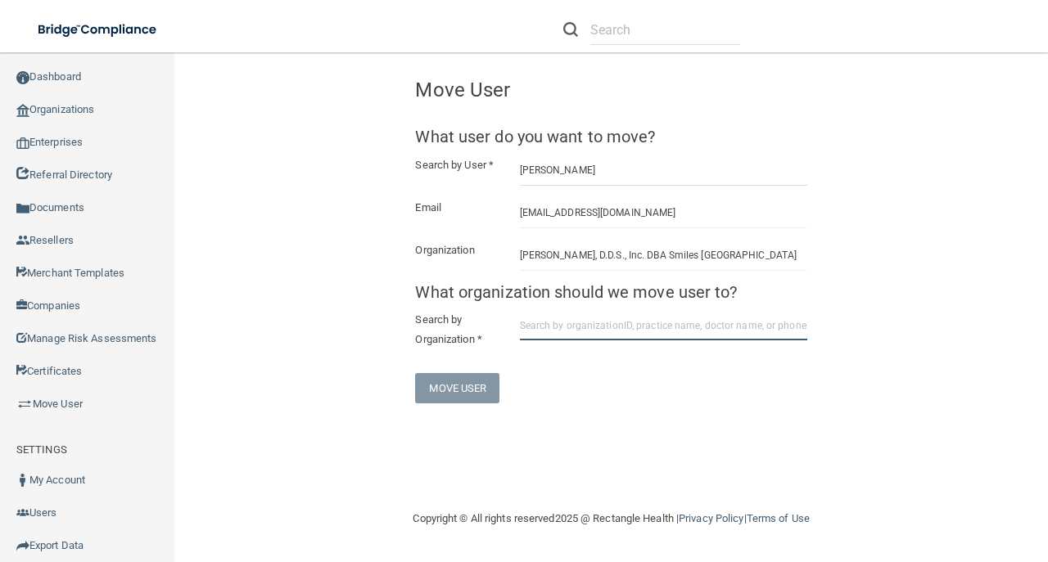
click at [555, 326] on input "text" at bounding box center [663, 325] width 287 height 30
paste input "6793a10cb0ddc0dd6cf97dde"
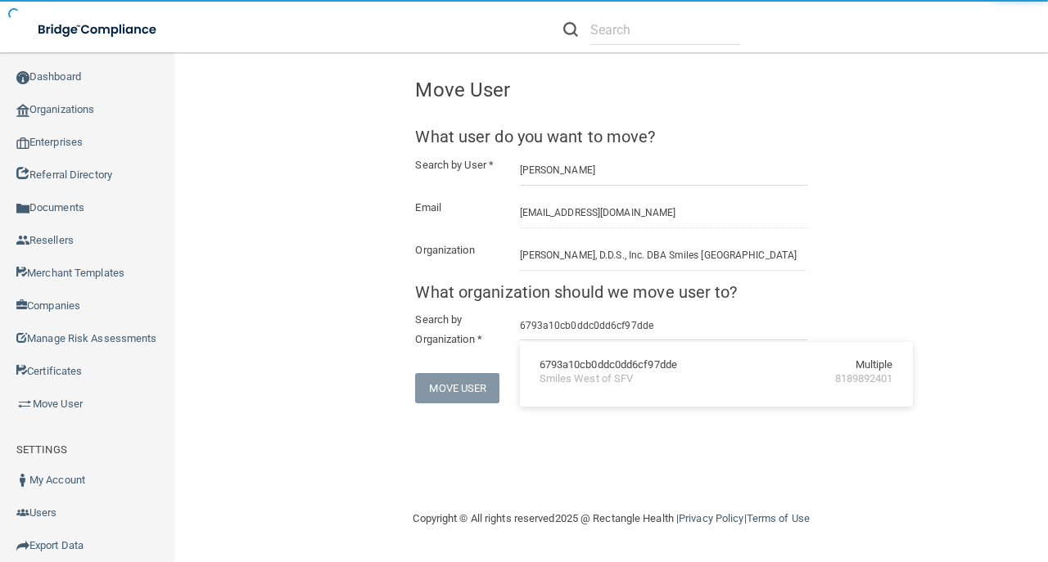
click at [596, 368] on div "6793a10cb0ddc0dd6cf97dde" at bounding box center [609, 366] width 138 height 14
type input "Smiles West of SFV"
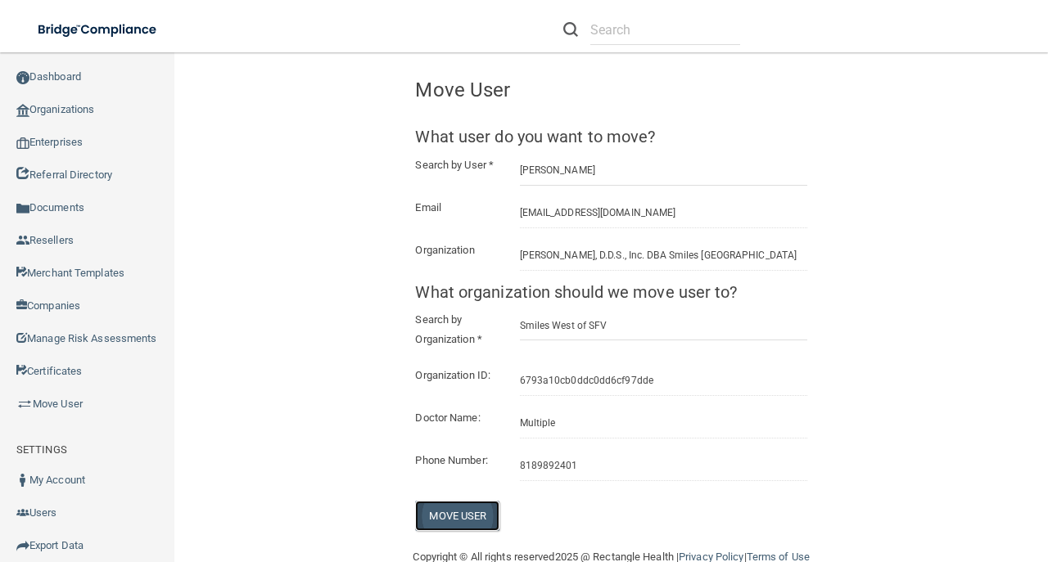
click at [469, 531] on button "Move User" at bounding box center [457, 516] width 84 height 30
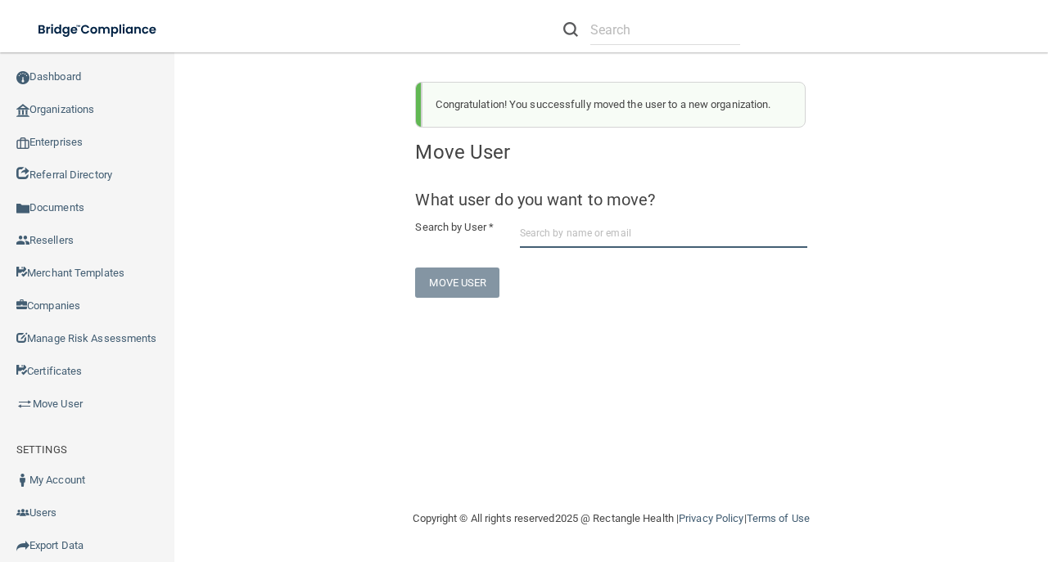
click at [645, 228] on input "text" at bounding box center [663, 233] width 287 height 30
paste input "juanita@smileswest.com"
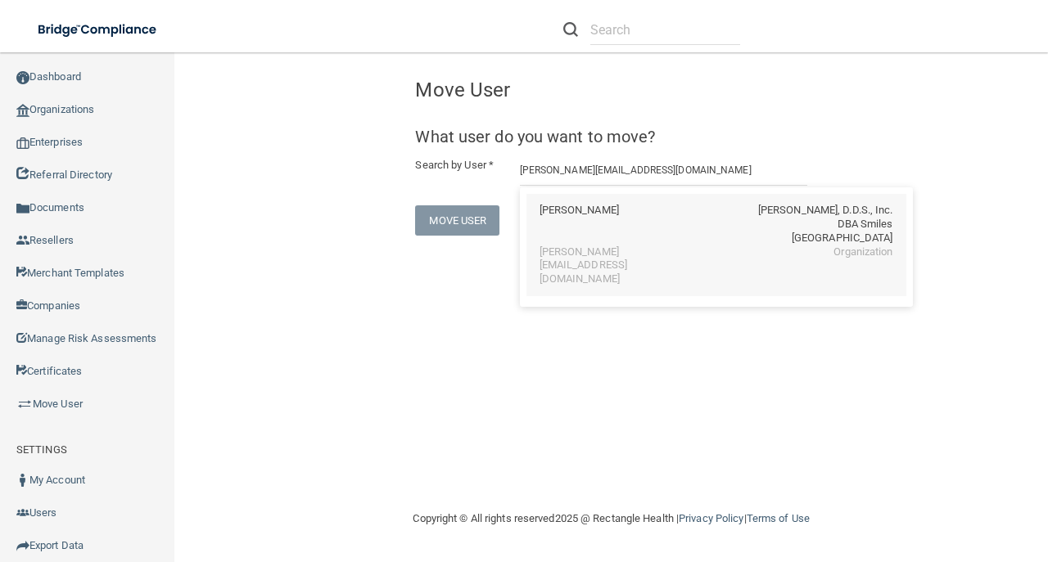
click at [573, 225] on div "Juanita Estrada" at bounding box center [579, 225] width 79 height 42
type input "Juanita Estrada"
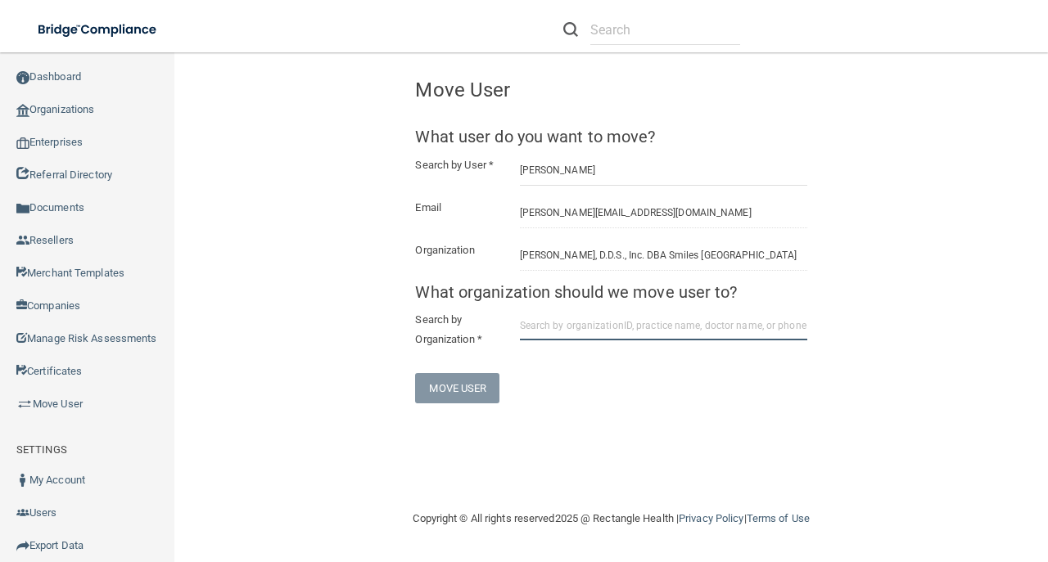
click at [589, 335] on input "text" at bounding box center [663, 325] width 287 height 30
paste input "6793a10cb0ddc0dd6cf97dde"
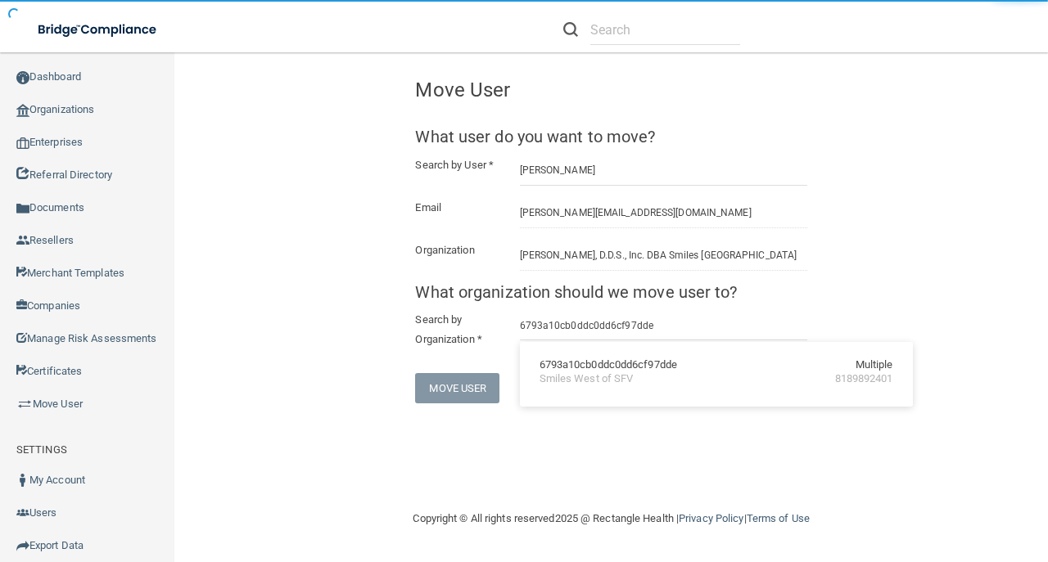
click at [588, 363] on div "6793a10cb0ddc0dd6cf97dde" at bounding box center [609, 366] width 138 height 14
type input "Smiles West of SFV"
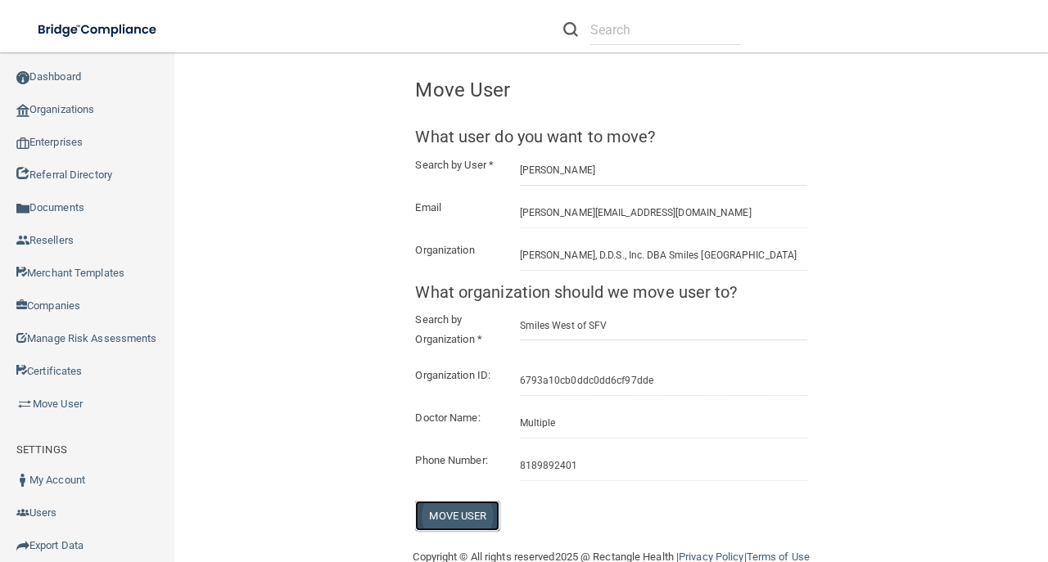
click at [468, 520] on button "Move User" at bounding box center [457, 516] width 84 height 30
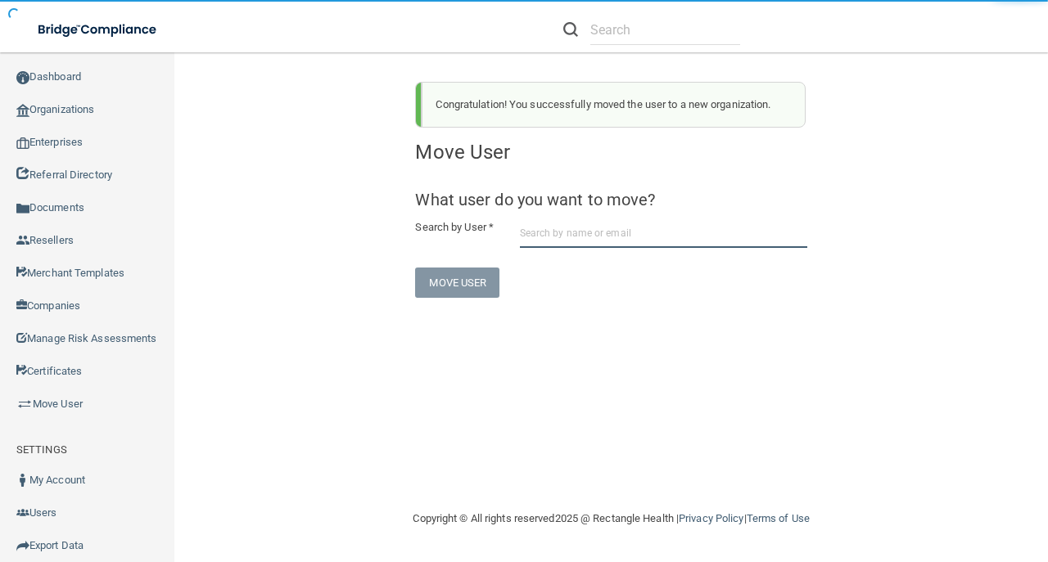
click at [598, 242] on input "text" at bounding box center [663, 233] width 287 height 30
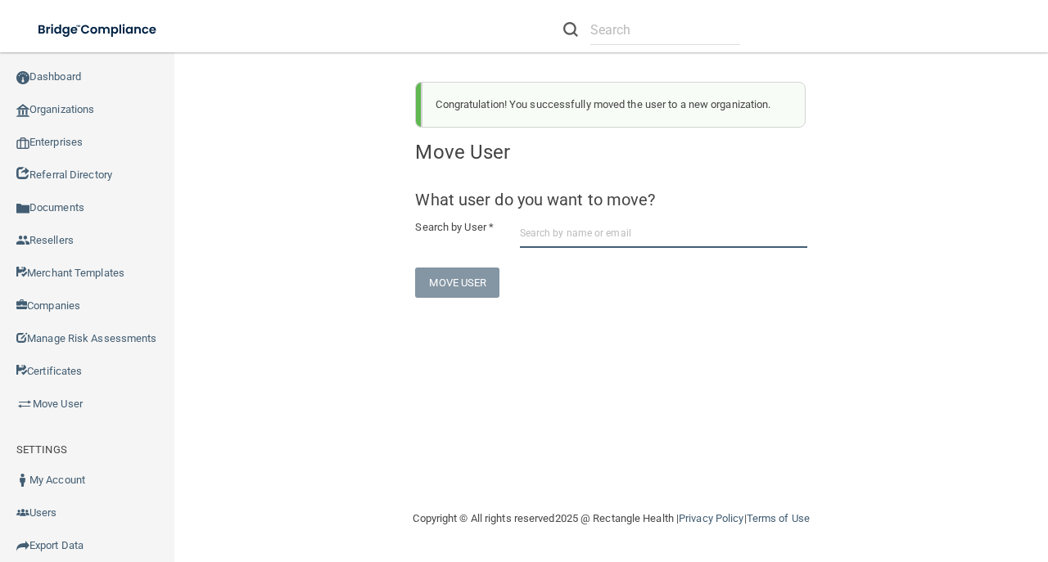
paste input "santamony5@gmail.com"
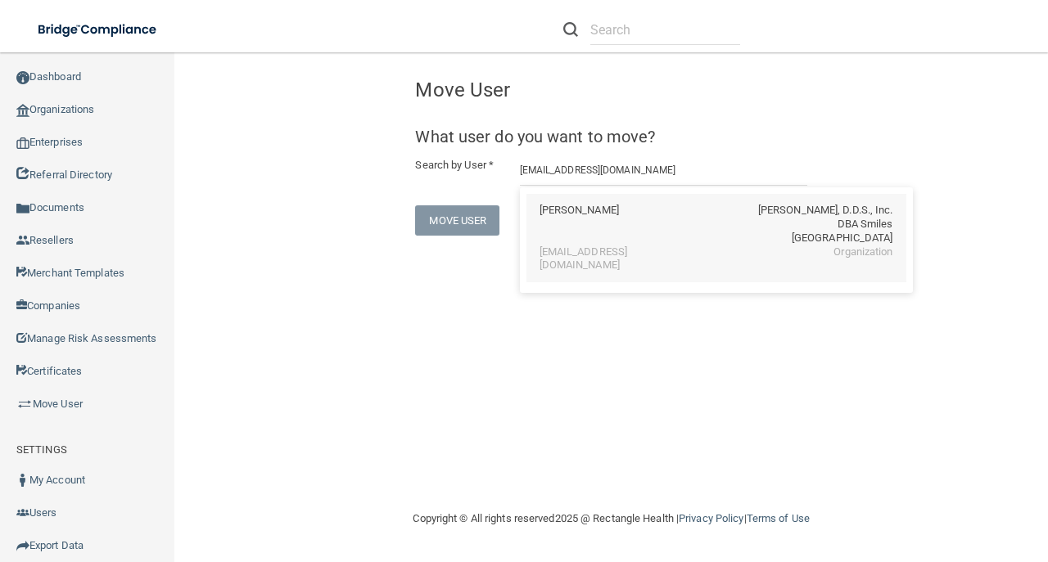
click at [618, 259] on div "monica figueroa B. Deirmenjian, D.D.S., Inc. DBA Smiles West Mission Hills sant…" at bounding box center [716, 238] width 380 height 89
type input "monica figueroa"
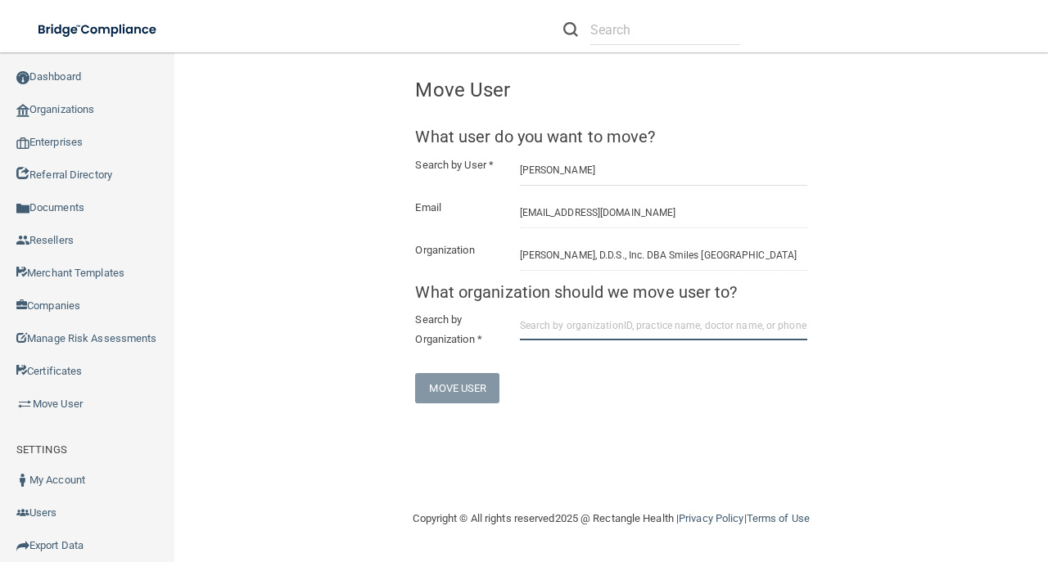
click at [578, 322] on input "text" at bounding box center [663, 325] width 287 height 30
paste input "6793a10cb0ddc0dd6cf97dde"
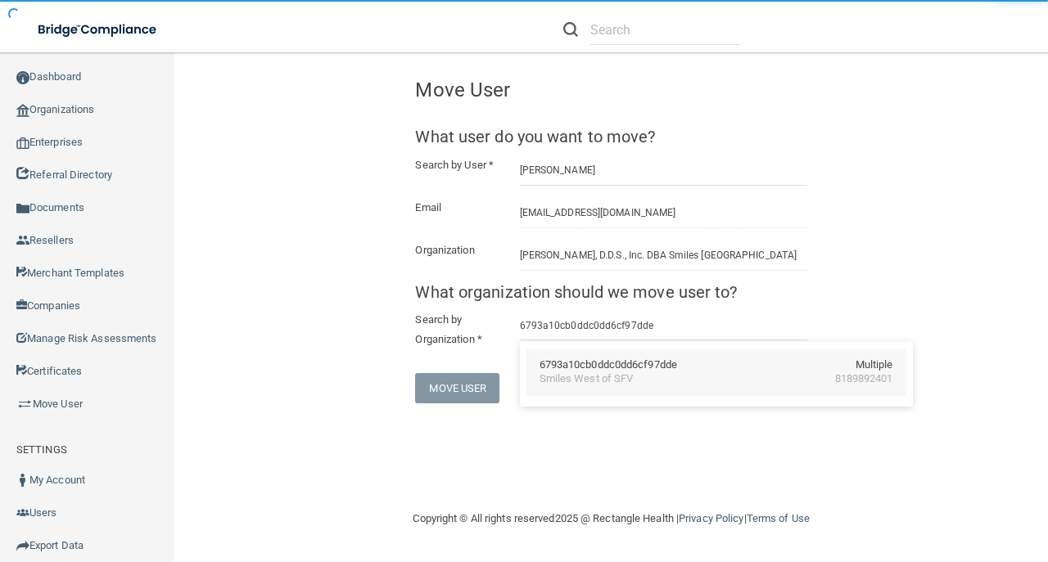
click at [569, 386] on div "Smiles West of SFV" at bounding box center [587, 380] width 94 height 14
type input "Smiles West of SFV"
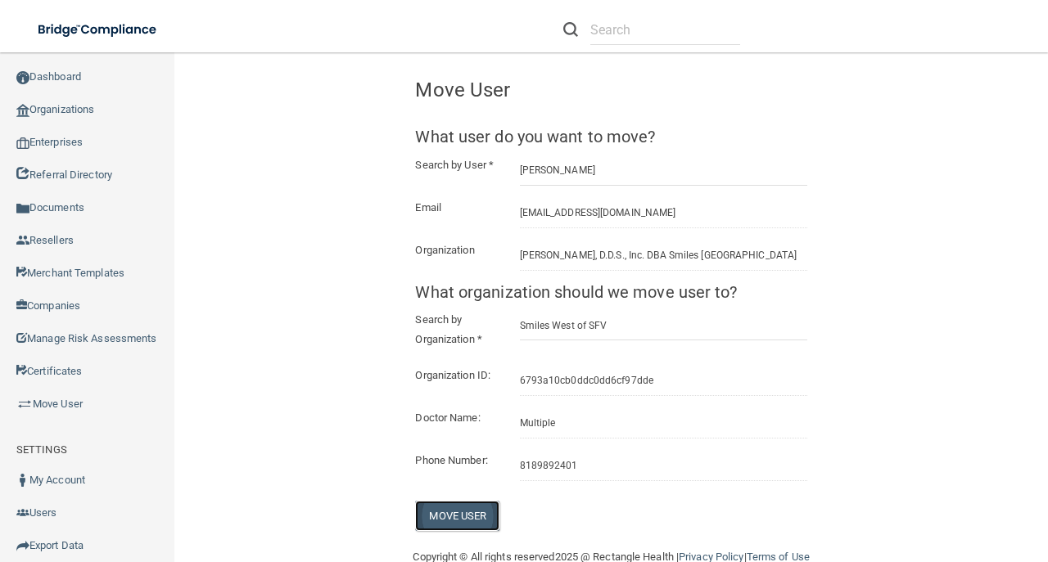
click at [477, 527] on button "Move User" at bounding box center [457, 516] width 84 height 30
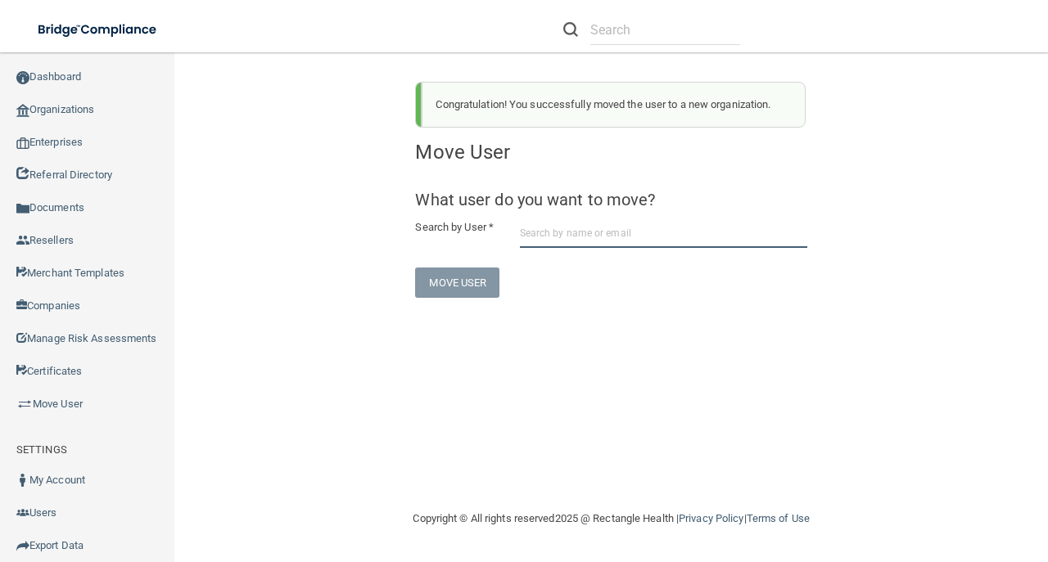
click at [598, 238] on input "text" at bounding box center [663, 233] width 287 height 30
paste input "josueflores8888@icloud.com"
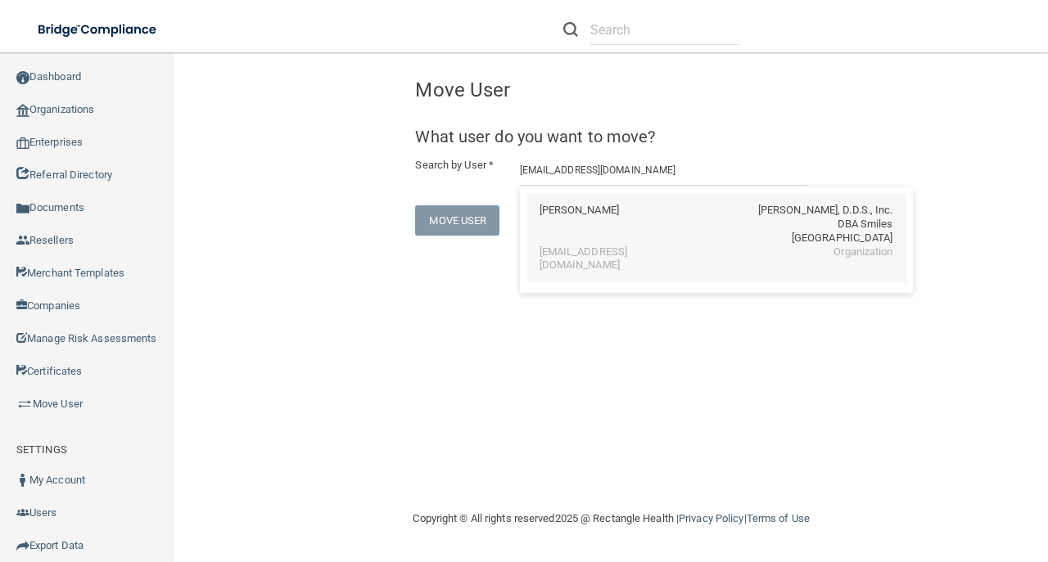
click at [582, 224] on div "JOSUE FLORES" at bounding box center [579, 225] width 79 height 42
type input "JOSUE FLORES"
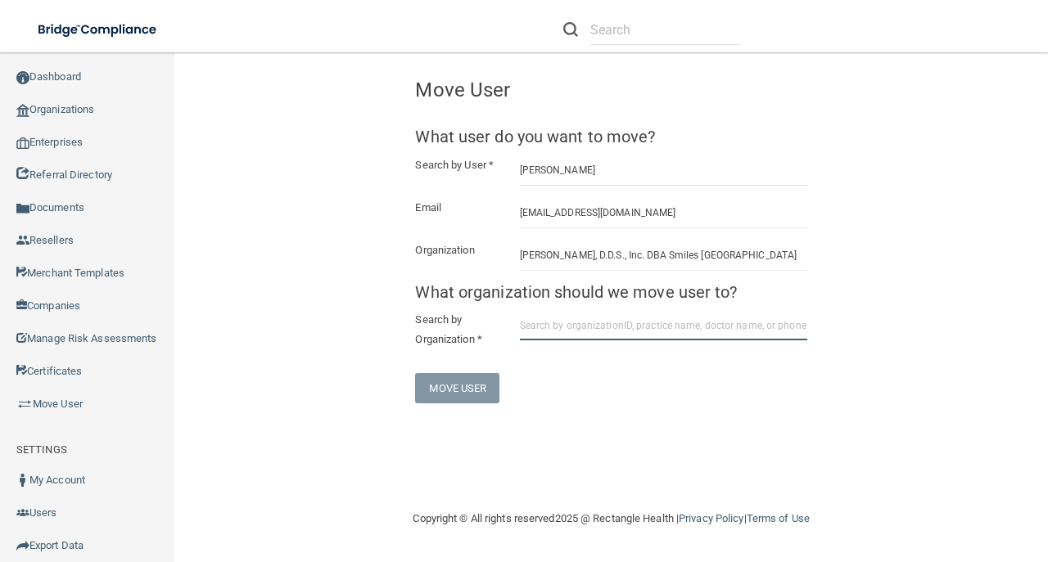
click at [586, 320] on input "text" at bounding box center [663, 325] width 287 height 30
paste input "6793a10cb0ddc0dd6cf97dde"
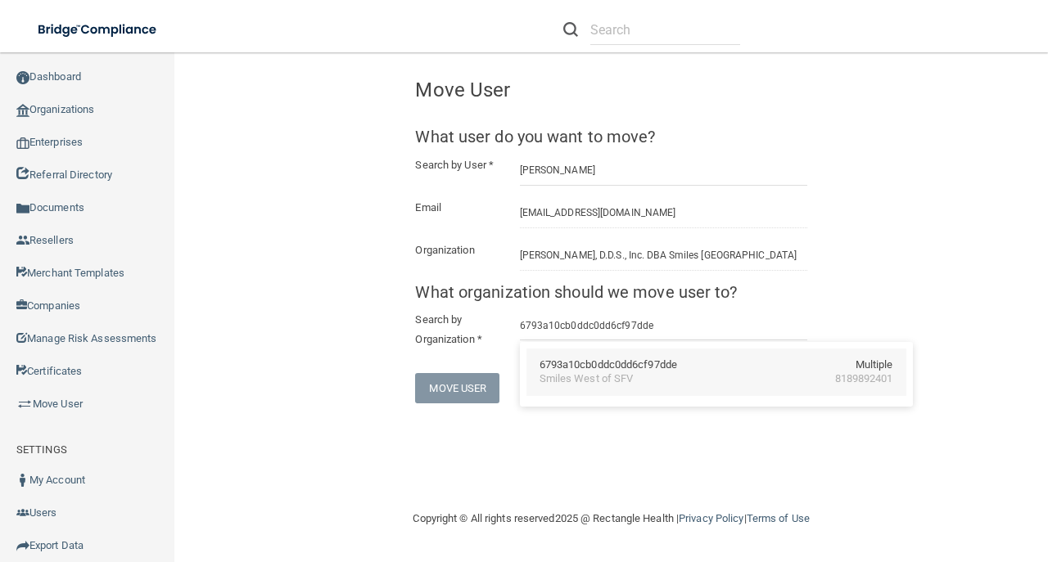
click at [562, 378] on div "Smiles West of SFV" at bounding box center [587, 380] width 94 height 14
type input "Smiles West of SFV"
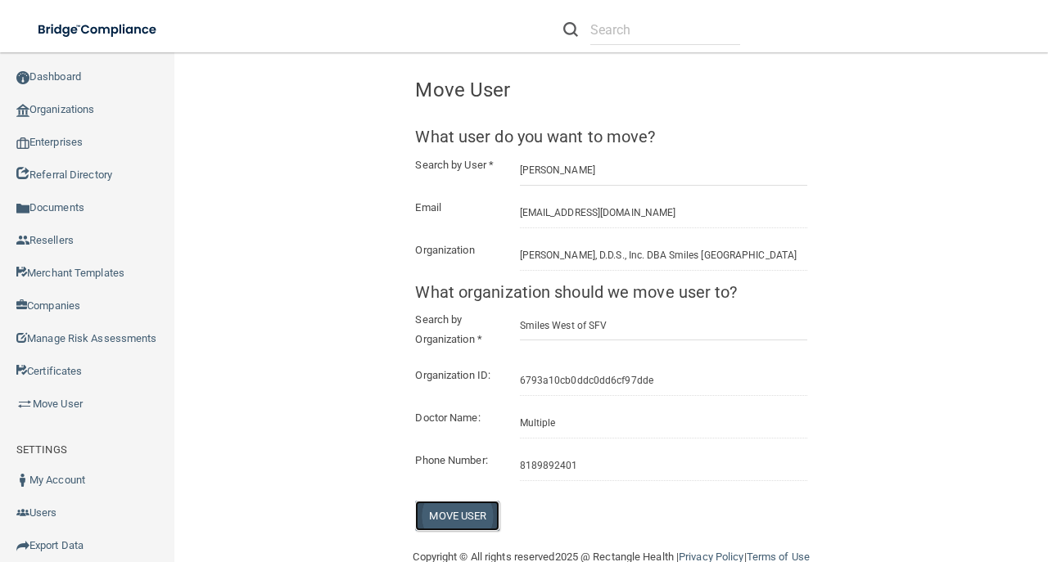
drag, startPoint x: 470, startPoint y: 522, endPoint x: 493, endPoint y: 521, distance: 23.0
click at [470, 522] on button "Move User" at bounding box center [457, 516] width 84 height 30
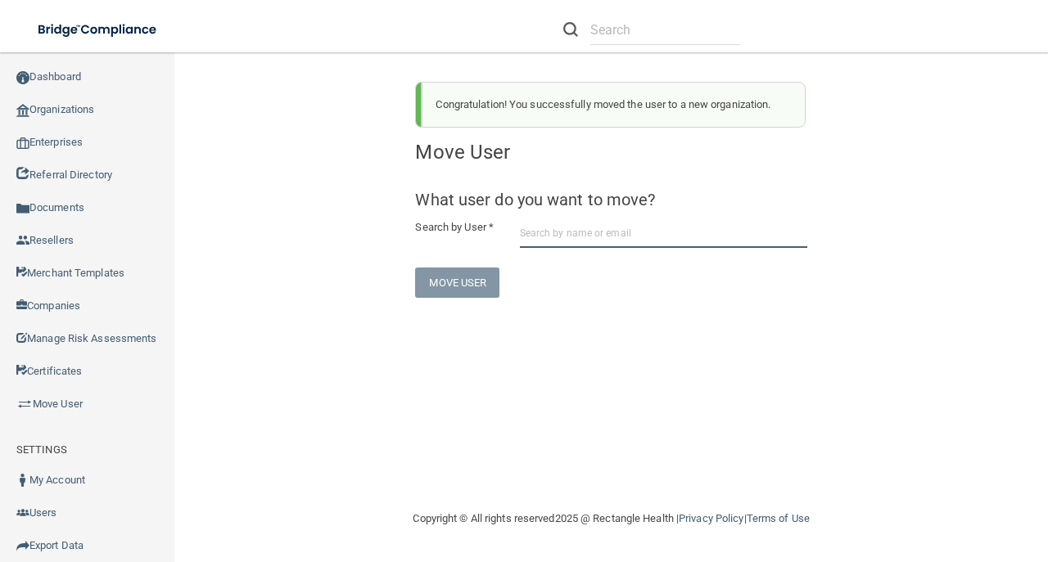
click at [686, 237] on input "text" at bounding box center [663, 233] width 287 height 30
paste input "evie@smileswest.com"
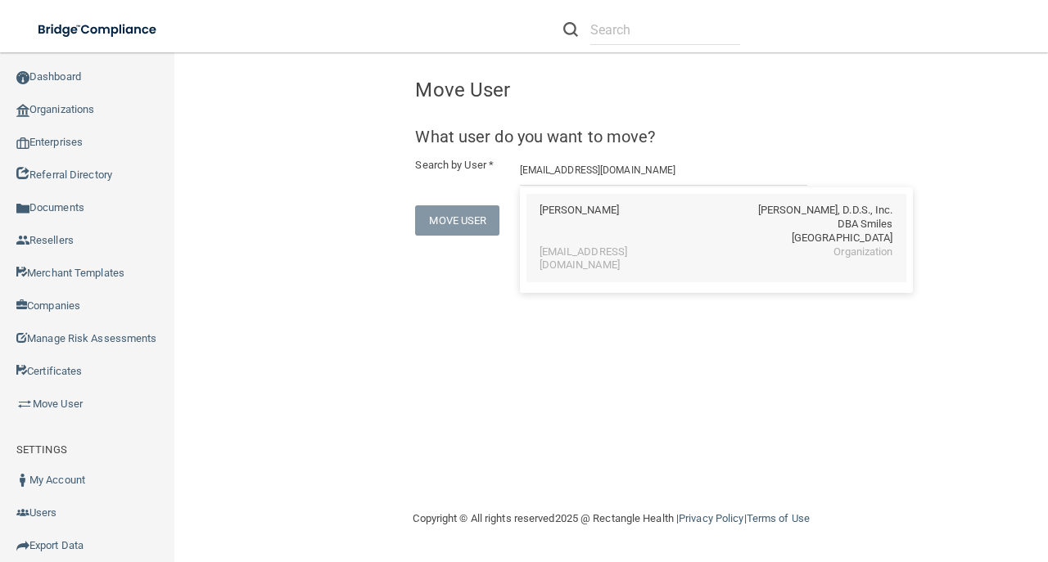
click at [628, 239] on div "Evie Hernandez B. Deirmenjian, D.D.S., Inc. DBA Smiles West Mission Hills" at bounding box center [717, 225] width 354 height 42
type input "Evie Hernandez"
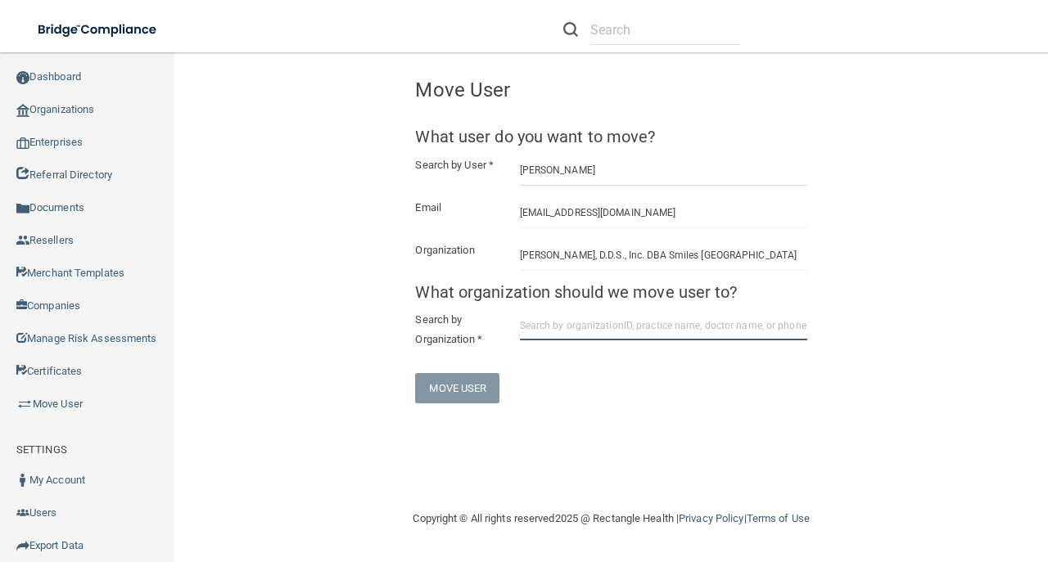
click at [593, 337] on input "text" at bounding box center [663, 325] width 287 height 30
paste input "6793a10cb0ddc0dd6cf97dde"
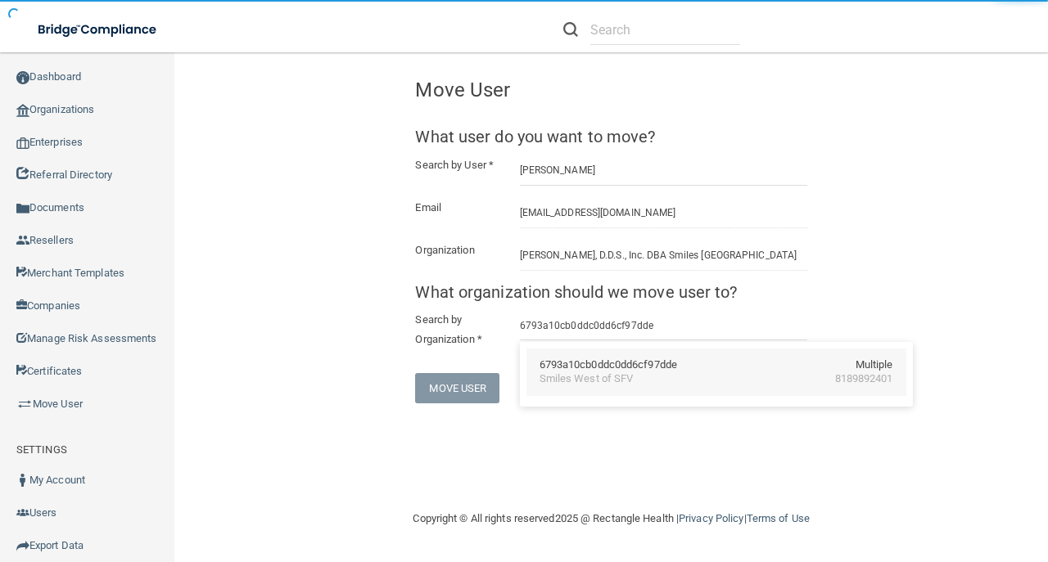
click at [573, 356] on div "6793a10cb0ddc0dd6cf97dde Multiple Smiles West of SFV 8189892401" at bounding box center [716, 372] width 380 height 47
type input "Smiles West of SFV"
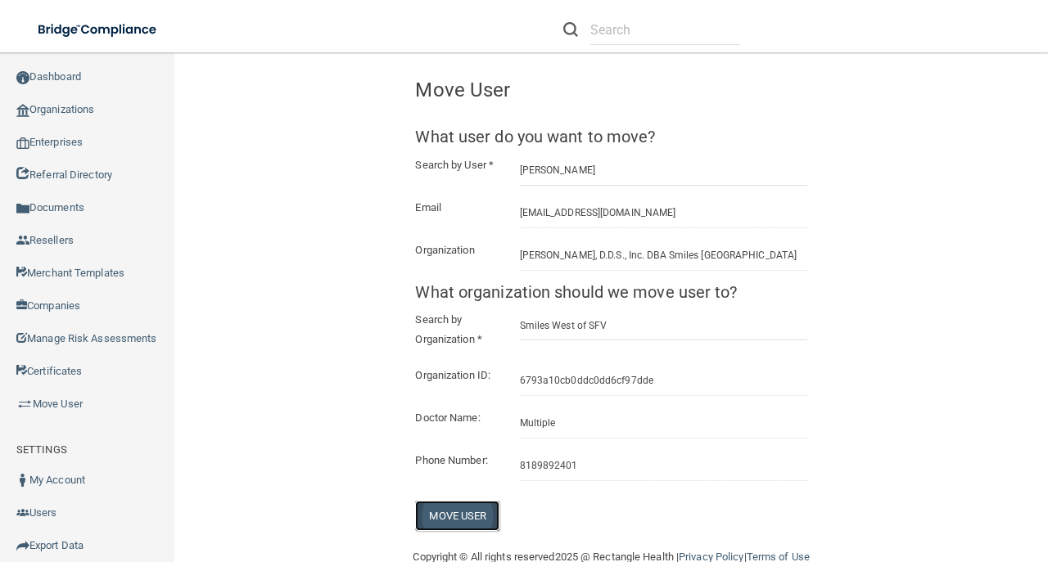
click at [477, 524] on button "Move User" at bounding box center [457, 516] width 84 height 30
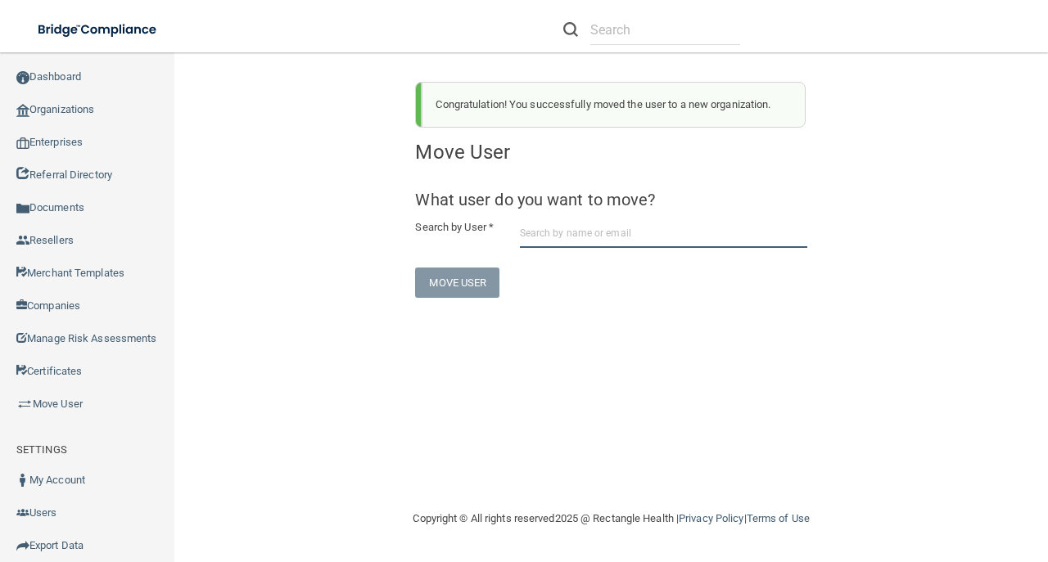
click at [601, 226] on input "text" at bounding box center [663, 233] width 287 height 30
paste input "j.holguin23@yahoo.com"
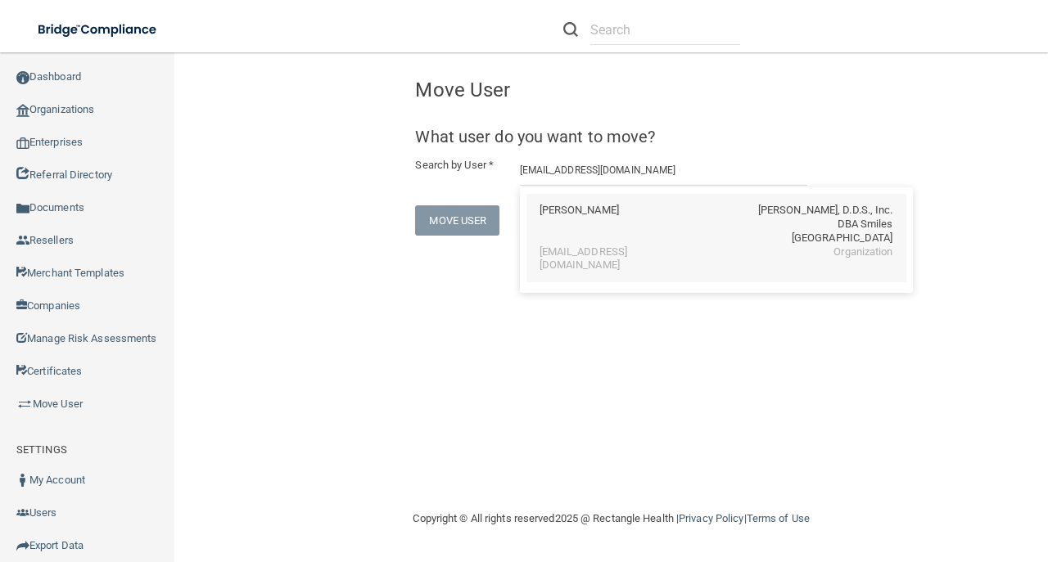
click at [653, 217] on div "jose holguin B. Deirmenjian, D.D.S., Inc. DBA Smiles West Mission Hills" at bounding box center [717, 225] width 354 height 42
type input "jose holguin"
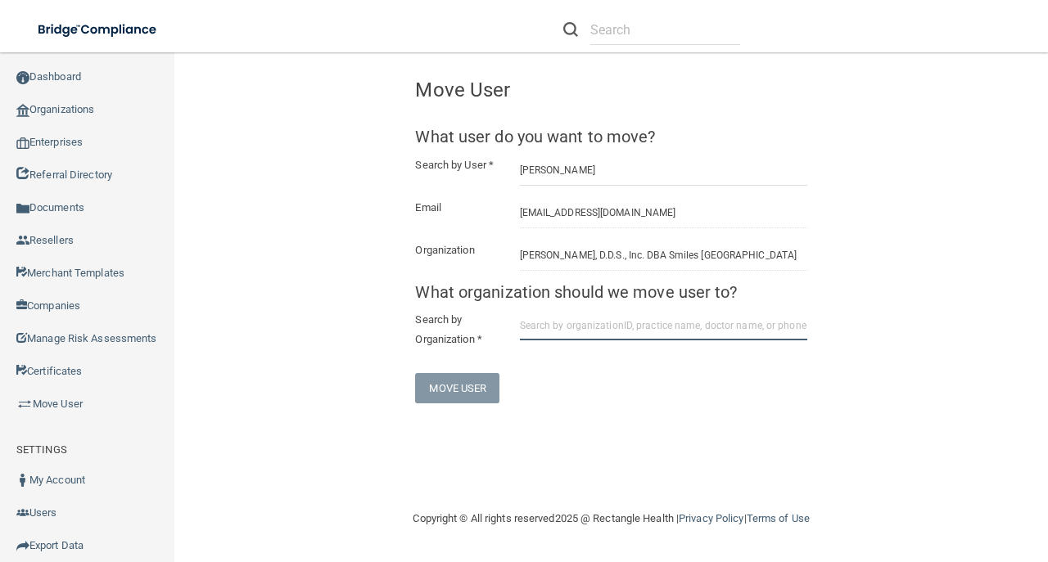
click at [558, 332] on input "text" at bounding box center [663, 325] width 287 height 30
paste input "6793a10cb0ddc0dd6cf97dde"
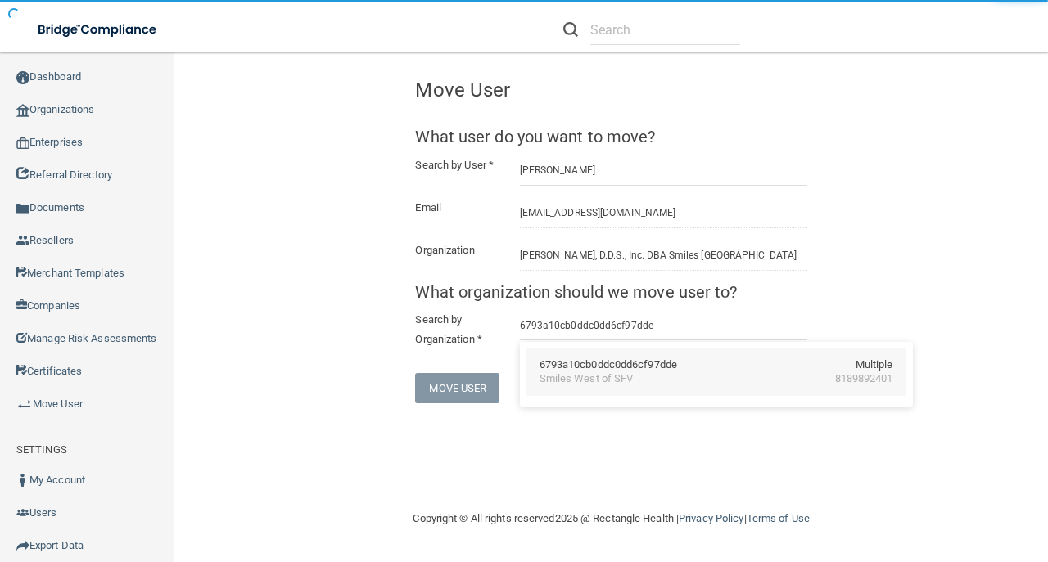
click at [666, 370] on div "6793a10cb0ddc0dd6cf97dde" at bounding box center [609, 366] width 138 height 14
type input "Smiles West of SFV"
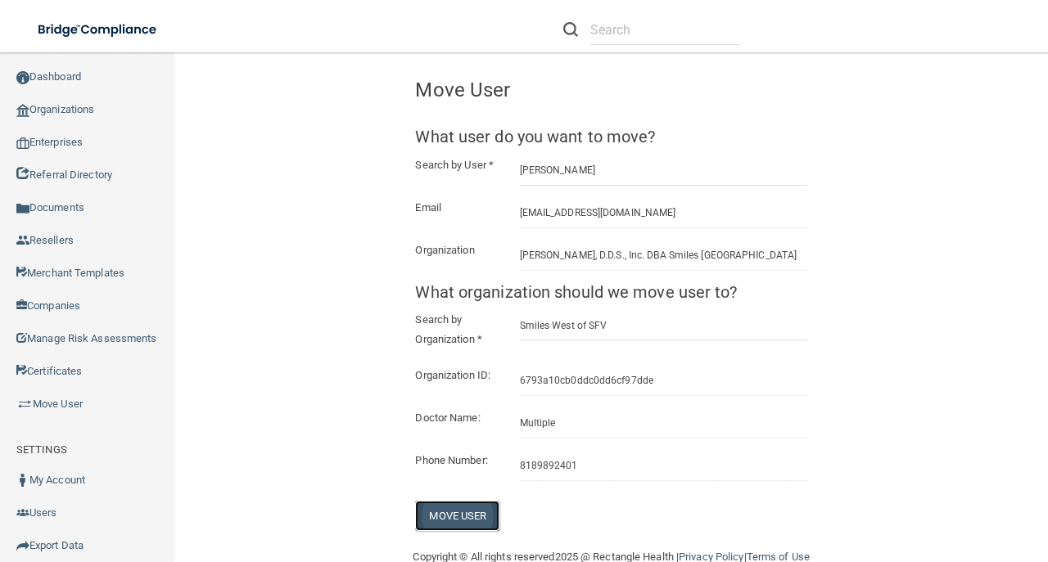
click at [480, 531] on button "Move User" at bounding box center [457, 516] width 84 height 30
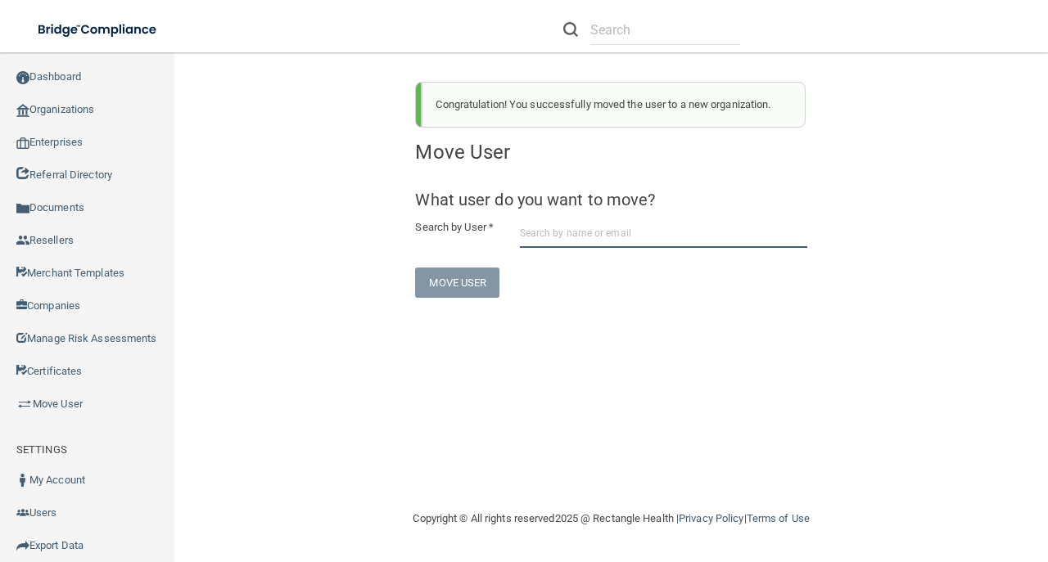
click at [639, 245] on input "text" at bounding box center [663, 233] width 287 height 30
paste input "yasmin.hurtado@yahoo.com"
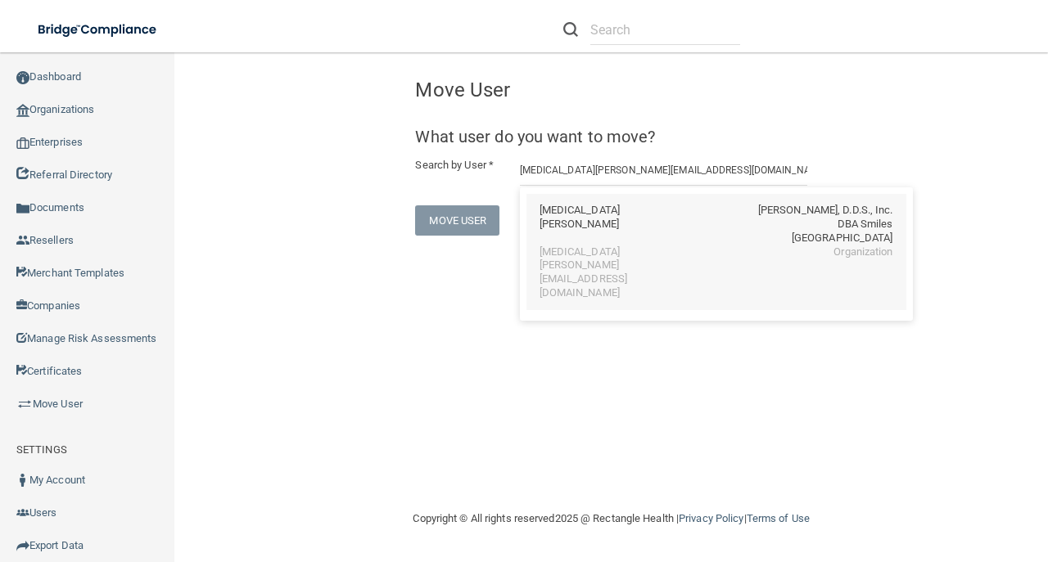
click at [657, 248] on div "yasmin.hurtado@yahoo.com" at bounding box center [611, 274] width 142 height 56
type input "Yasmin Hurtado"
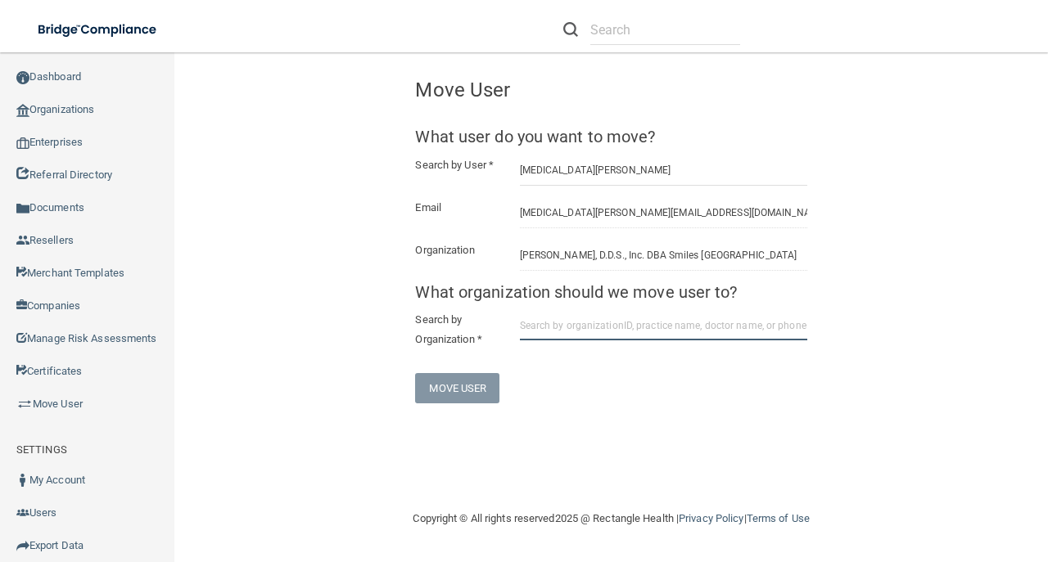
click at [604, 327] on input "text" at bounding box center [663, 325] width 287 height 30
paste input "6793a10cb0ddc0dd6cf97dde"
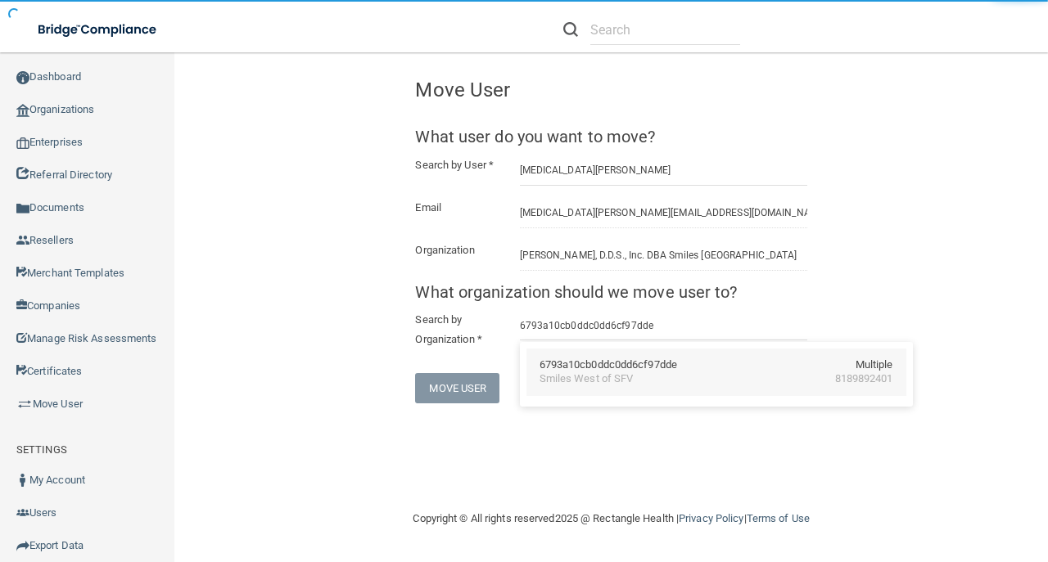
click at [591, 359] on div "6793a10cb0ddc0dd6cf97dde" at bounding box center [609, 366] width 138 height 14
type input "Smiles West of SFV"
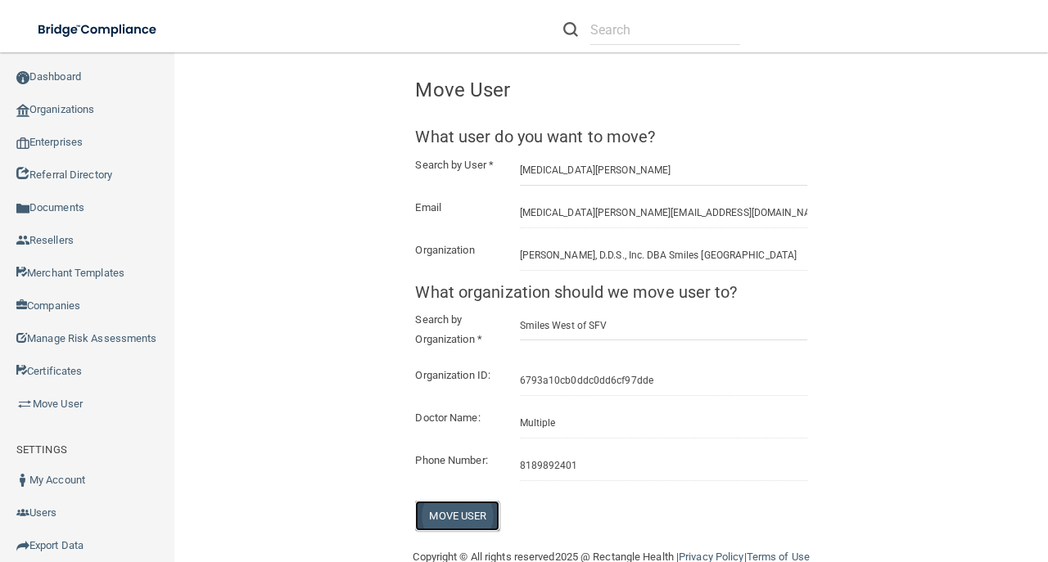
click at [436, 531] on button "Move User" at bounding box center [457, 516] width 84 height 30
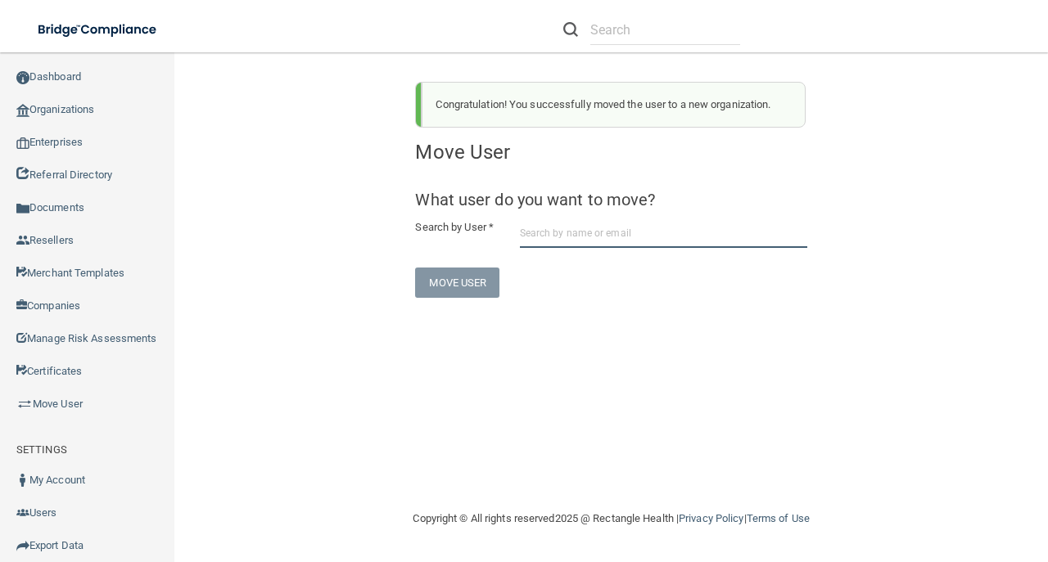
click at [531, 240] on input "text" at bounding box center [663, 233] width 287 height 30
paste input "auroraiza315@gmail.com"
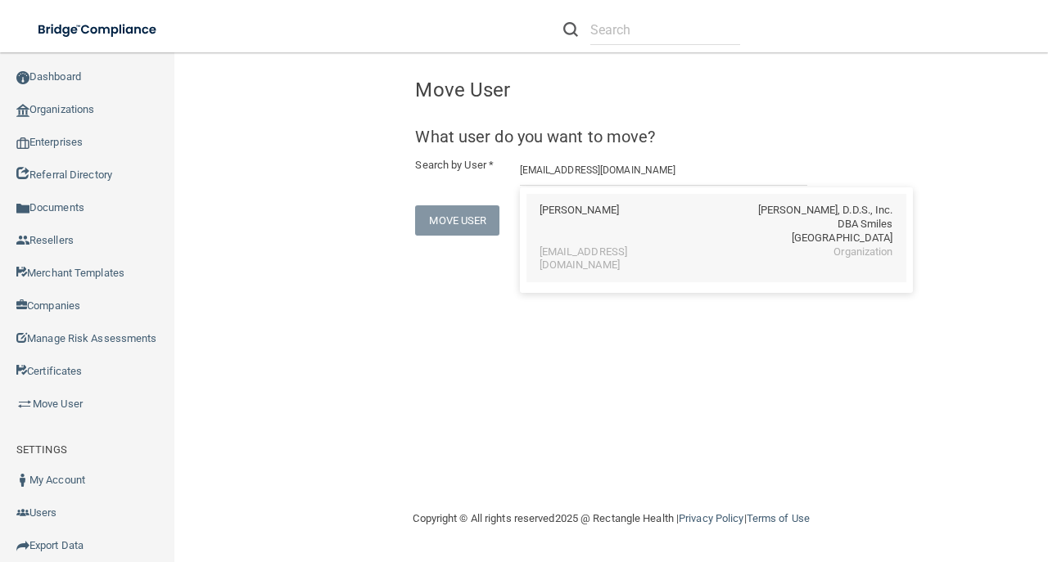
click at [673, 227] on div "aurora iza B. Deirmenjian, D.D.S., Inc. DBA Smiles West Mission Hills" at bounding box center [717, 225] width 354 height 42
type input "aurora iza"
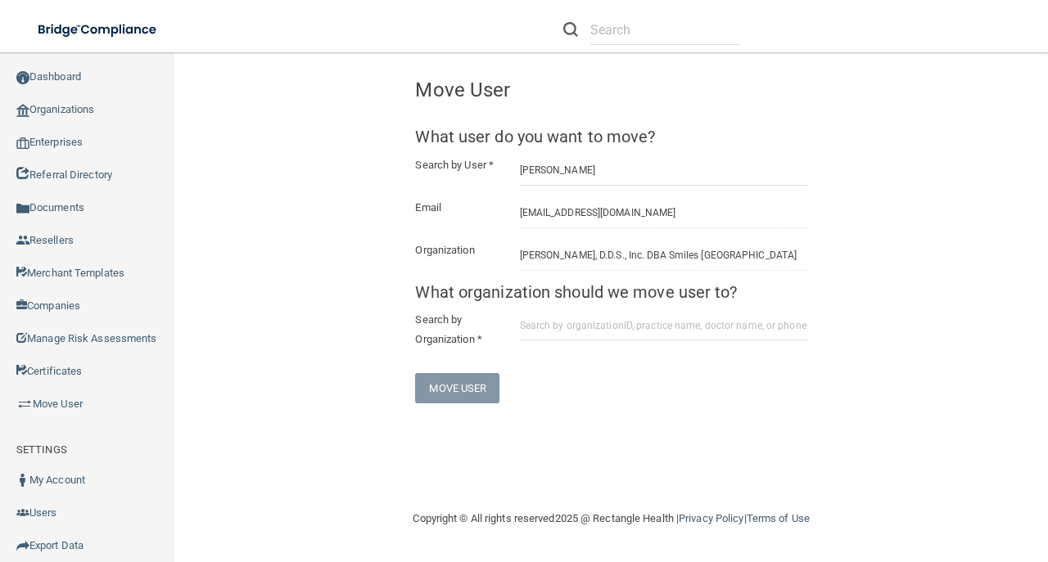
click at [585, 309] on span "What organization should we move user to? Search by Organization *" at bounding box center [610, 318] width 391 height 70
click at [591, 315] on input "text" at bounding box center [663, 325] width 287 height 30
paste input "6793a10cb0ddc0dd6cf97dde"
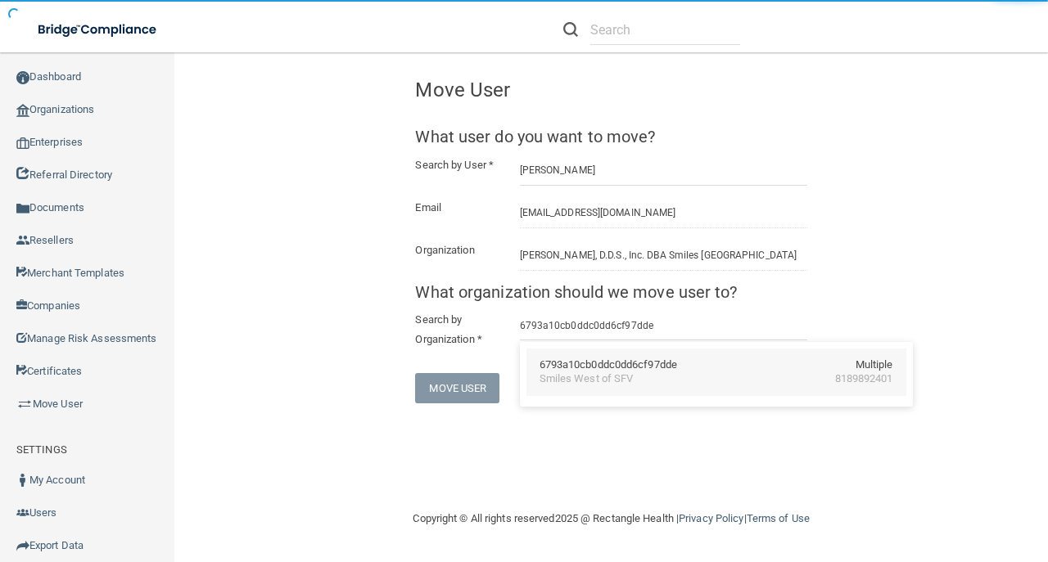
click at [571, 370] on div "6793a10cb0ddc0dd6cf97dde" at bounding box center [609, 366] width 138 height 14
type input "Smiles West of SFV"
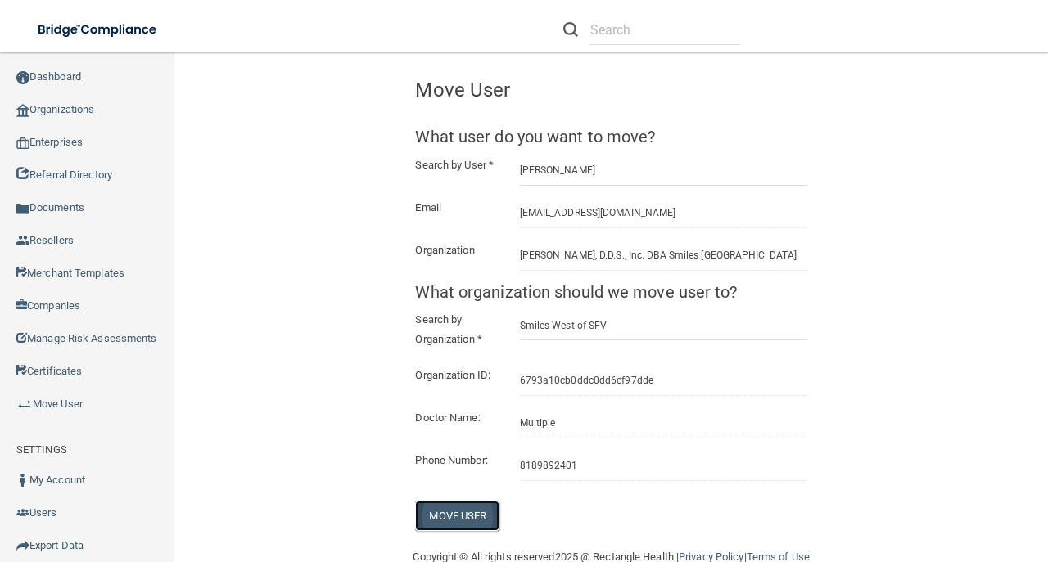
click at [453, 524] on button "Move User" at bounding box center [457, 516] width 84 height 30
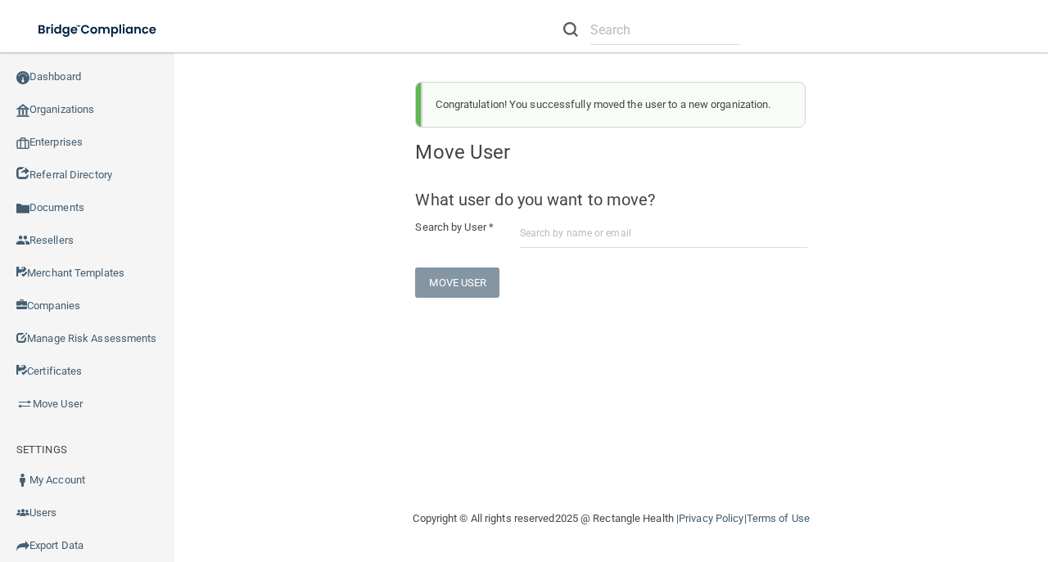
click at [501, 227] on label "Search by User *" at bounding box center [455, 228] width 104 height 20
click at [549, 233] on input "text" at bounding box center [663, 233] width 287 height 30
paste input "donaldluong48@gmail.com"
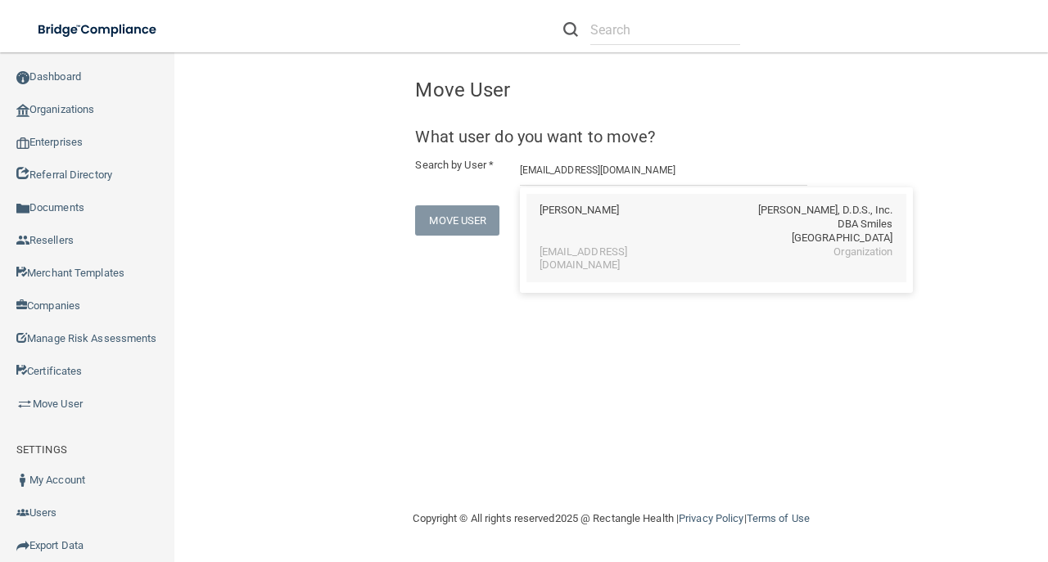
click at [614, 237] on div "Donald Luong B. Deirmenjian, D.D.S., Inc. DBA Smiles West Mission Hills" at bounding box center [717, 225] width 354 height 42
type input "Donald Luong"
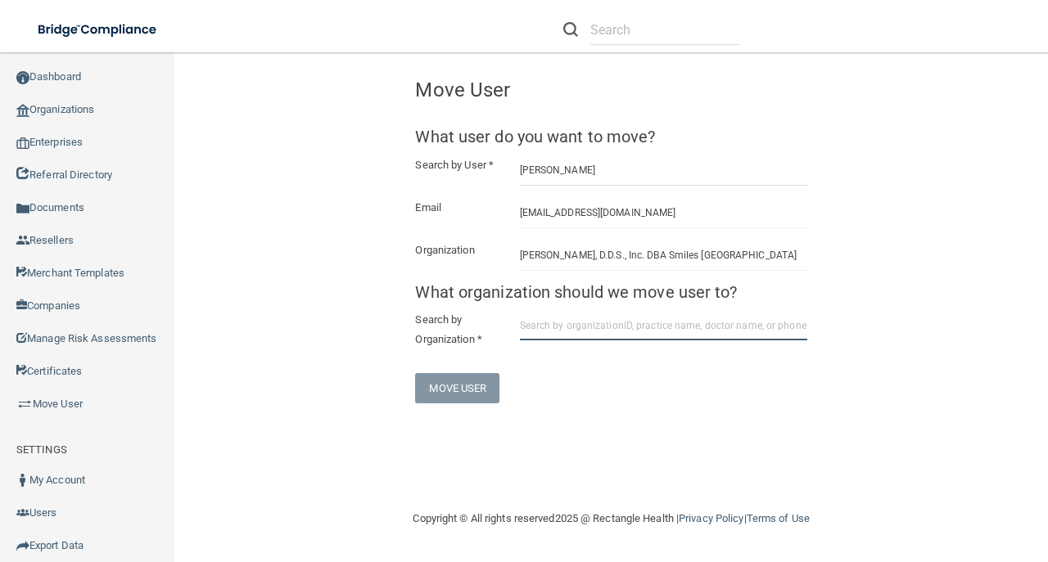
click at [576, 325] on input "text" at bounding box center [663, 325] width 287 height 30
paste input "6793a10cb0ddc0dd6cf97dde"
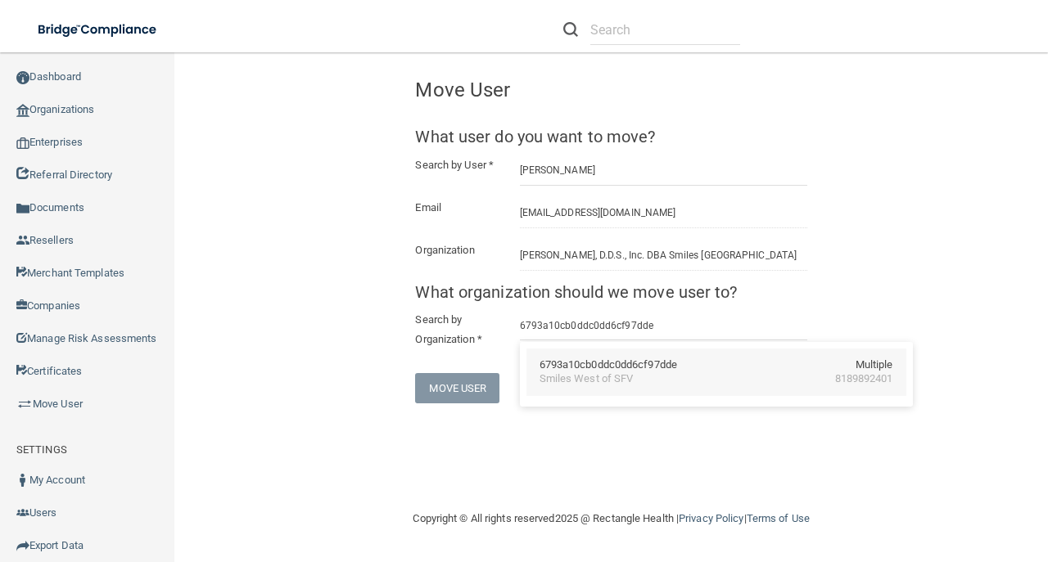
click at [624, 391] on div "6793a10cb0ddc0dd6cf97dde Multiple Smiles West of SFV 8189892401" at bounding box center [716, 372] width 380 height 47
type input "Smiles West of SFV"
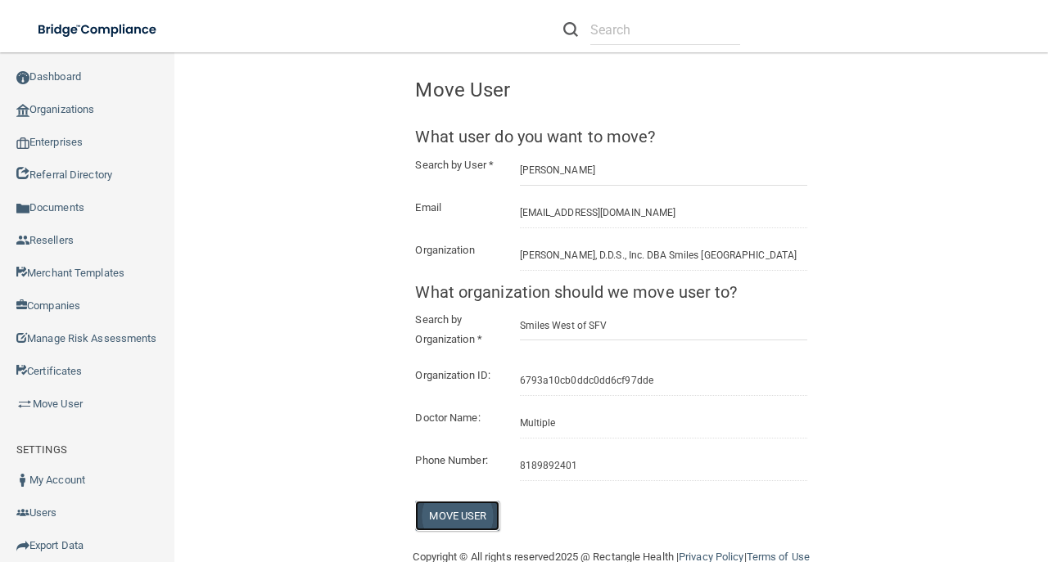
click at [471, 531] on button "Move User" at bounding box center [457, 516] width 84 height 30
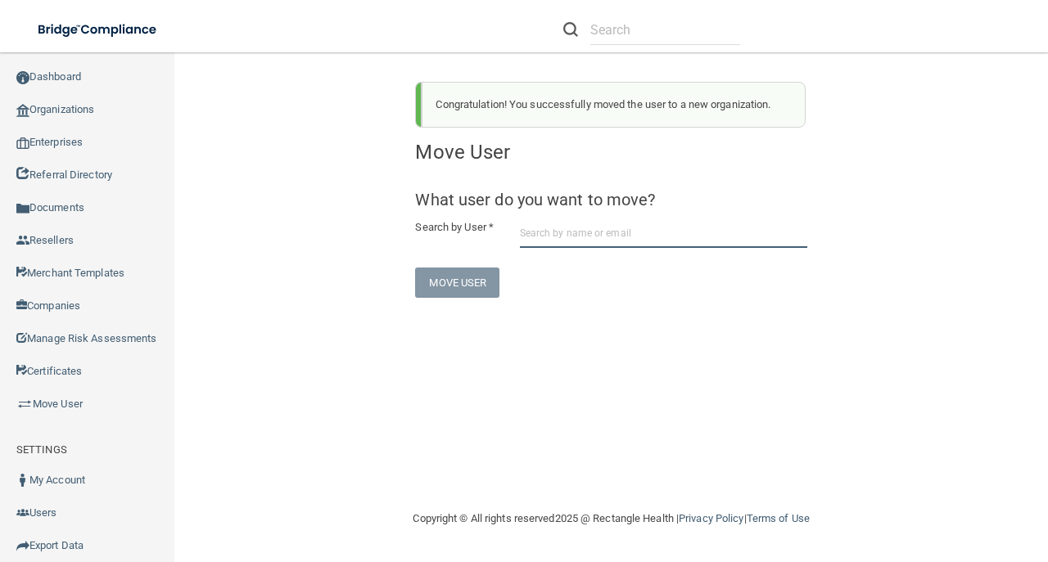
click at [564, 234] on input "text" at bounding box center [663, 233] width 287 height 30
paste input "pmaldonado@smileswest.com"
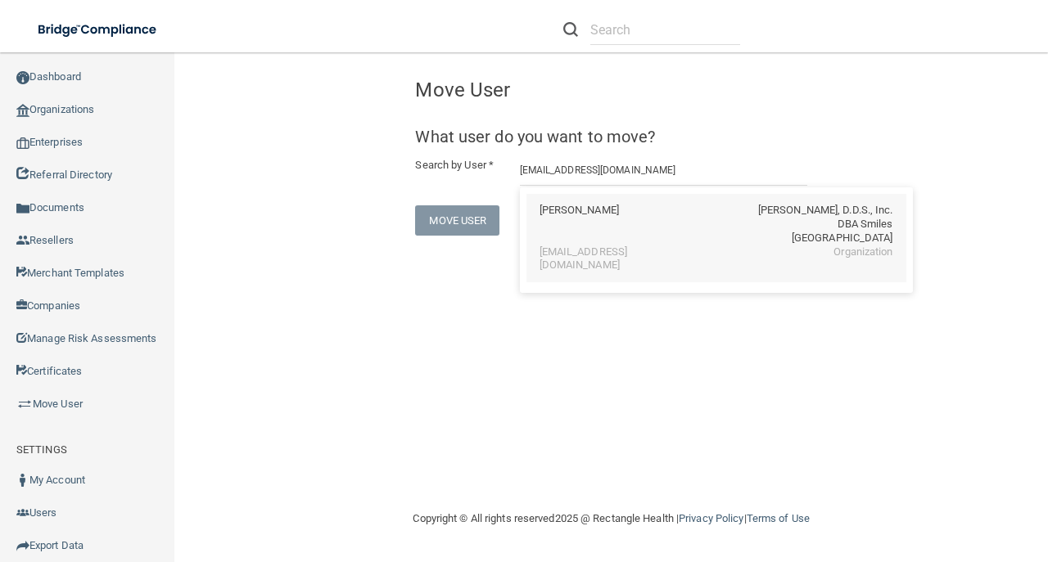
click at [701, 224] on div "Patti Maldonado B. Deirmenjian, D.D.S., Inc. DBA Smiles West Mission Hills" at bounding box center [717, 225] width 354 height 42
type input "Patti Maldonado"
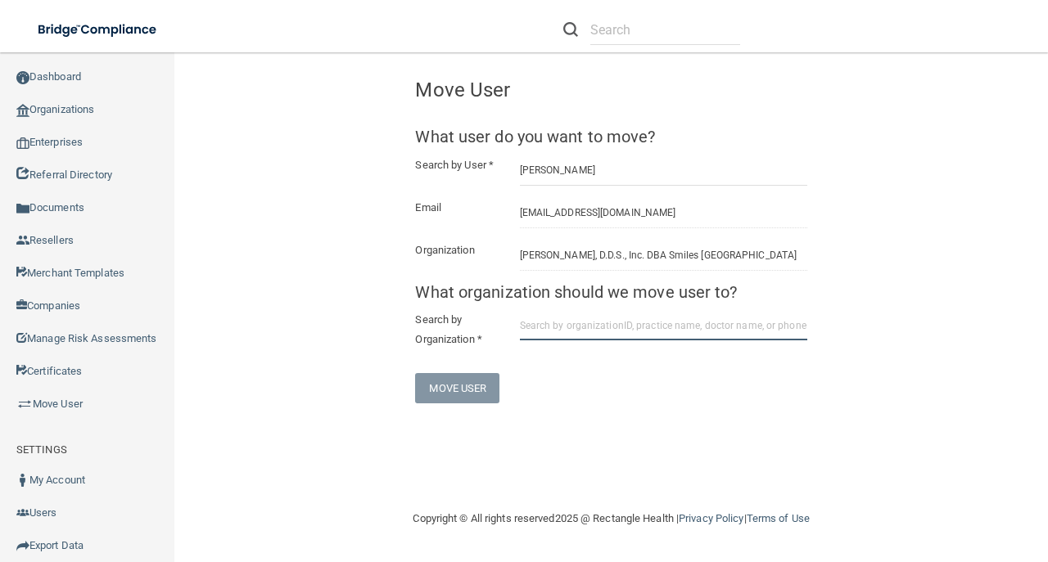
click at [594, 314] on input "text" at bounding box center [663, 325] width 287 height 30
paste input "6793a10cb0ddc0dd6cf97dde"
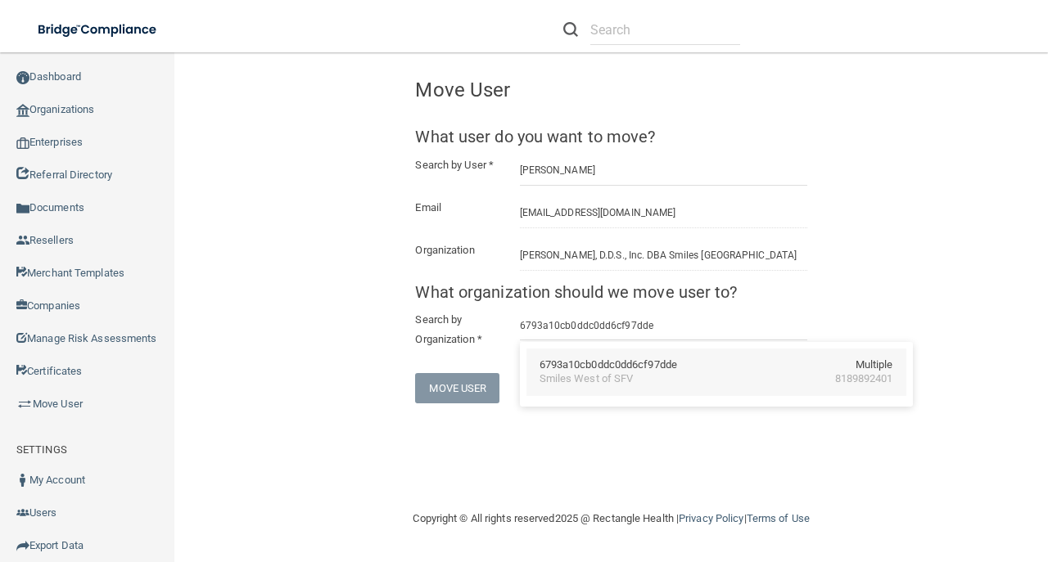
click at [573, 367] on div "6793a10cb0ddc0dd6cf97dde" at bounding box center [609, 366] width 138 height 14
type input "Smiles West of SFV"
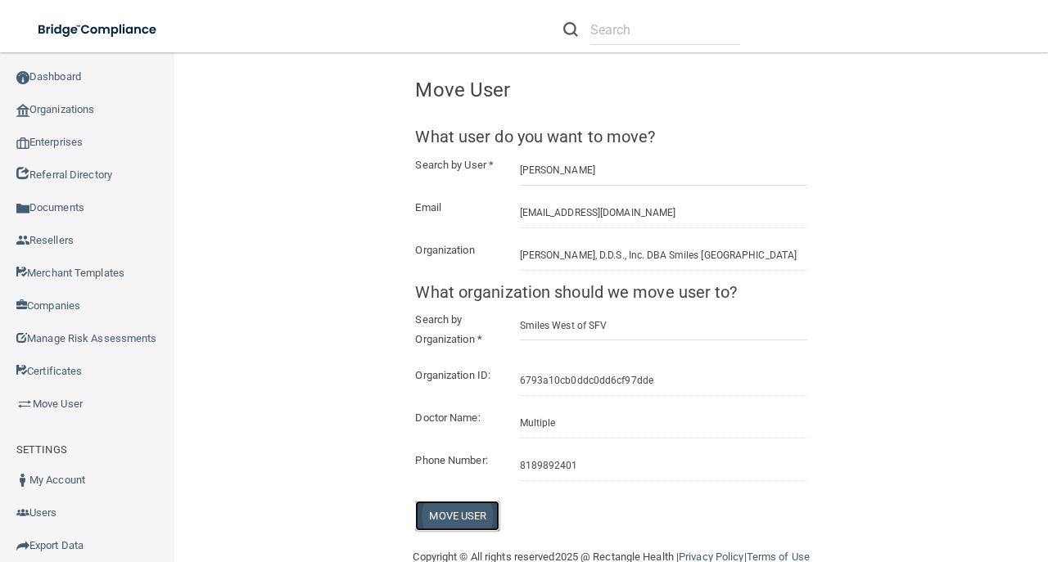
click at [473, 526] on button "Move User" at bounding box center [457, 516] width 84 height 30
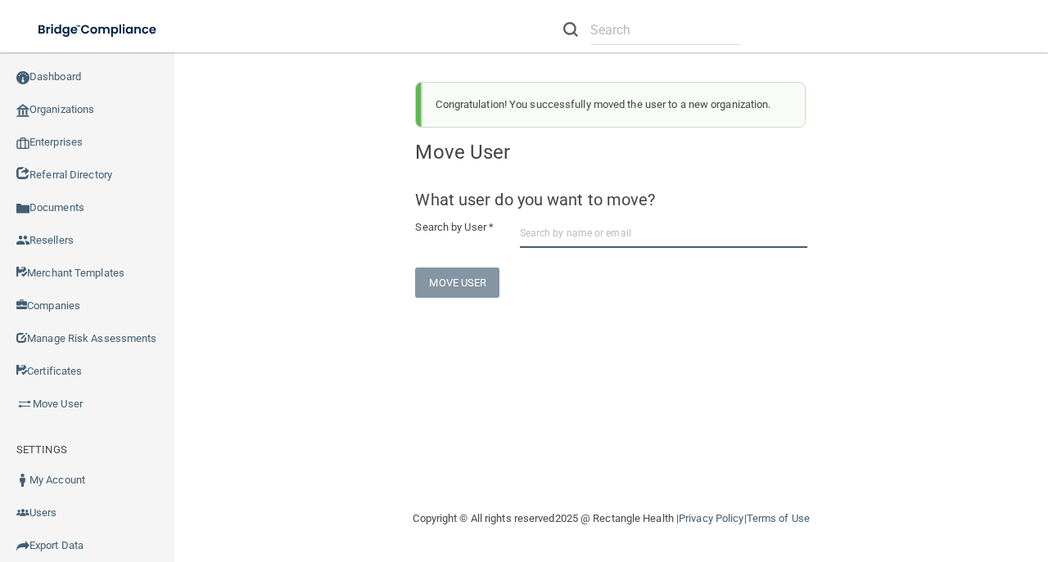
click at [560, 221] on input "text" at bounding box center [663, 233] width 287 height 30
paste input "1mayramartinez0308@gmail.com"
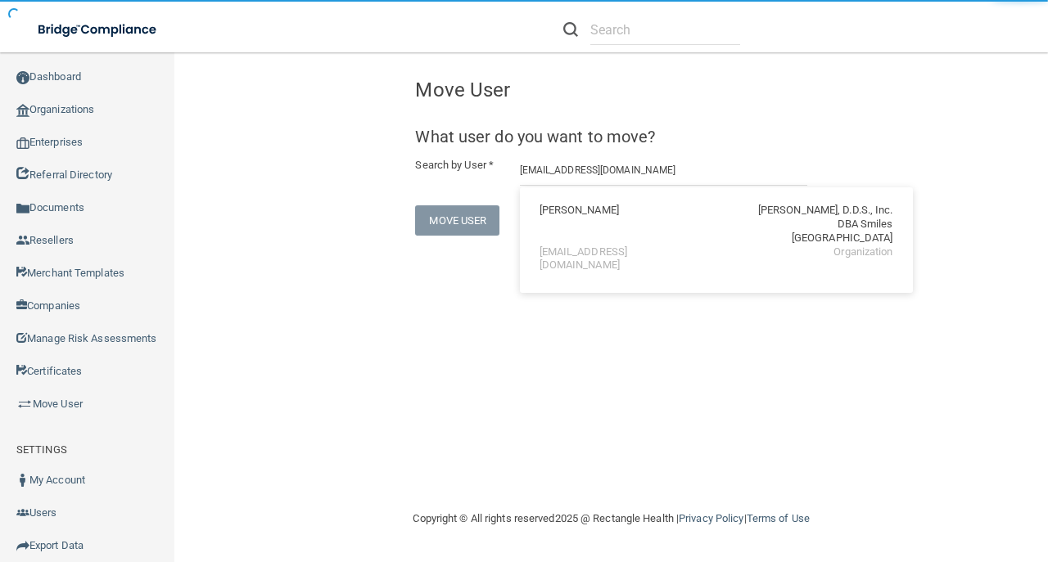
click at [589, 213] on div "MAYRA Y MARTINEZ" at bounding box center [579, 225] width 79 height 42
type input "MAYRA Y MARTINEZ"
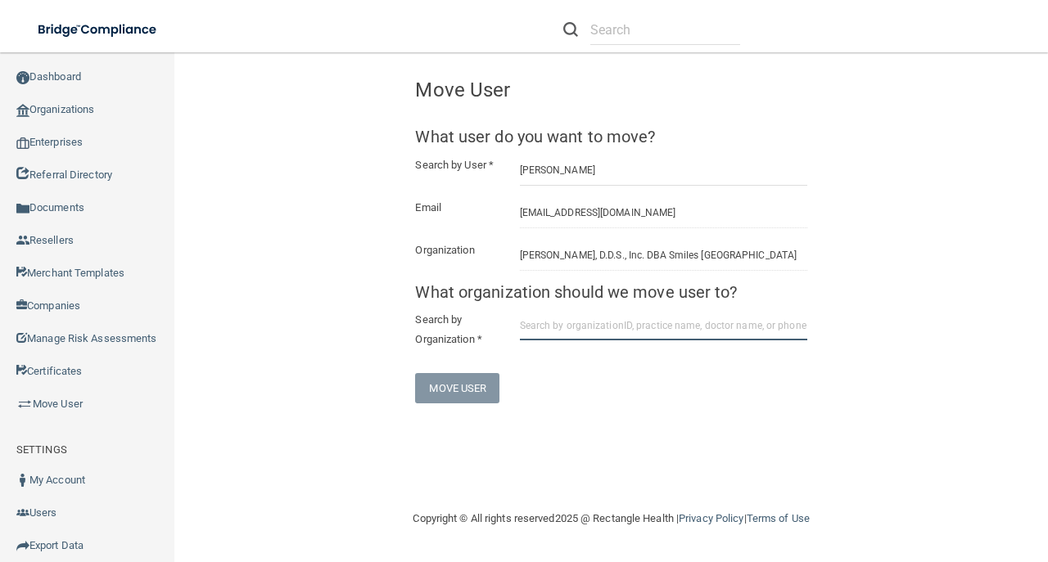
click at [686, 328] on input "text" at bounding box center [663, 325] width 287 height 30
paste input "6793a10cb0ddc0dd6cf97dde"
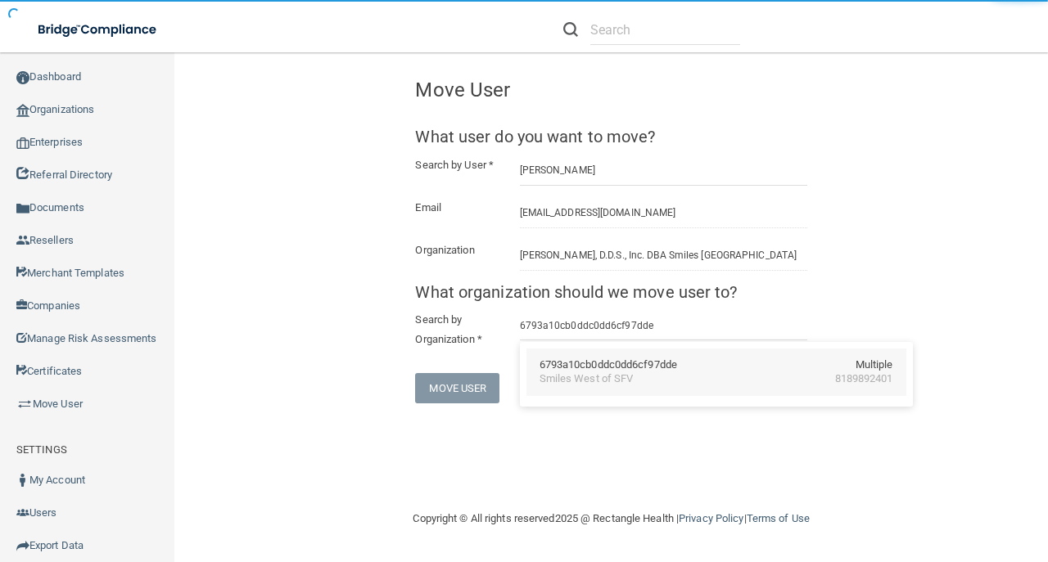
click at [593, 373] on div "Smiles West of SFV" at bounding box center [587, 380] width 94 height 14
type input "Smiles West of SFV"
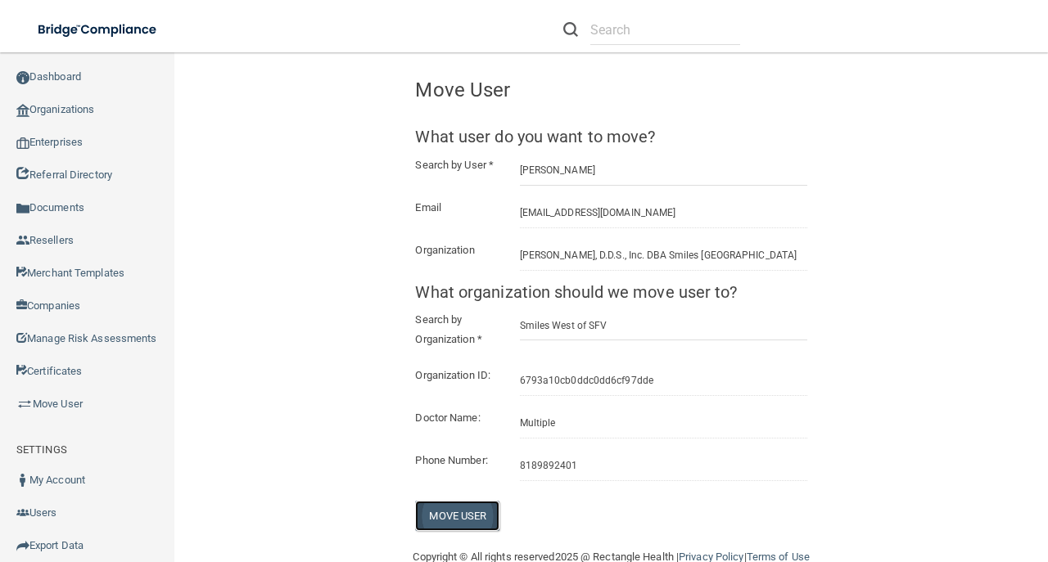
click at [466, 531] on button "Move User" at bounding box center [457, 516] width 84 height 30
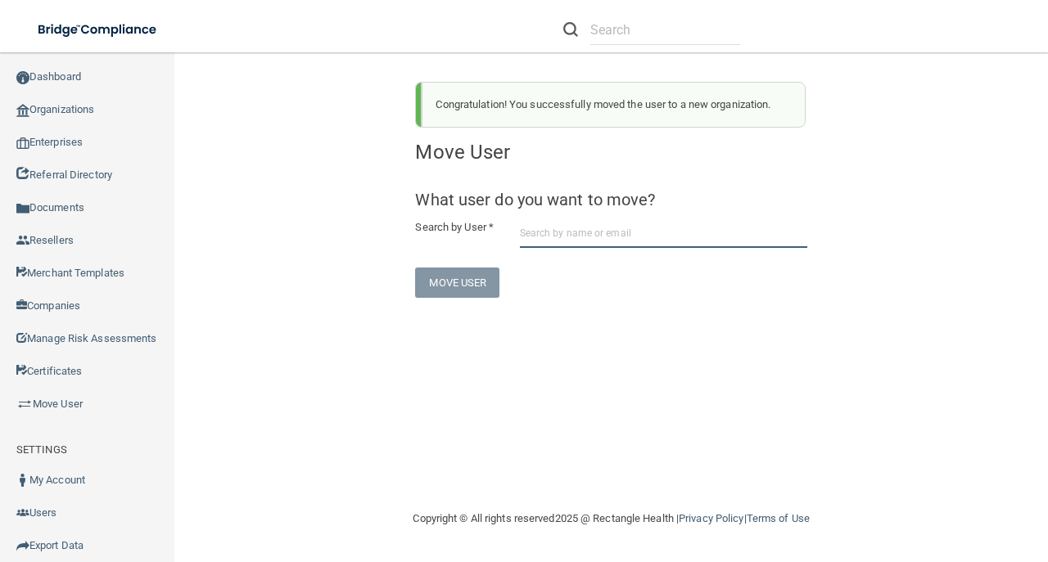
click at [752, 233] on input "text" at bounding box center [663, 233] width 287 height 30
paste input "erimorales@ymail.com"
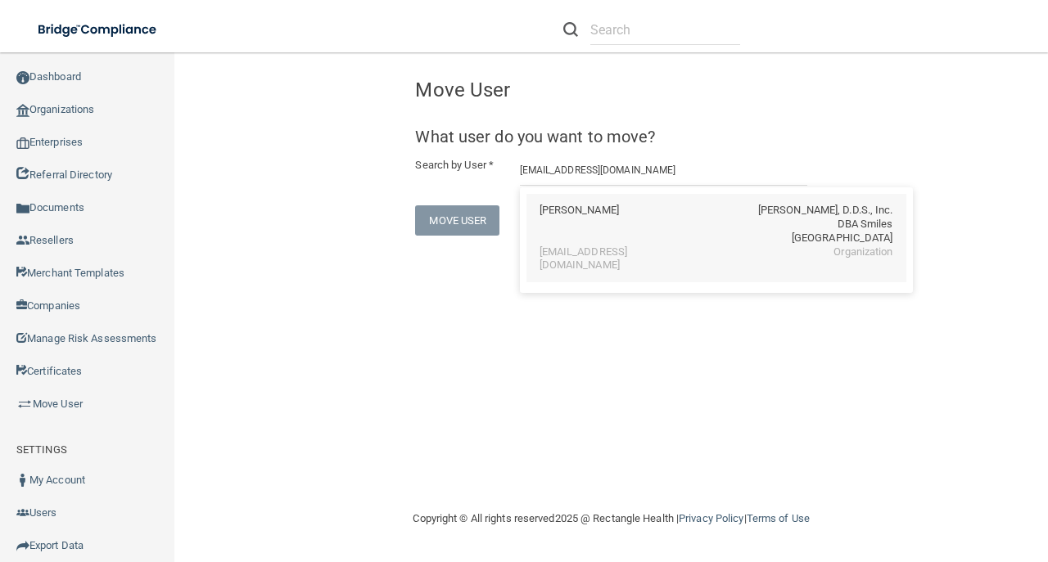
click at [577, 231] on div "Erendira Morales" at bounding box center [579, 225] width 79 height 42
type input "Erendira Morales"
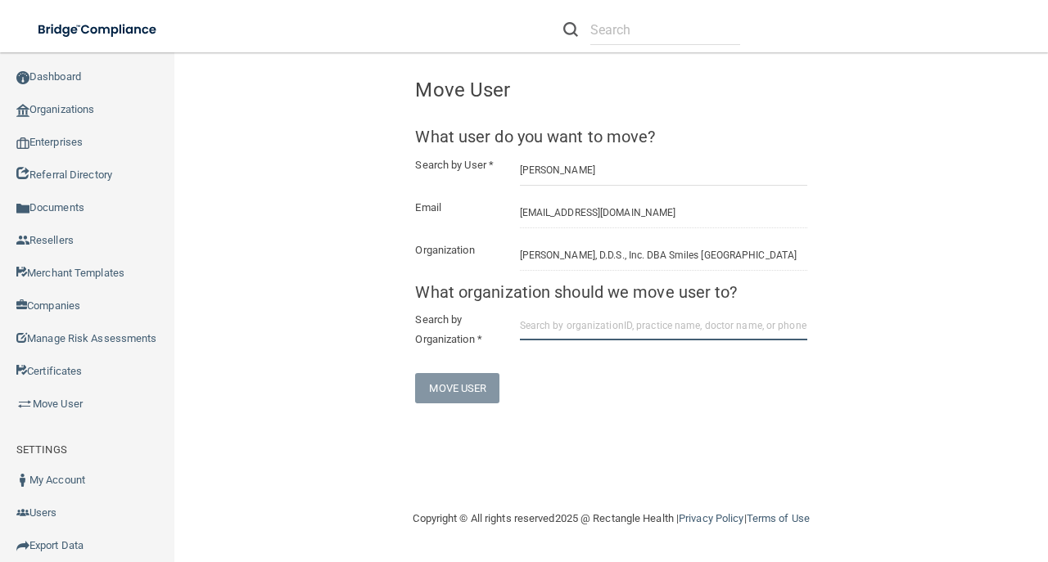
click at [580, 330] on input "text" at bounding box center [663, 325] width 287 height 30
paste input "6793a10cb0ddc0dd6cf97dde"
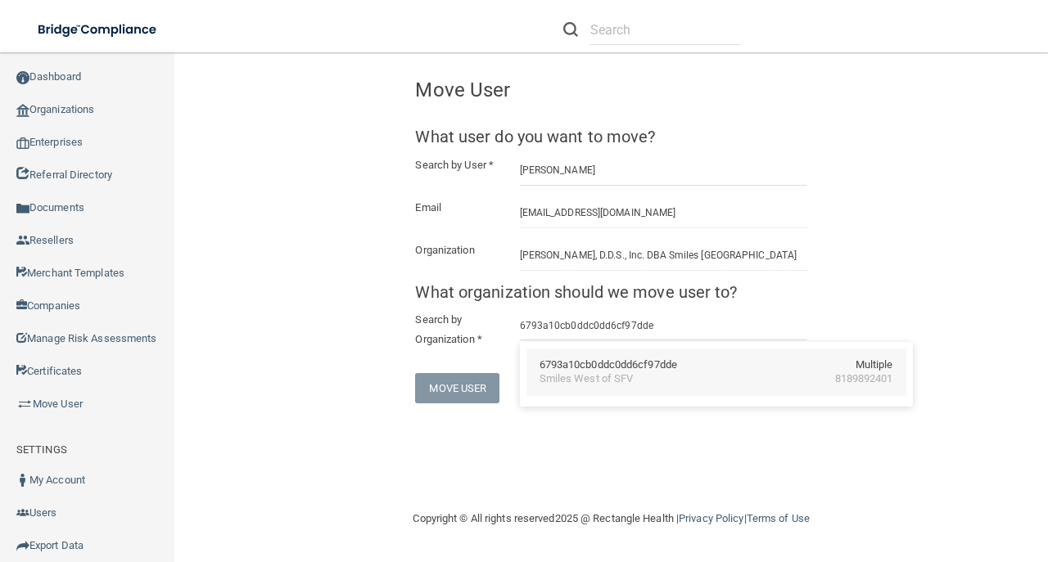
click at [598, 391] on div "6793a10cb0ddc0dd6cf97dde Multiple Smiles West of SFV 8189892401" at bounding box center [716, 372] width 380 height 47
type input "Smiles West of SFV"
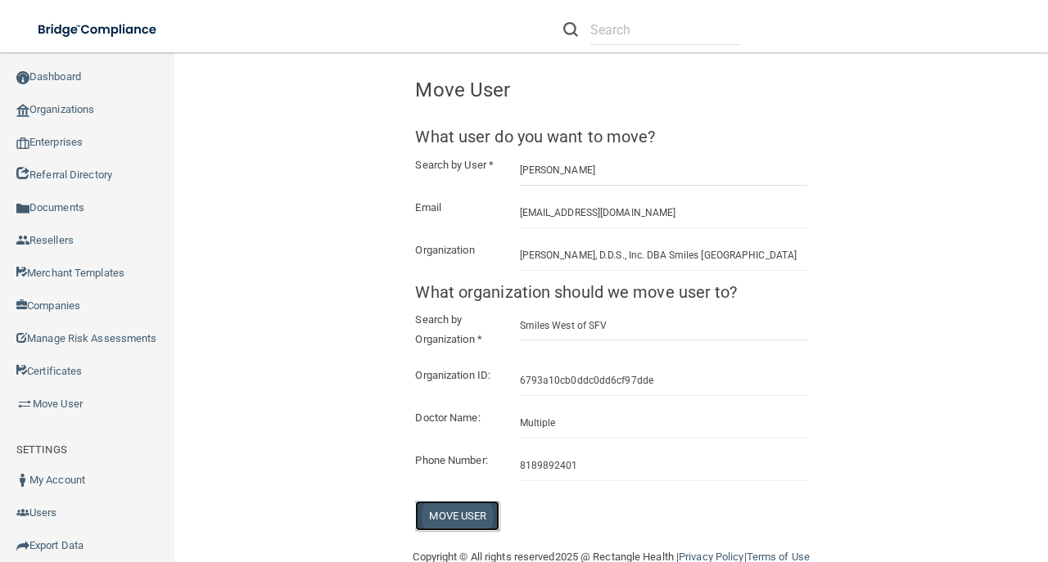
drag, startPoint x: 457, startPoint y: 537, endPoint x: 465, endPoint y: 532, distance: 9.5
click at [457, 531] on button "Move User" at bounding box center [457, 516] width 84 height 30
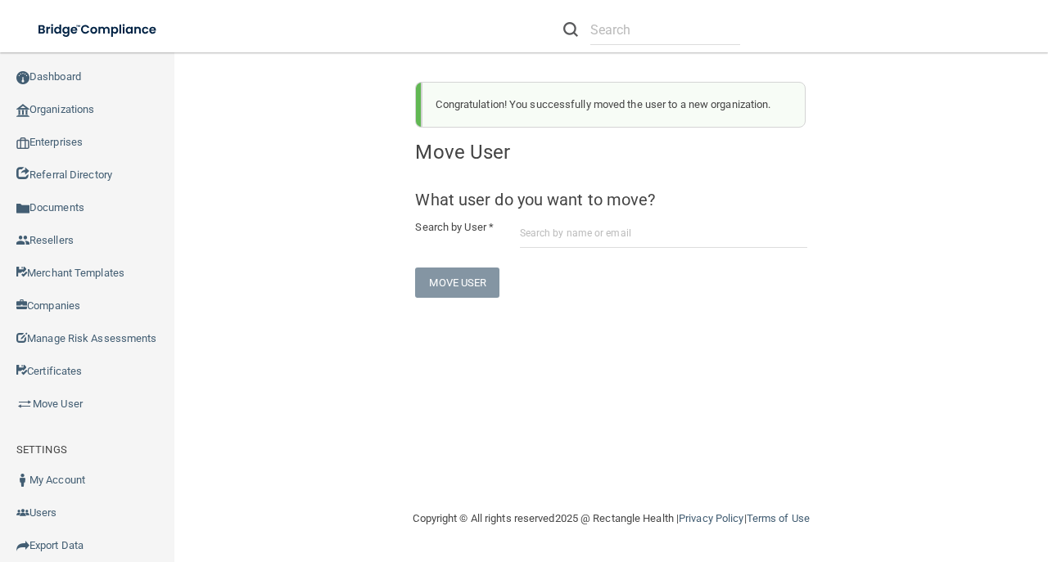
drag, startPoint x: 535, startPoint y: 213, endPoint x: 545, endPoint y: 236, distance: 24.9
click at [535, 216] on form "What user do you want to move? Search by User * Move User" at bounding box center [610, 244] width 391 height 107
click at [545, 236] on input "text" at bounding box center [663, 233] width 287 height 30
paste input "muntran440@gmail.com"
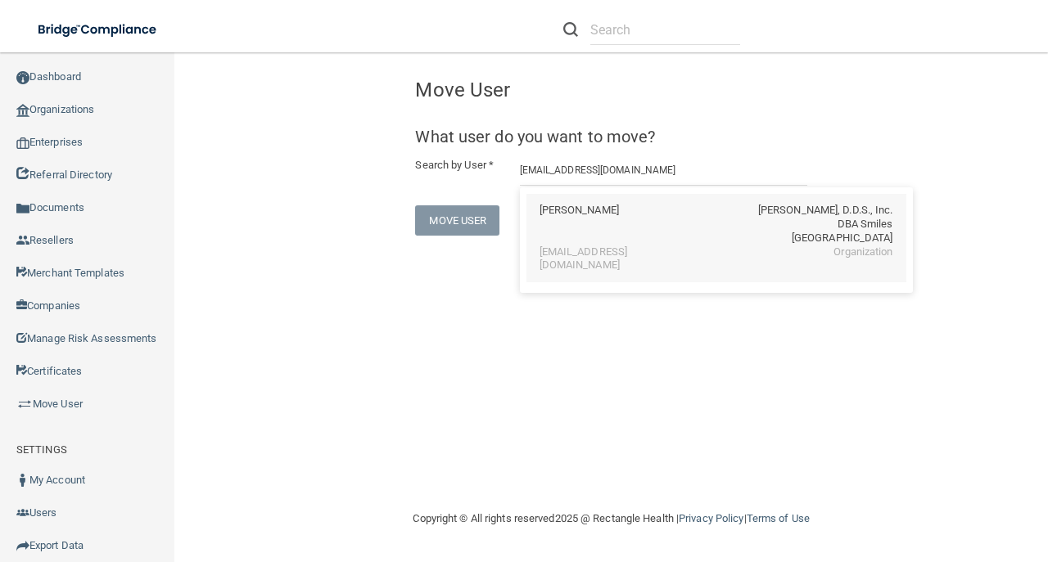
click at [634, 246] on div "muntran440@gmail.com" at bounding box center [611, 260] width 142 height 28
type input "Sonia Munoz"
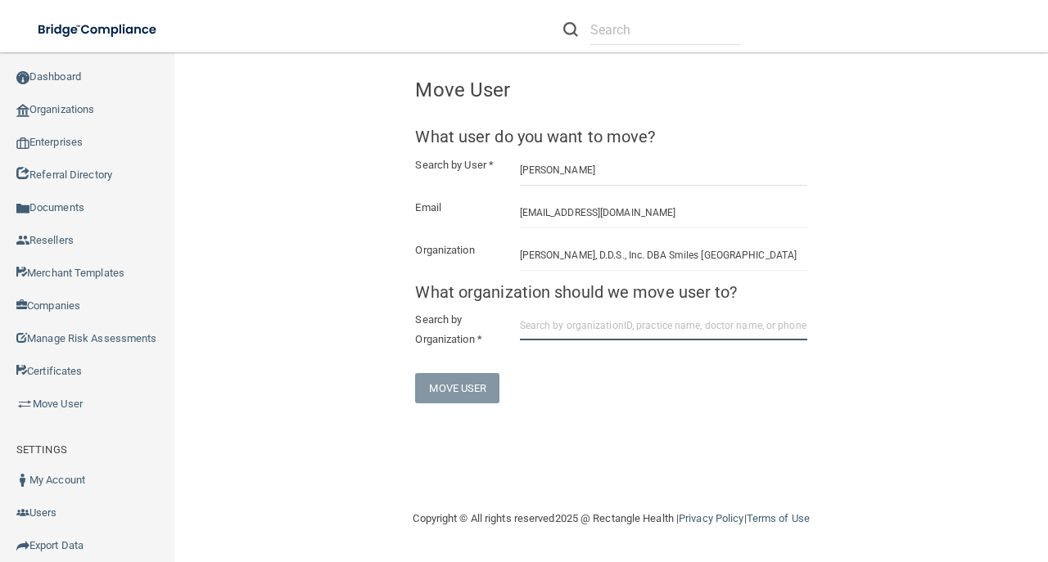
click at [577, 324] on input "text" at bounding box center [663, 325] width 287 height 30
paste input "6793a10cb0ddc0dd6cf97dde"
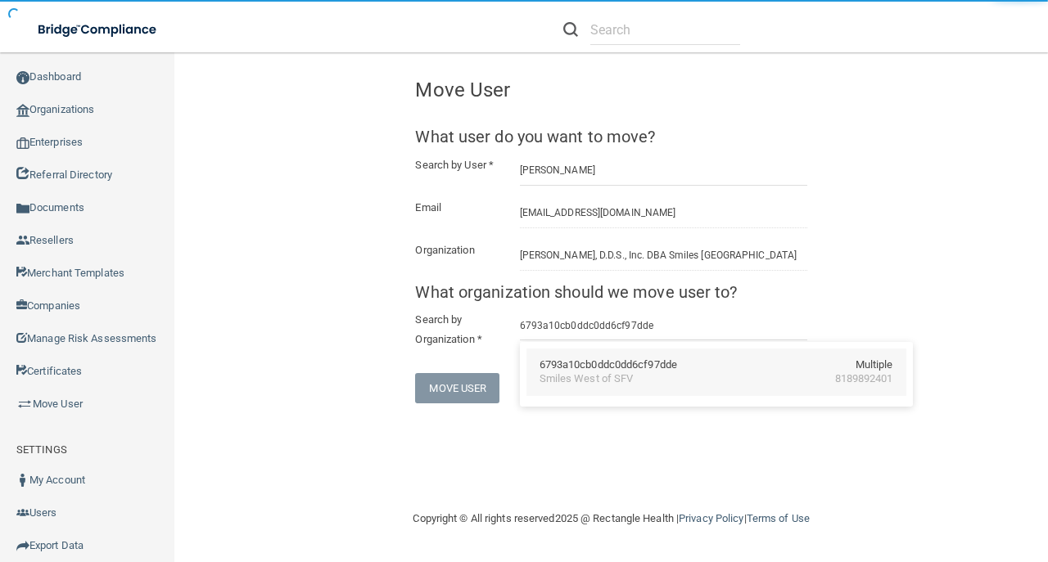
click at [576, 364] on div "6793a10cb0ddc0dd6cf97dde" at bounding box center [609, 366] width 138 height 14
type input "Smiles West of SFV"
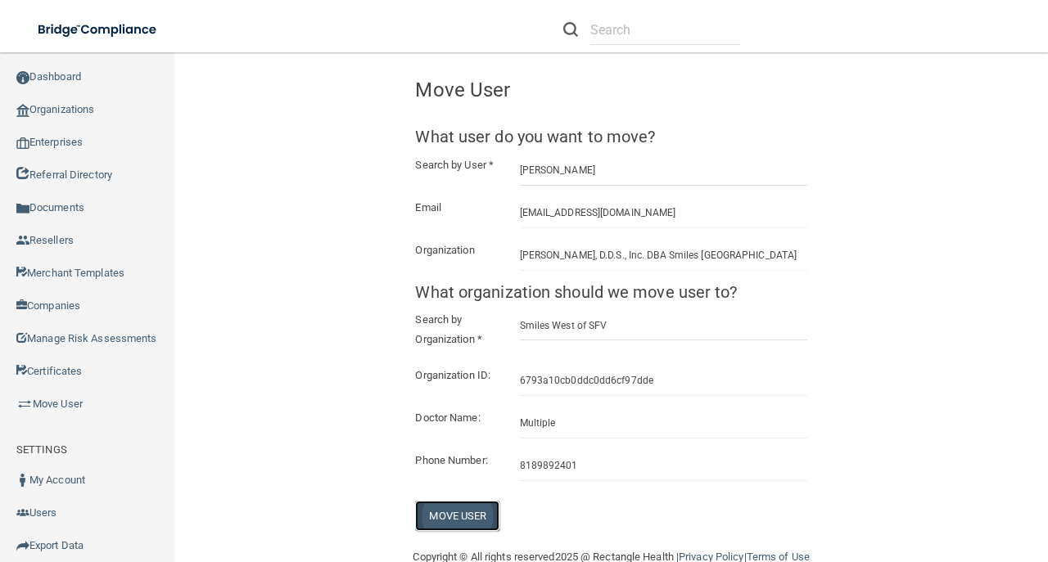
click at [464, 529] on button "Move User" at bounding box center [457, 516] width 84 height 30
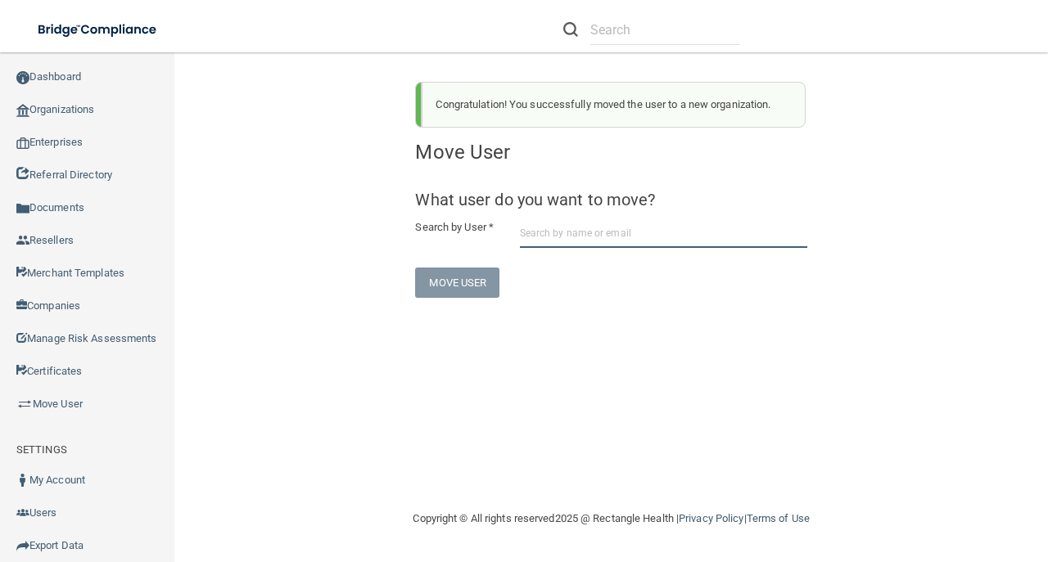
click at [581, 236] on input "text" at bounding box center [663, 233] width 287 height 30
paste input "aubrey2cute77@gmail.com"
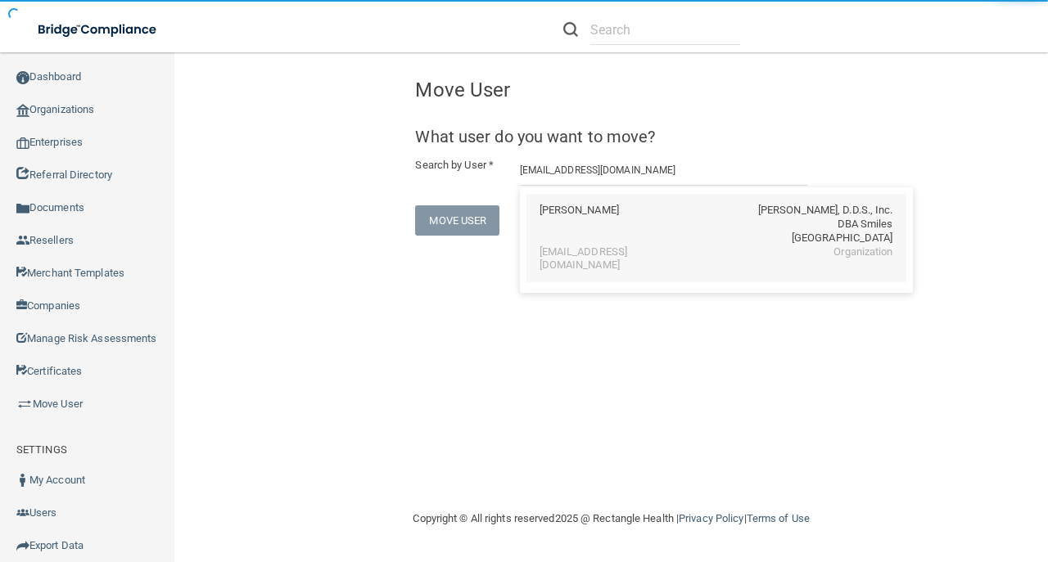
click at [657, 265] on div "Yvonne Ocampo B. Deirmenjian, D.D.S., Inc. DBA Smiles West Mission Hills aubrey…" at bounding box center [716, 238] width 380 height 89
type input "Yvonne Ocampo"
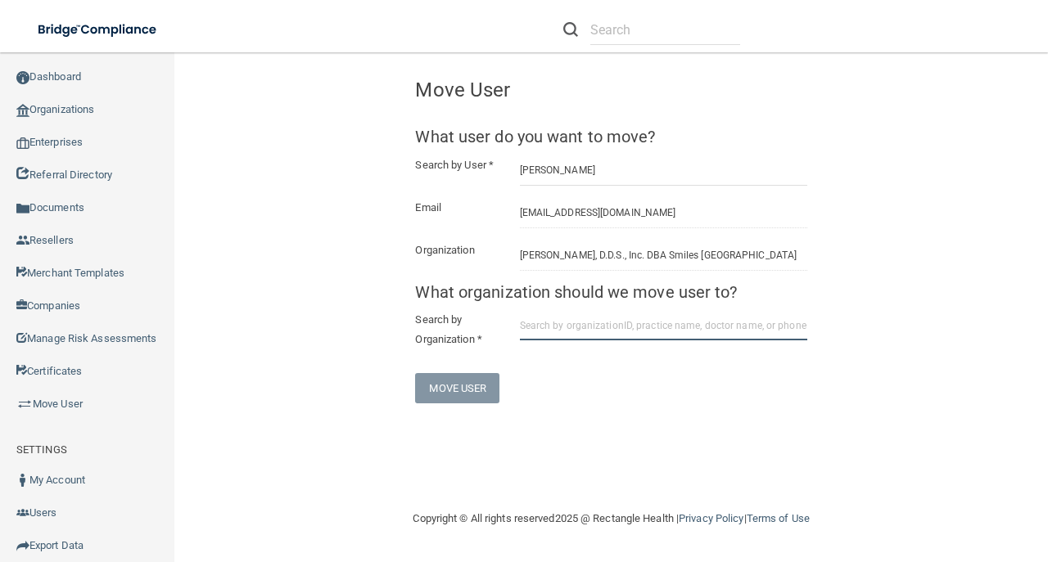
click at [576, 323] on input "text" at bounding box center [663, 325] width 287 height 30
paste input "6793a10cb0ddc0dd6cf97dde"
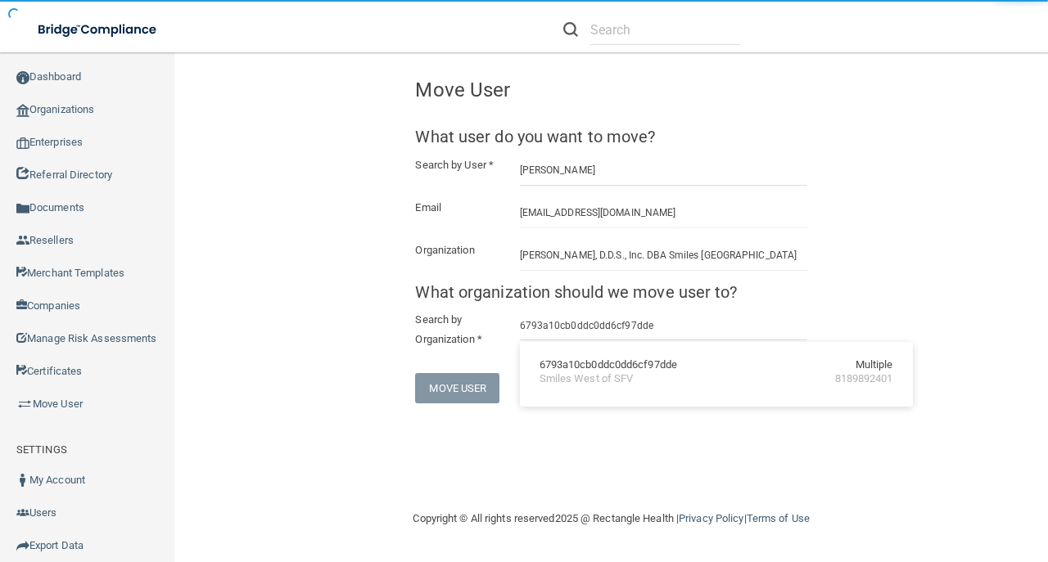
click at [558, 362] on div "6793a10cb0ddc0dd6cf97dde" at bounding box center [609, 366] width 138 height 14
type input "Smiles West of SFV"
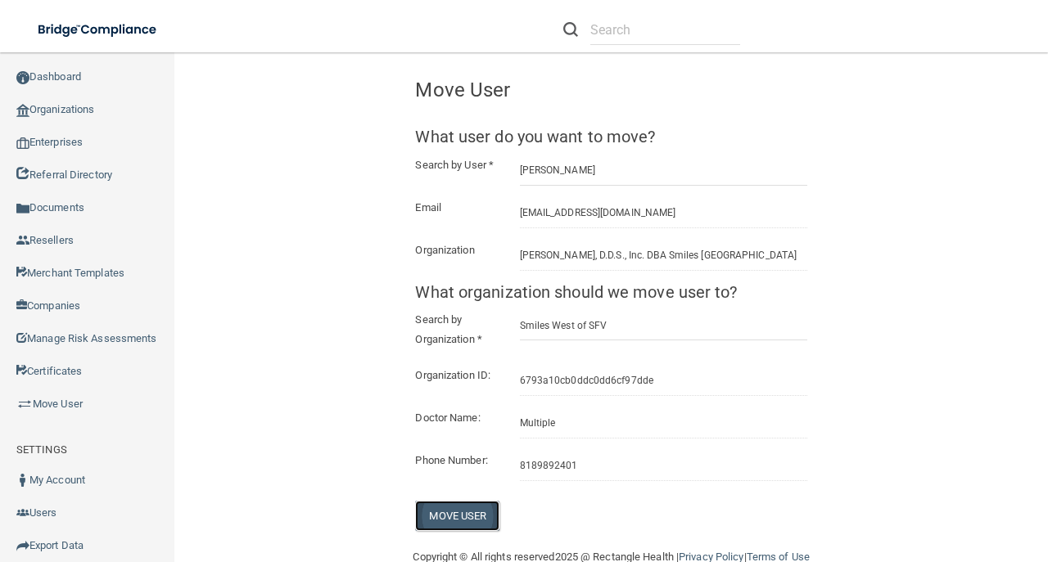
click at [433, 529] on button "Move User" at bounding box center [457, 516] width 84 height 30
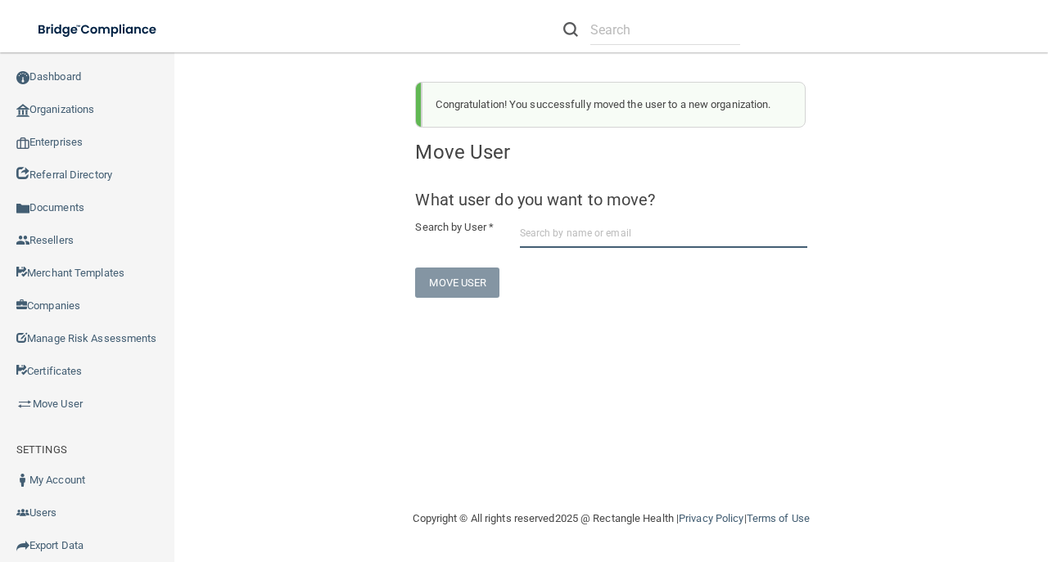
click at [562, 240] on input "text" at bounding box center [663, 233] width 287 height 30
paste input "srazo1025@gmail.com"
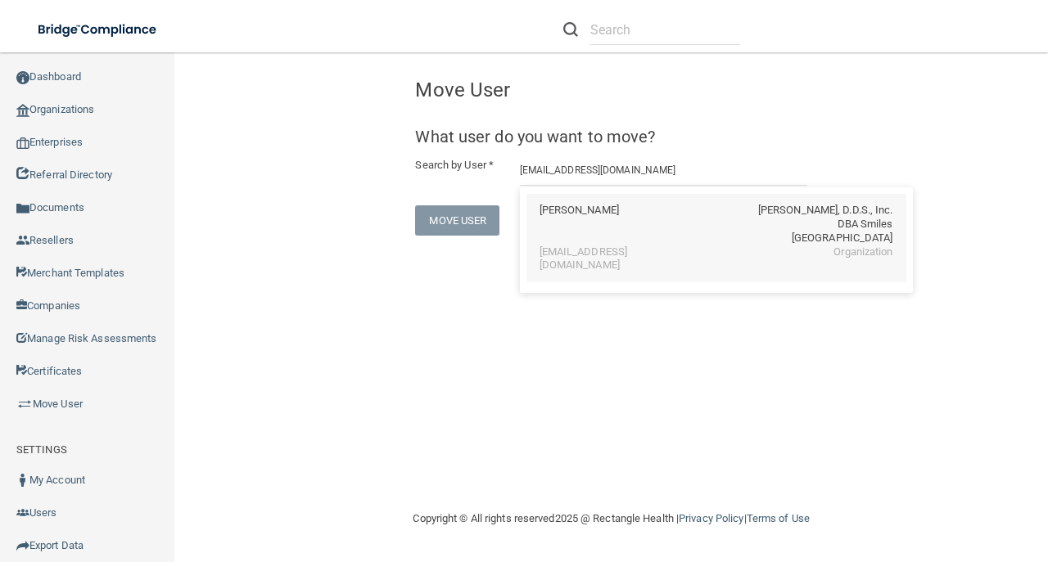
click at [611, 242] on div "Stephanie Razo Villa" at bounding box center [579, 225] width 79 height 42
type input "Stephanie Razo Villa"
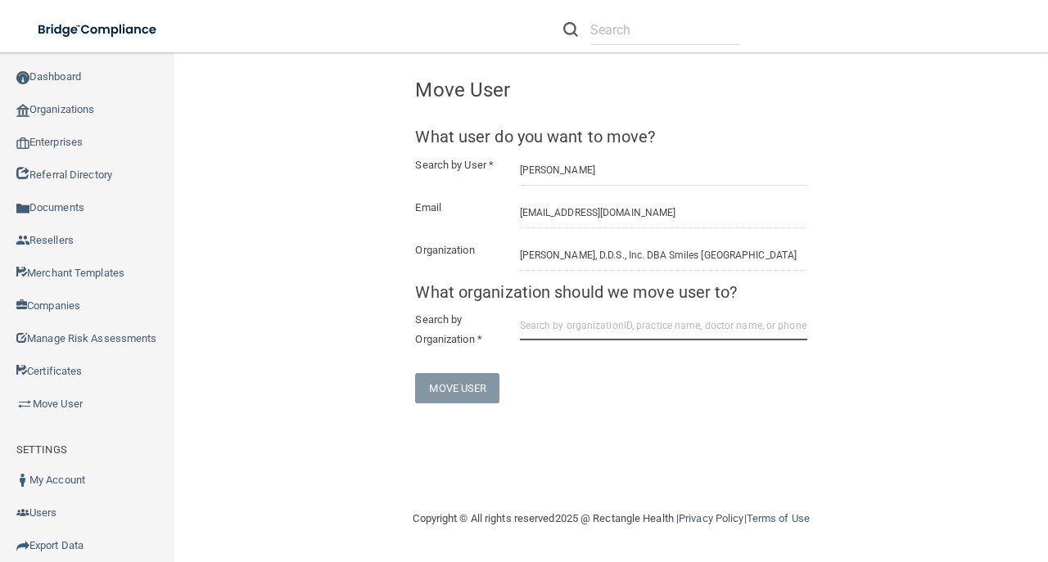
click at [582, 336] on input "text" at bounding box center [663, 325] width 287 height 30
paste input "6793a10cb0ddc0dd6cf97dde"
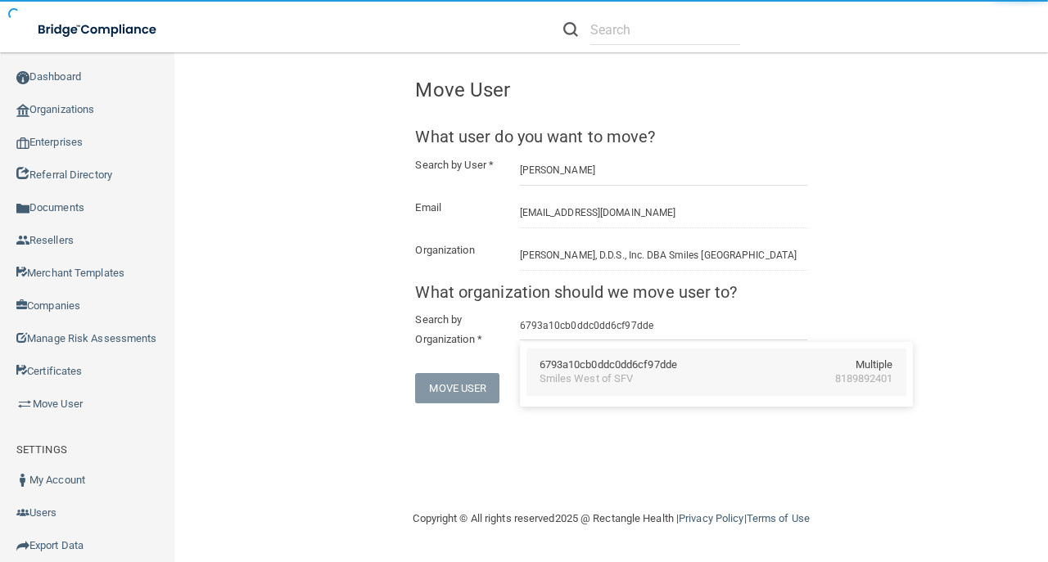
click at [565, 364] on div "6793a10cb0ddc0dd6cf97dde" at bounding box center [609, 366] width 138 height 14
type input "Smiles West of SFV"
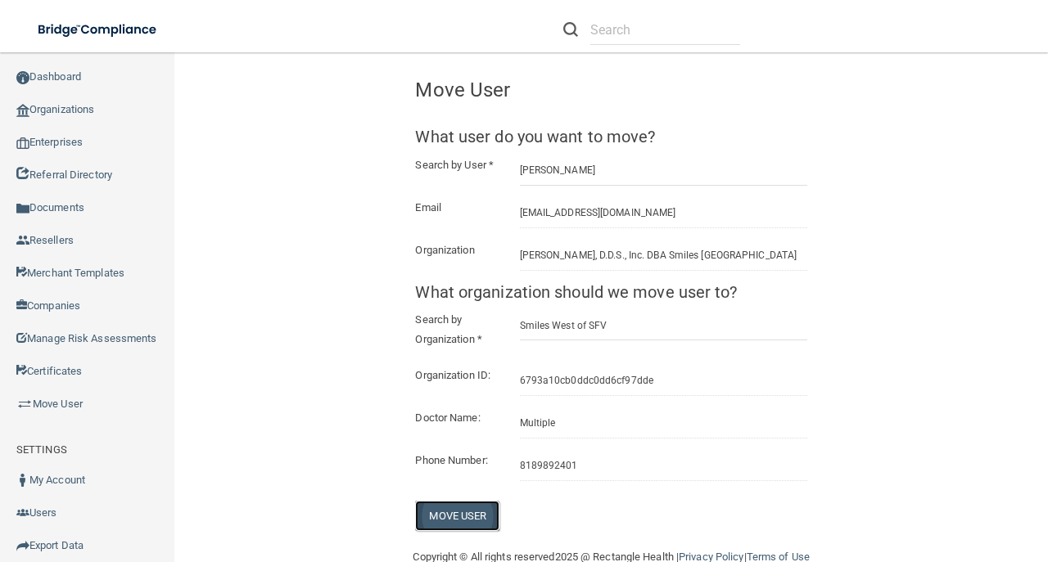
click at [466, 527] on button "Move User" at bounding box center [457, 516] width 84 height 30
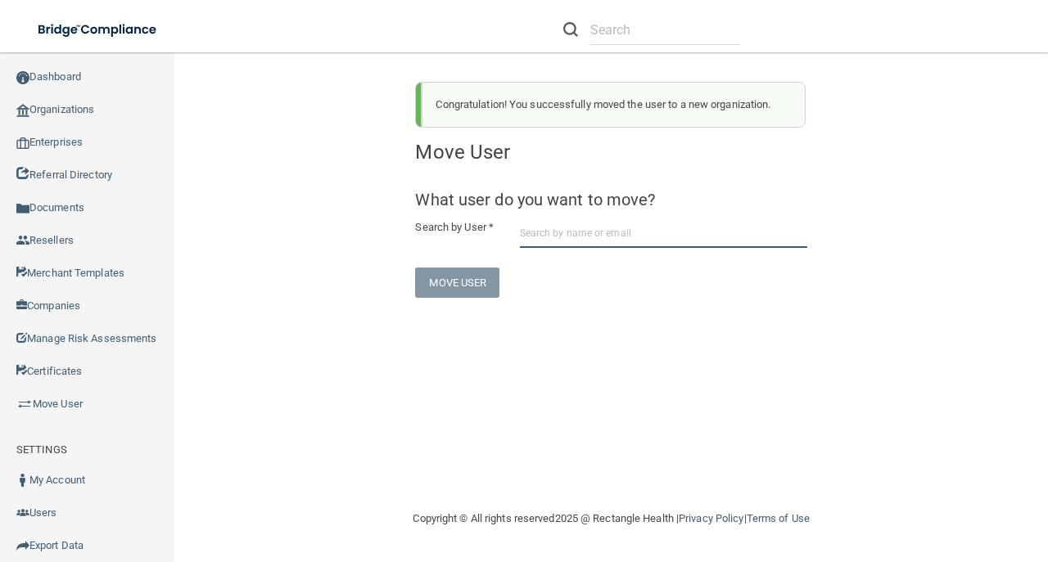
click at [537, 237] on input "text" at bounding box center [663, 233] width 287 height 30
paste input "torresarleth0413@gmail.com"
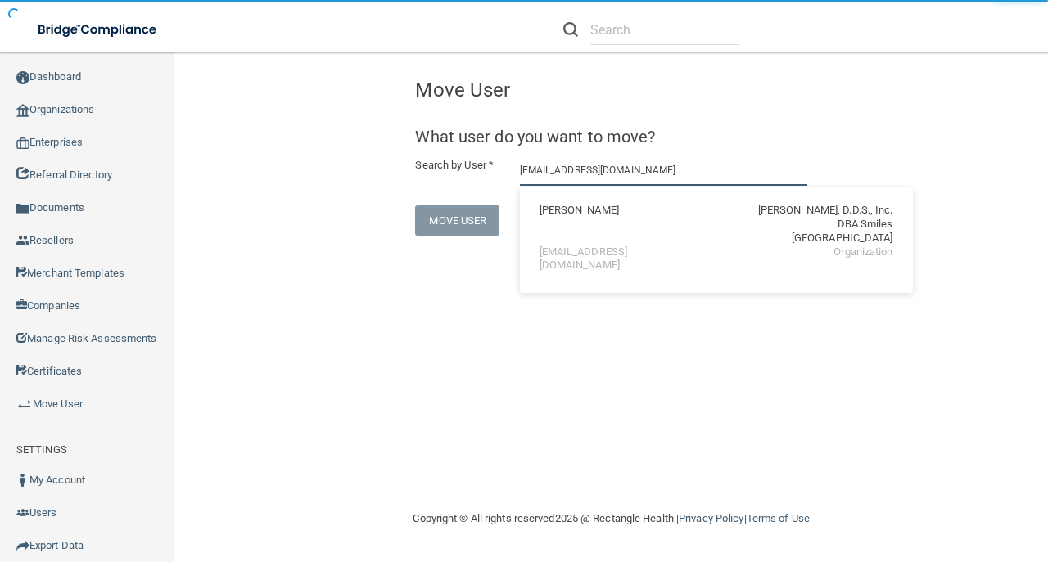
paste input "6793a10cb0ddc0dd6cf97dde"
click at [655, 219] on div "Arleth Rios B. Deirmenjian, D.D.S., Inc. DBA Smiles West Mission Hills" at bounding box center [717, 225] width 354 height 42
type input "Arleth Rios"
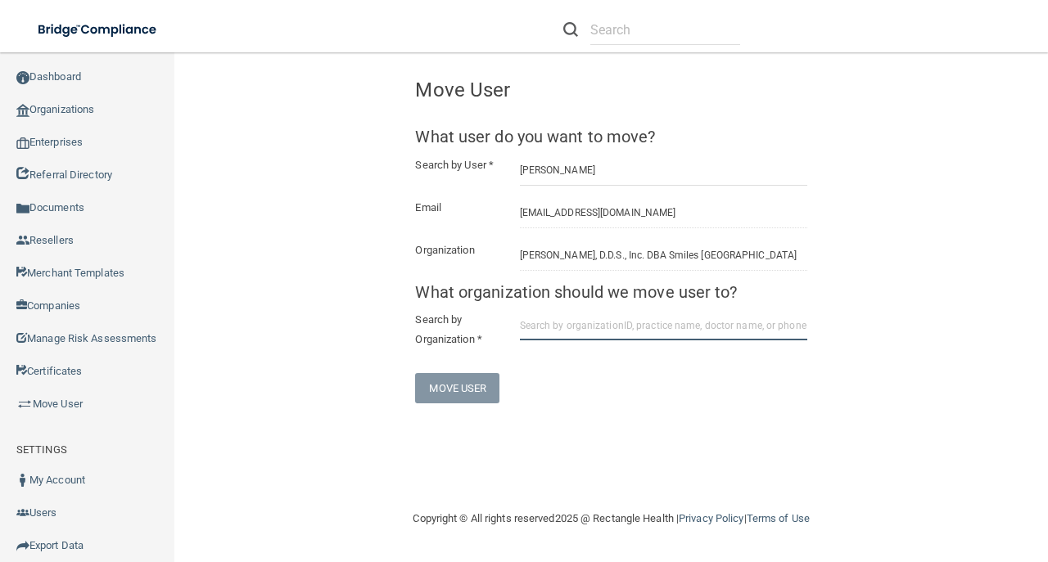
click at [555, 324] on input "text" at bounding box center [663, 325] width 287 height 30
paste input "6793a10cb0ddc0dd6cf97dde"
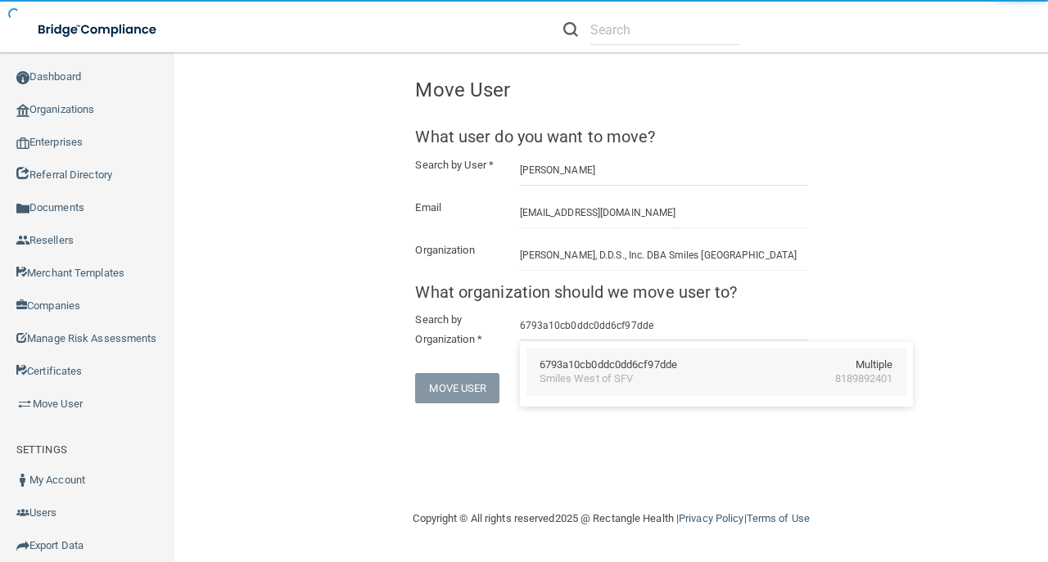
click at [555, 358] on div "6793a10cb0ddc0dd6cf97dde Multiple Smiles West of SFV 8189892401" at bounding box center [716, 372] width 380 height 47
type input "Smiles West of SFV"
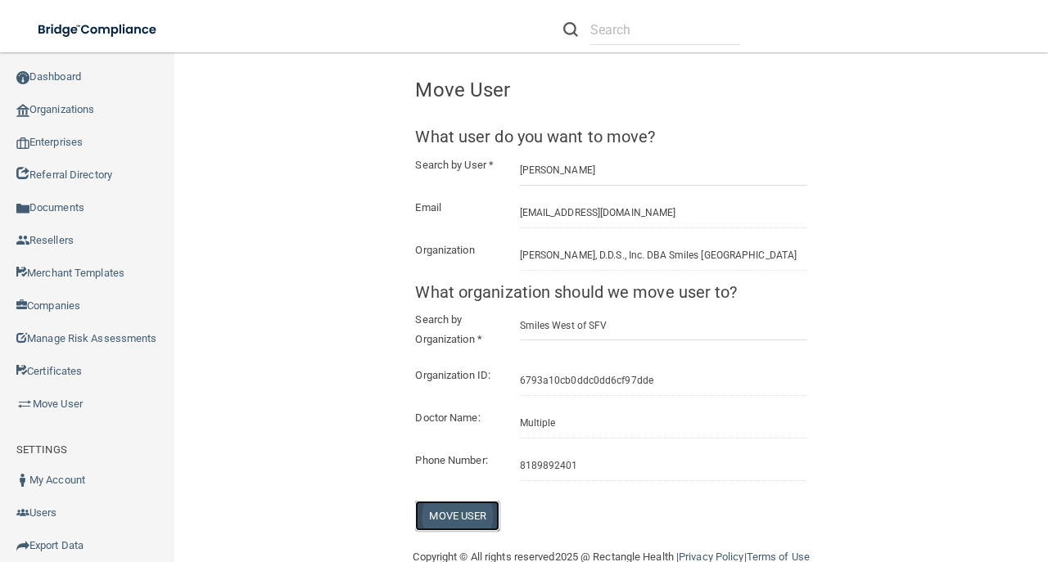
click at [464, 531] on button "Move User" at bounding box center [457, 516] width 84 height 30
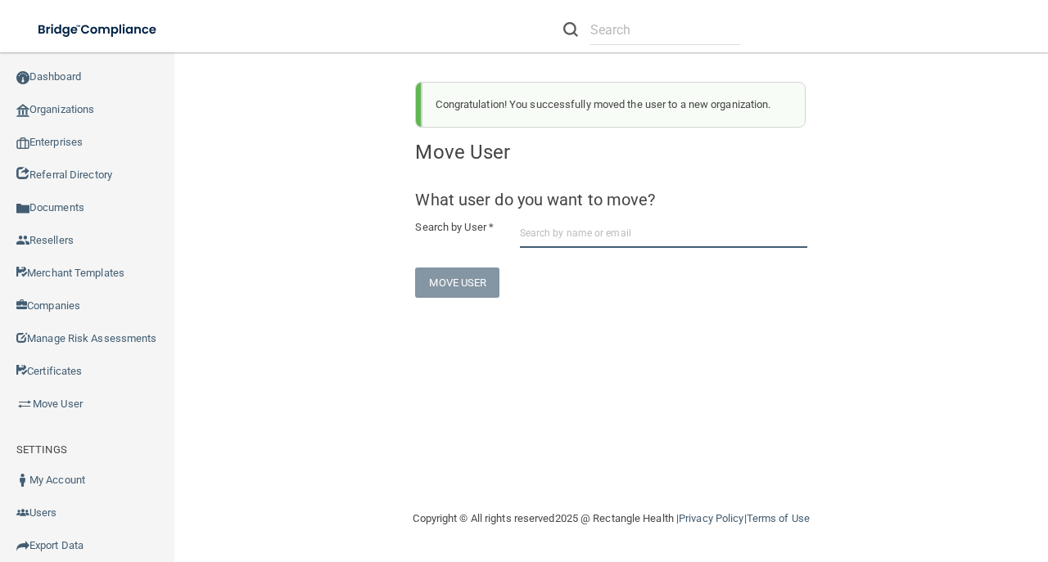
click at [554, 237] on input "text" at bounding box center [663, 233] width 287 height 30
paste input "halo_200797@yahoo.com"
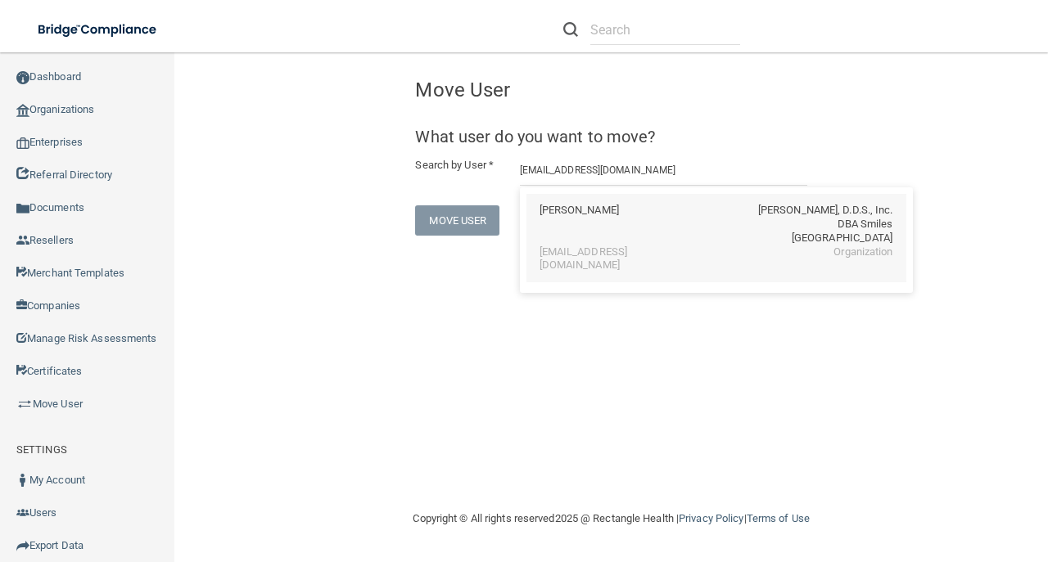
click at [603, 249] on div "halo_200797@yahoo.com" at bounding box center [611, 260] width 142 height 28
type input "GIOVANNI RUBIO"
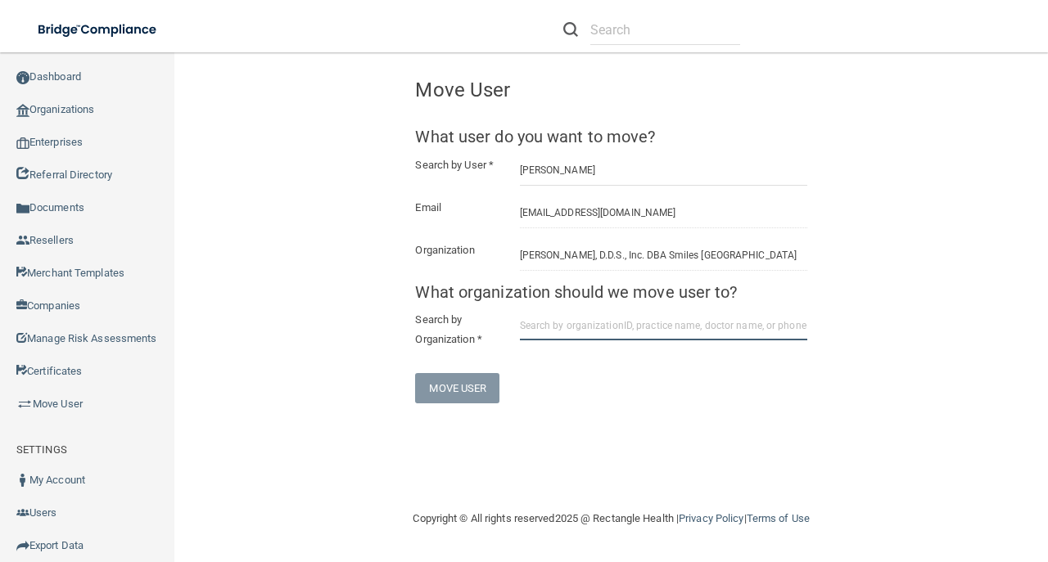
click at [558, 321] on input "text" at bounding box center [663, 325] width 287 height 30
paste input "6793a10cb0ddc0dd6cf97dde"
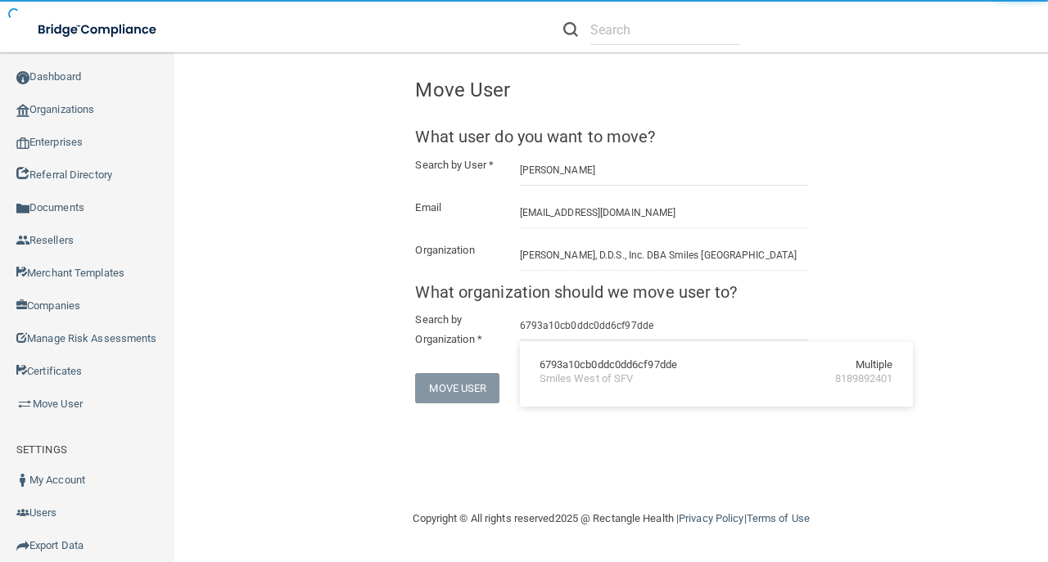
click at [655, 377] on div "Smiles West of SFV 8189892401" at bounding box center [717, 380] width 354 height 14
type input "Smiles West of SFV"
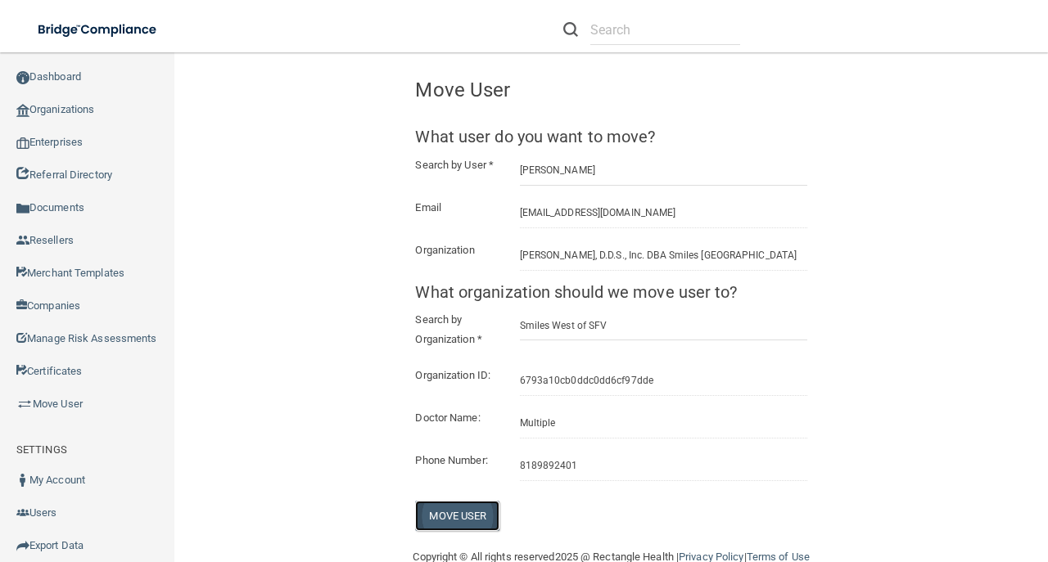
click at [449, 522] on button "Move User" at bounding box center [457, 516] width 84 height 30
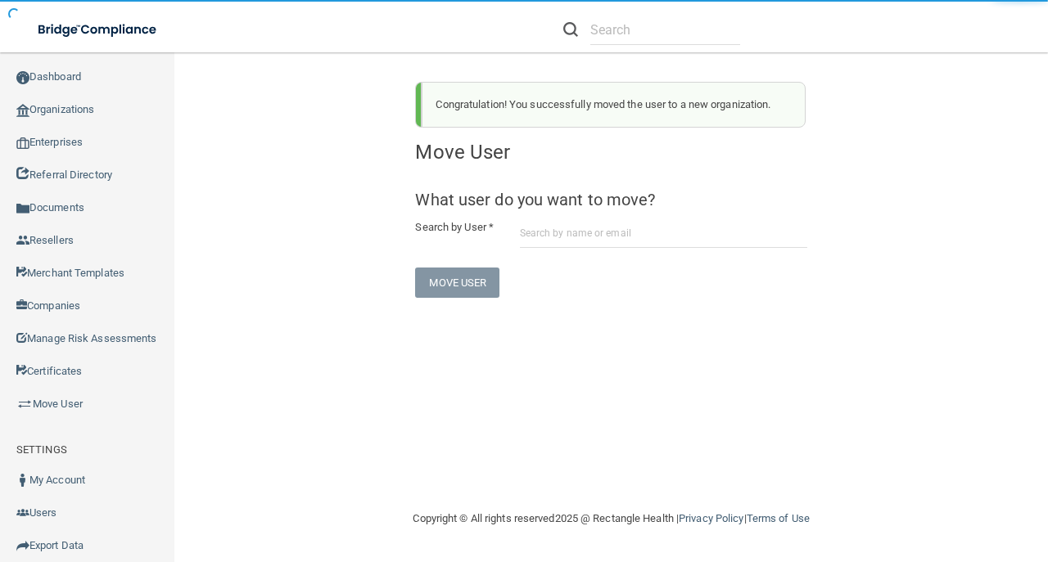
click at [585, 257] on form "What user do you want to move? Search by User * Move User" at bounding box center [610, 244] width 391 height 107
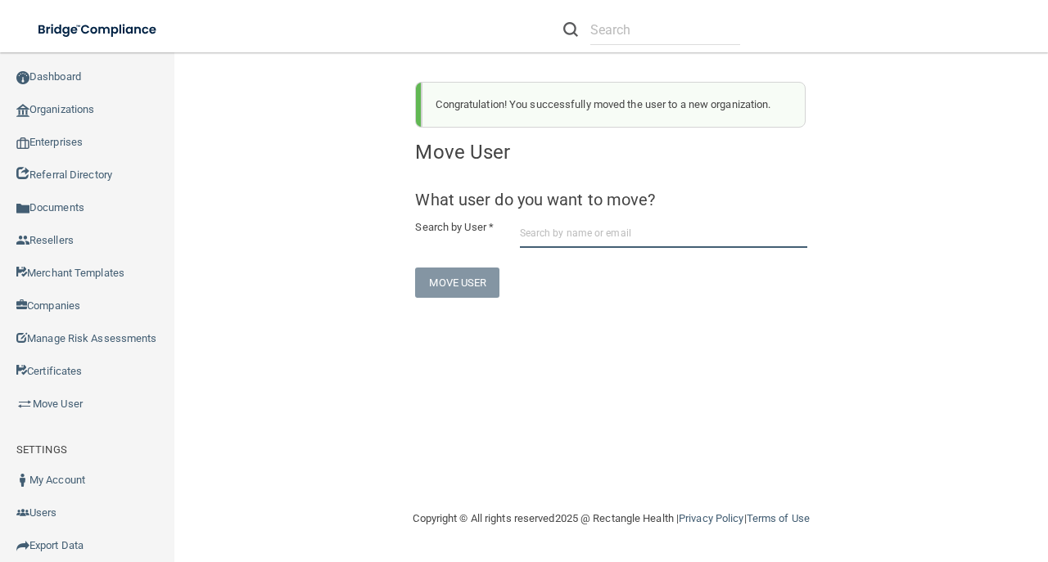
click at [581, 243] on input "text" at bounding box center [663, 233] width 287 height 30
paste input "libny0410@gmail.com"
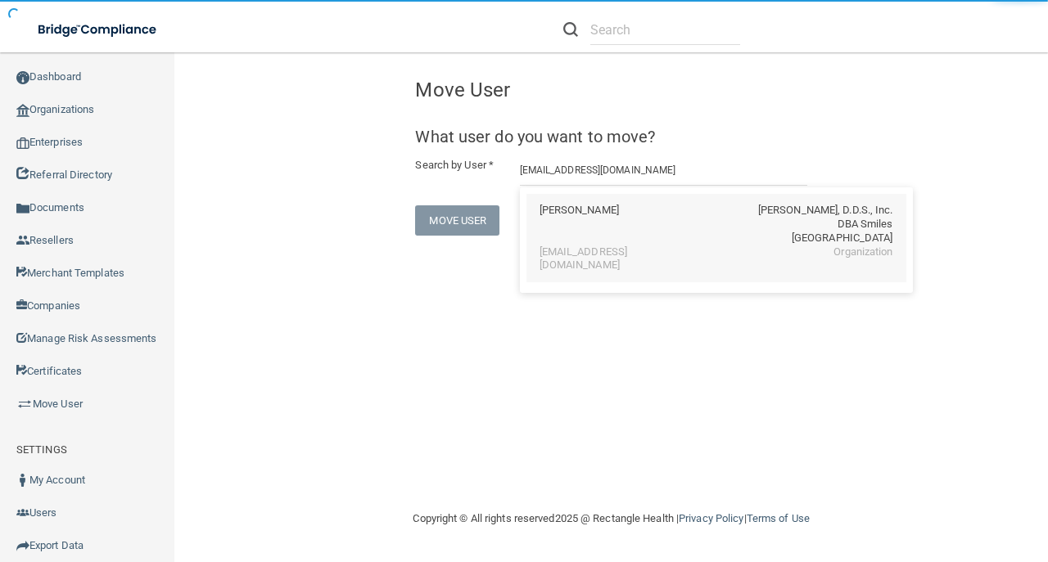
click at [565, 229] on div "Dolores Valencia" at bounding box center [579, 225] width 79 height 42
type input "Dolores Valencia"
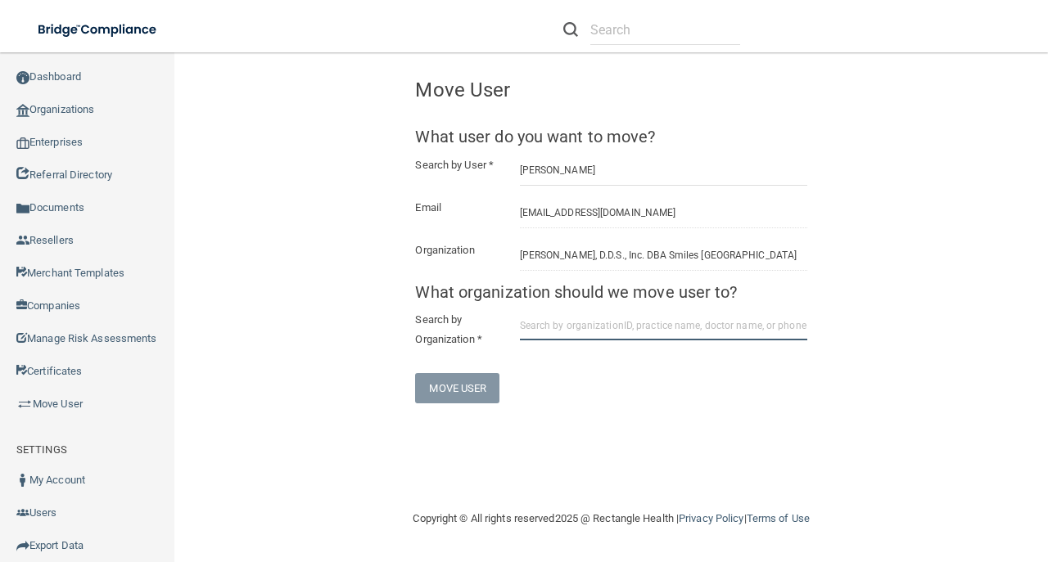
click at [557, 334] on input "text" at bounding box center [663, 325] width 287 height 30
paste input "6793a10cb0ddc0dd6cf97dde"
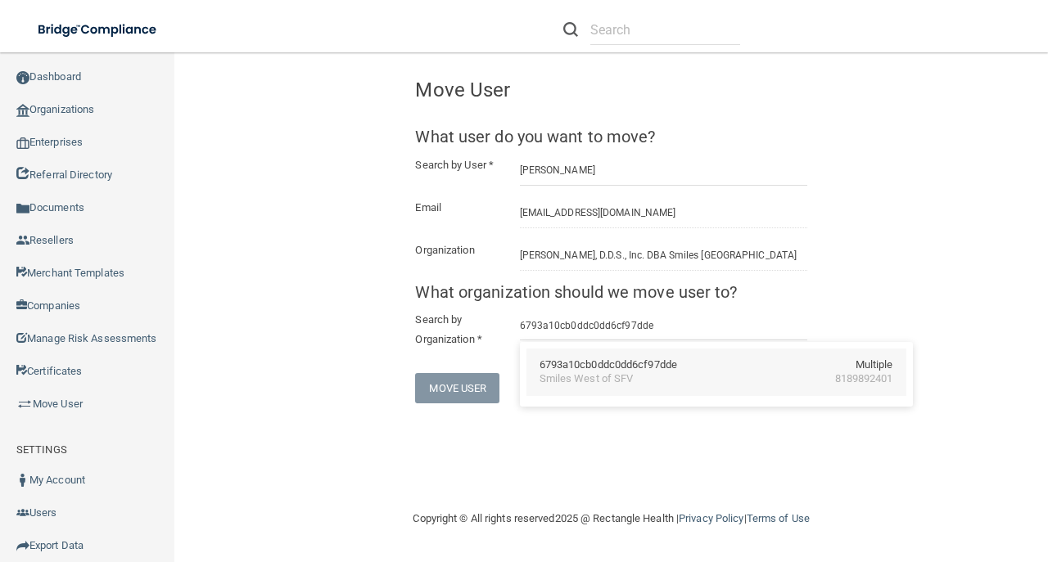
click at [557, 382] on div "Smiles West of SFV" at bounding box center [587, 380] width 94 height 14
type input "Smiles West of SFV"
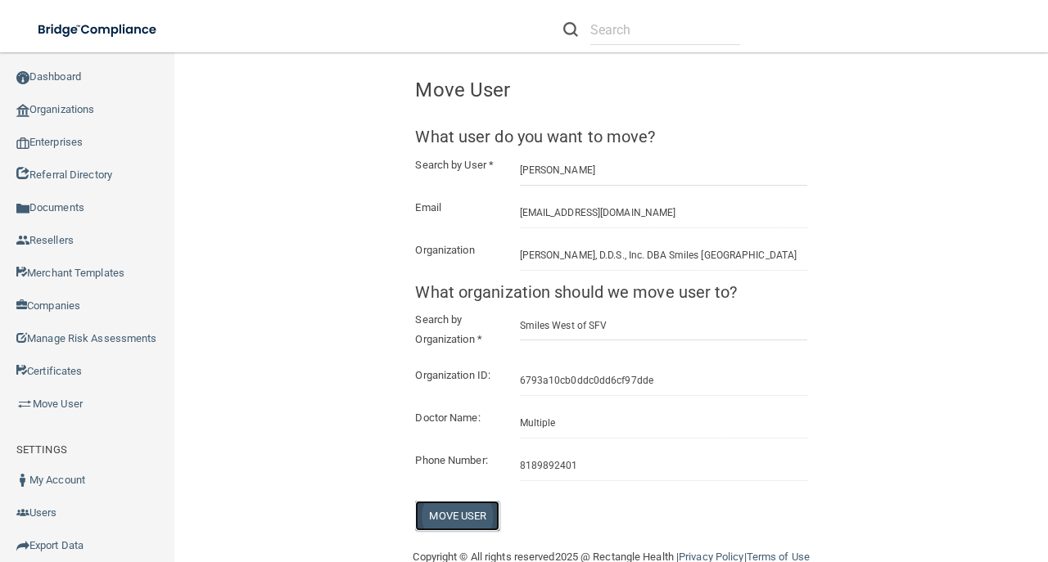
click at [477, 531] on button "Move User" at bounding box center [457, 516] width 84 height 30
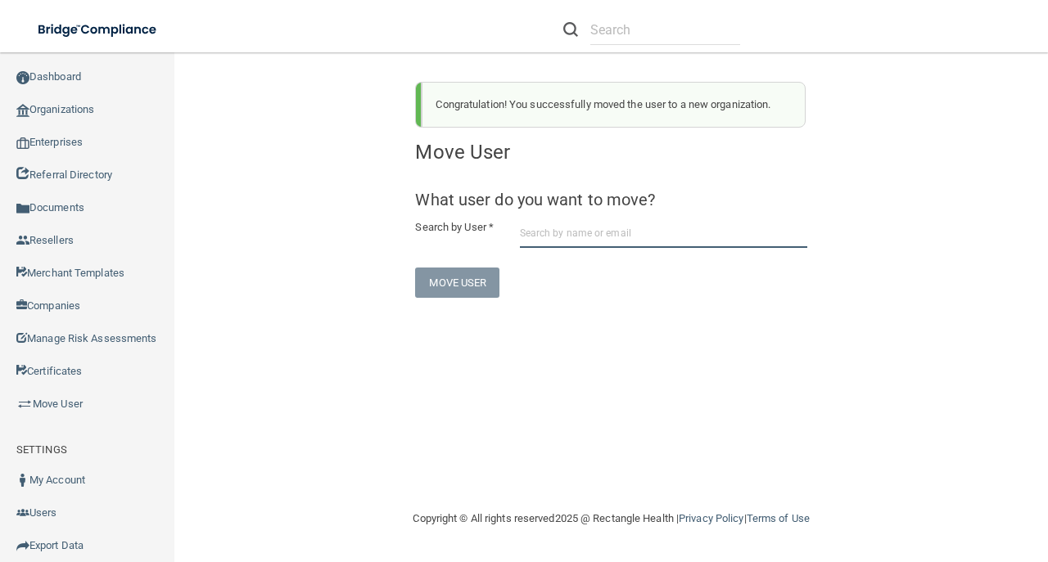
click at [585, 221] on input "text" at bounding box center [663, 233] width 287 height 30
paste input "mission-natalie@smileswest.com"
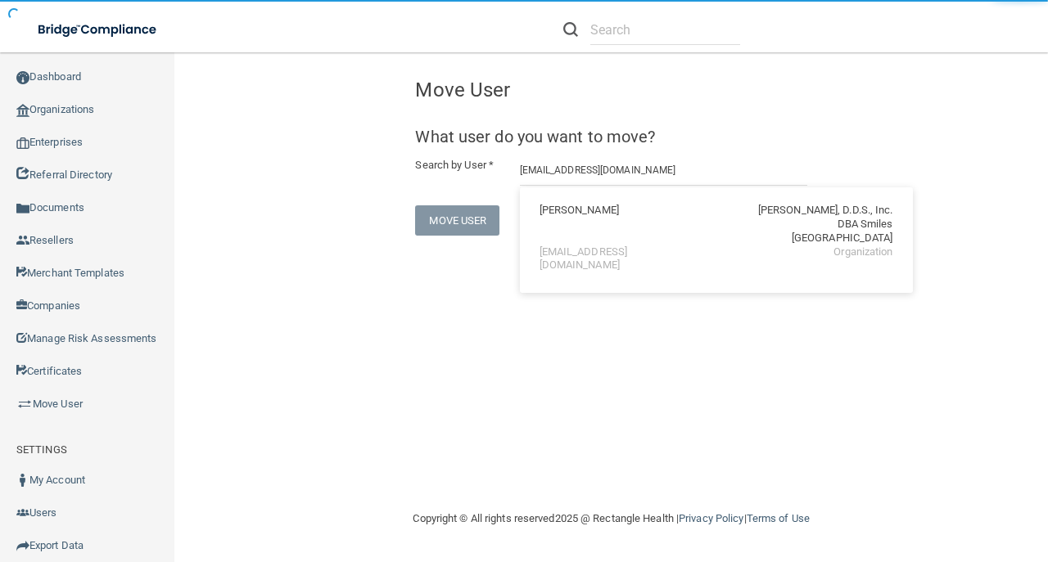
click at [600, 228] on div "Natalie Vasquez" at bounding box center [579, 225] width 79 height 42
type input "Natalie Vasquez"
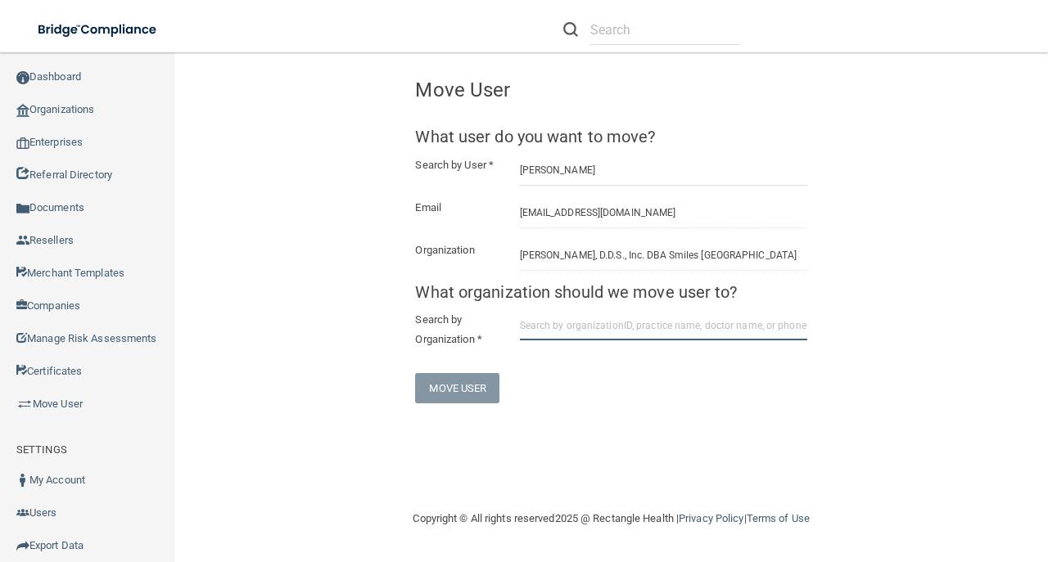
click at [567, 322] on input "text" at bounding box center [663, 325] width 287 height 30
paste input "6793a10cb0ddc0dd6cf97dde"
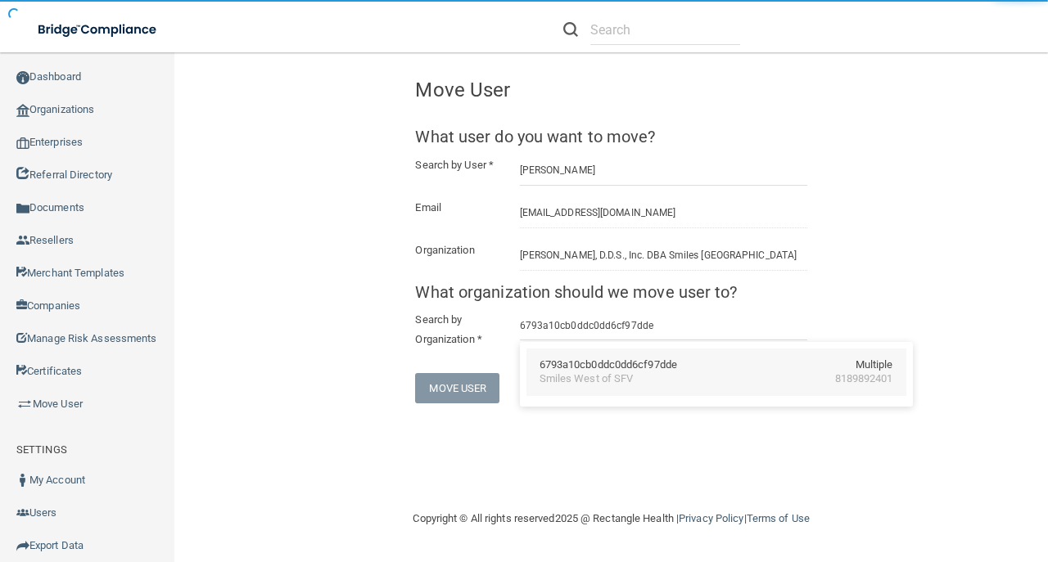
click at [611, 373] on div "Smiles West of SFV" at bounding box center [587, 380] width 94 height 14
type input "Smiles West of SFV"
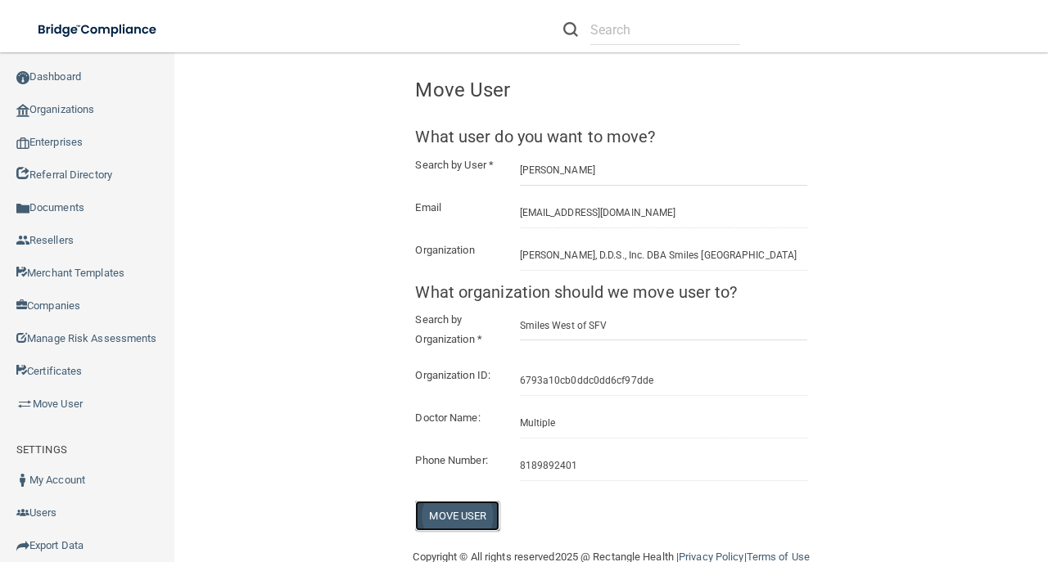
click at [468, 526] on button "Move User" at bounding box center [457, 516] width 84 height 30
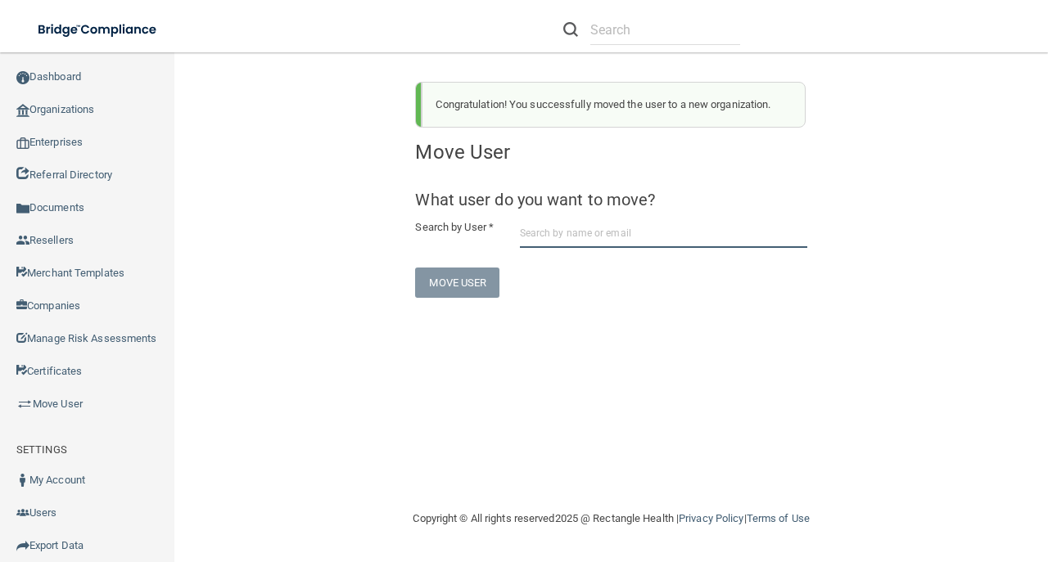
click at [599, 220] on input "text" at bounding box center [663, 233] width 287 height 30
paste input "mission-danny@drbarrycorp.com"
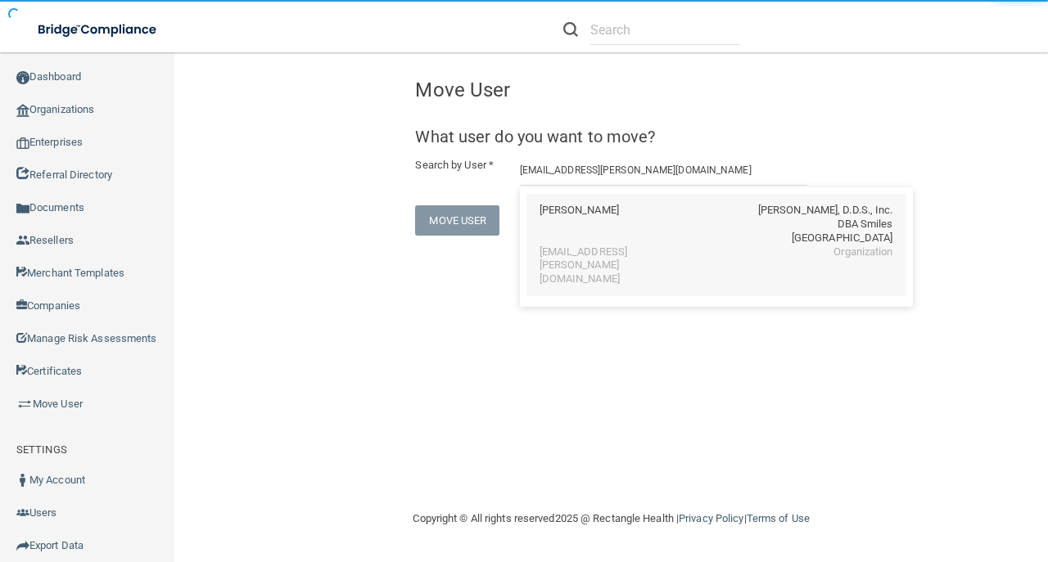
click at [617, 238] on div "Danny Velazquez" at bounding box center [579, 225] width 79 height 42
type input "Danny Velazquez"
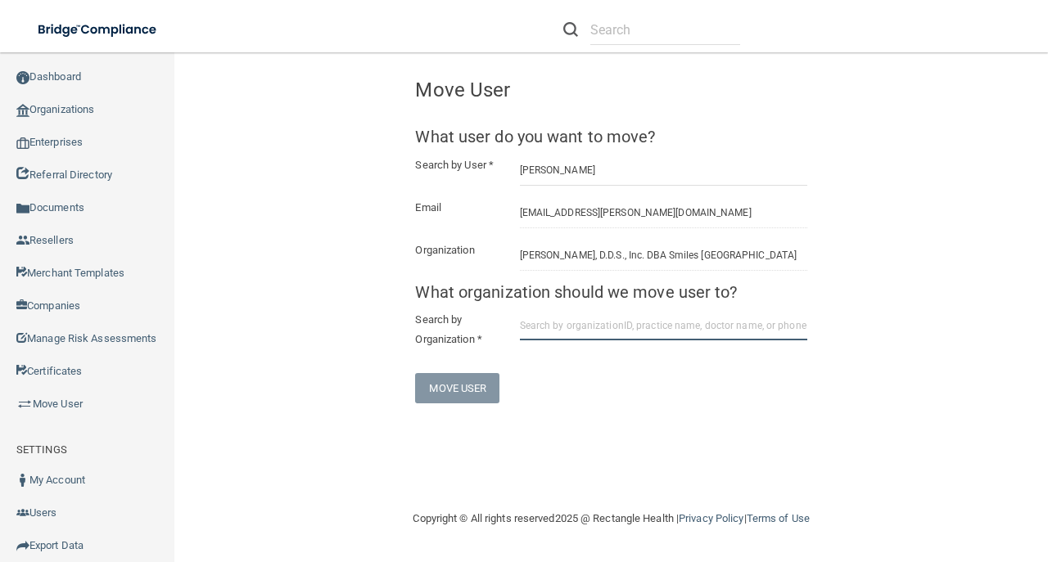
click at [558, 327] on input "text" at bounding box center [663, 325] width 287 height 30
paste input "6793a10cb0ddc0dd6cf97dde"
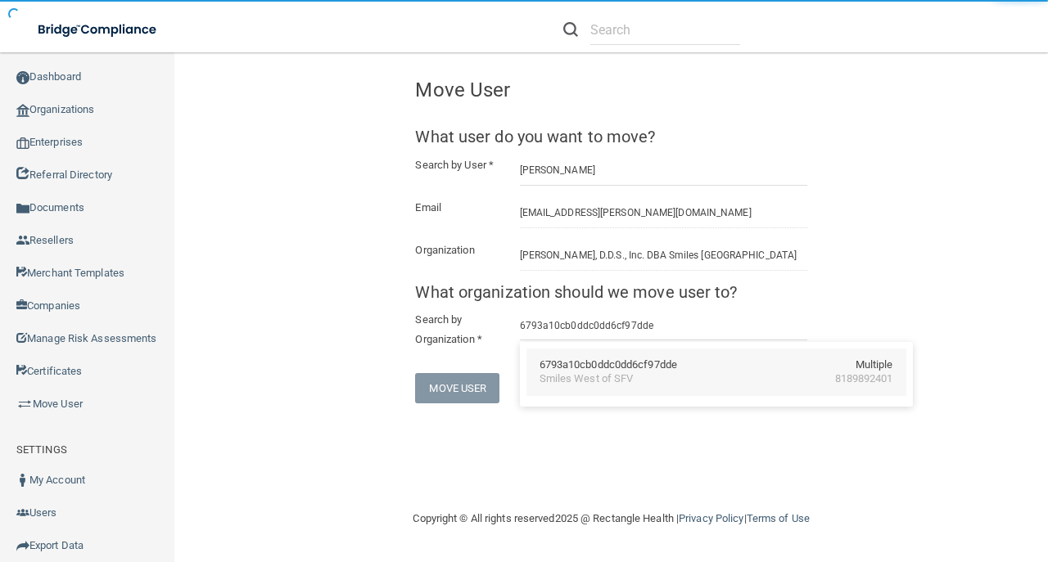
click at [598, 350] on div "6793a10cb0ddc0dd6cf97dde Multiple Smiles West of SFV 8189892401" at bounding box center [716, 372] width 380 height 47
type input "Smiles West of SFV"
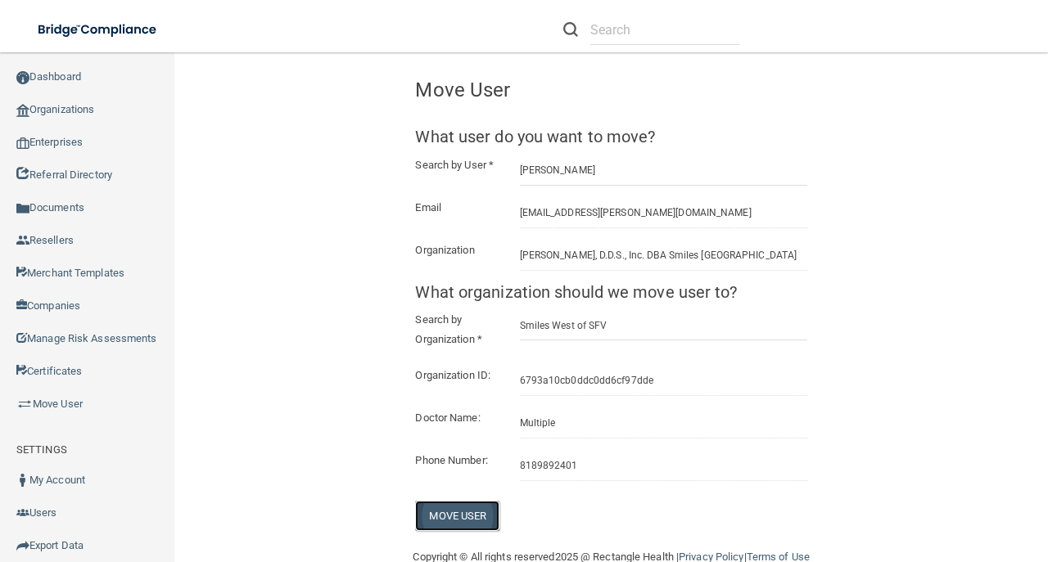
click at [448, 527] on button "Move User" at bounding box center [457, 516] width 84 height 30
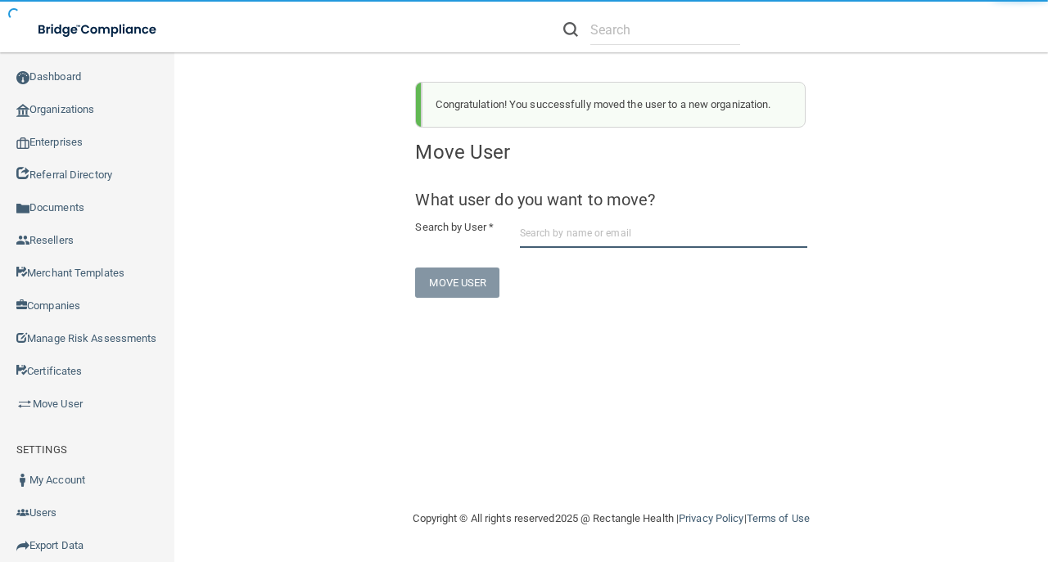
click at [563, 233] on input "text" at bounding box center [663, 233] width 287 height 30
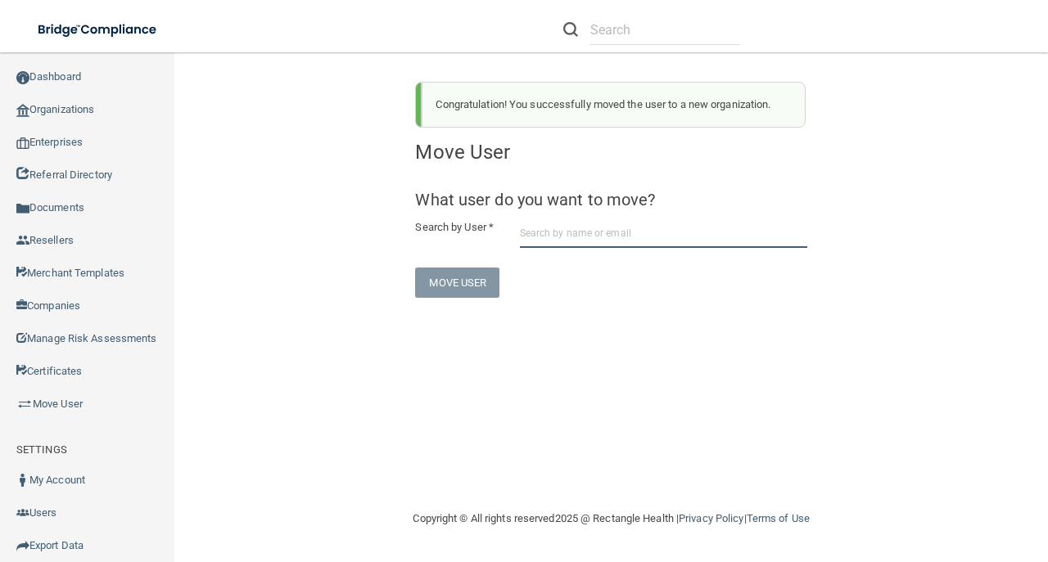
paste input "eloisavllnv@gmail.com"
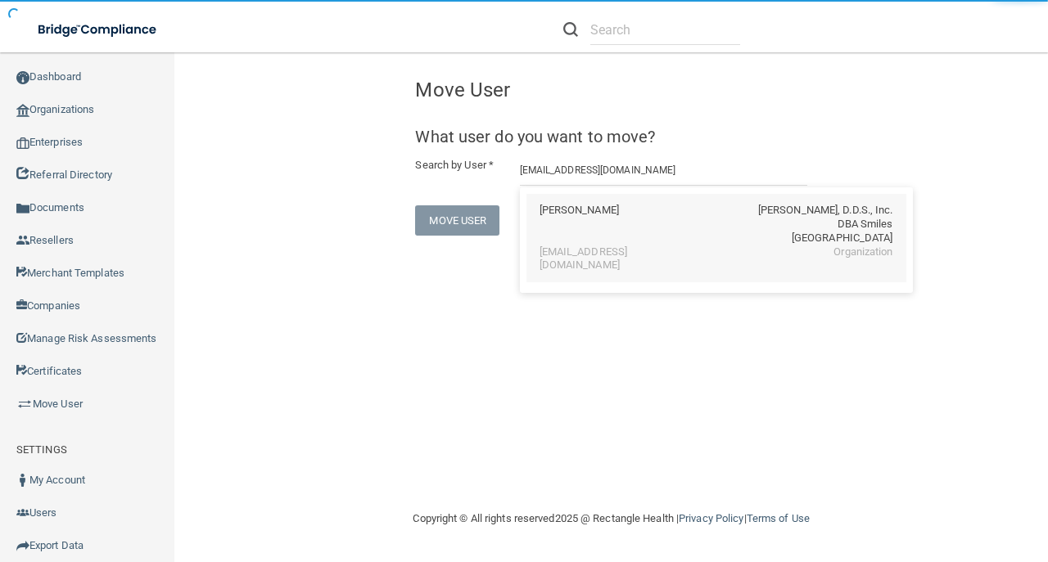
click at [562, 230] on div "Eloisa Villanueva" at bounding box center [579, 225] width 79 height 42
type input "Eloisa Villanueva"
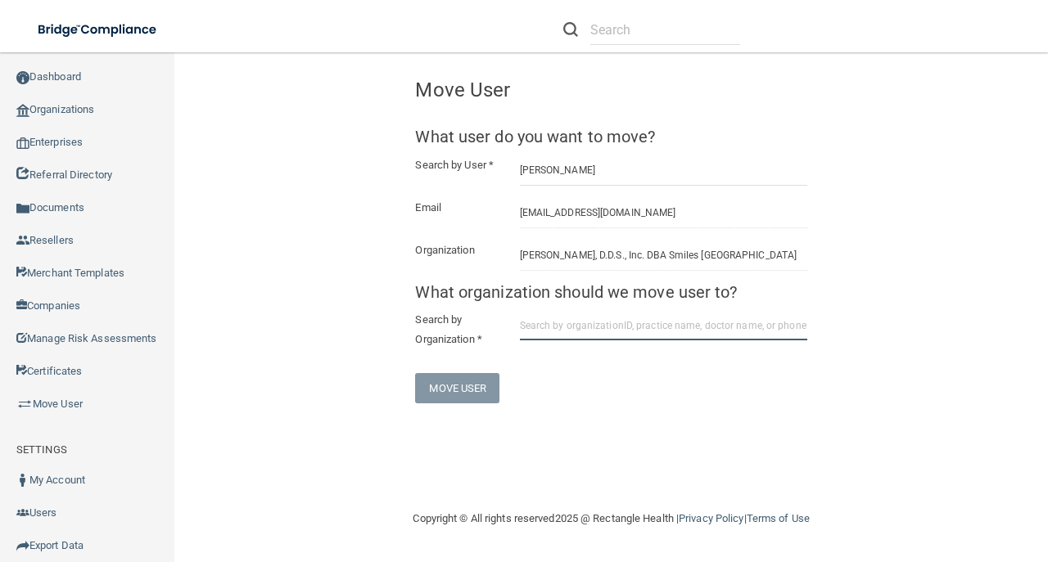
click at [557, 324] on input "text" at bounding box center [663, 325] width 287 height 30
paste input "6793a10cb0ddc0dd6cf97dde"
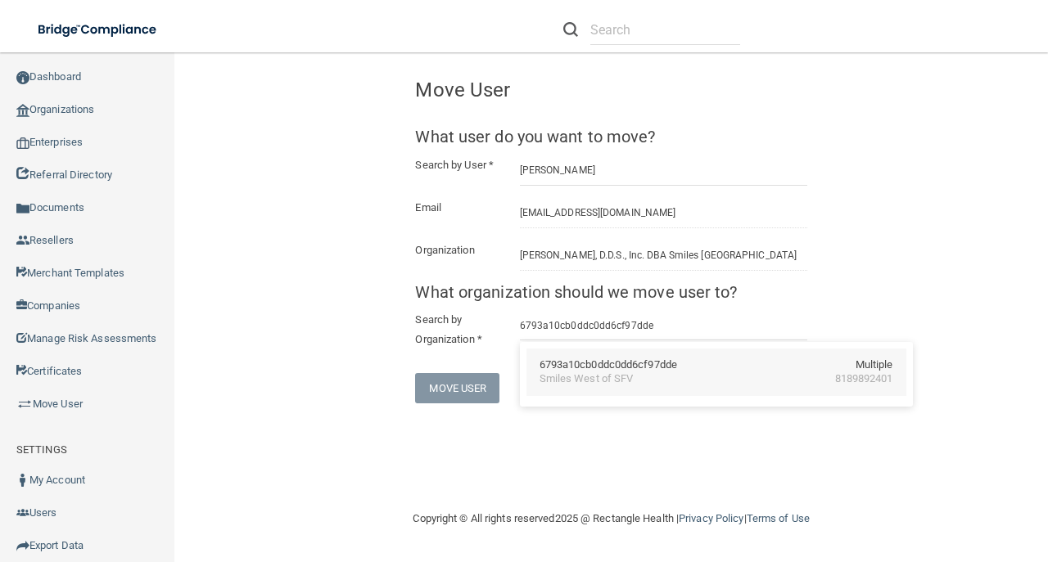
click at [544, 363] on div "6793a10cb0ddc0dd6cf97dde" at bounding box center [609, 366] width 138 height 14
type input "Smiles West of SFV"
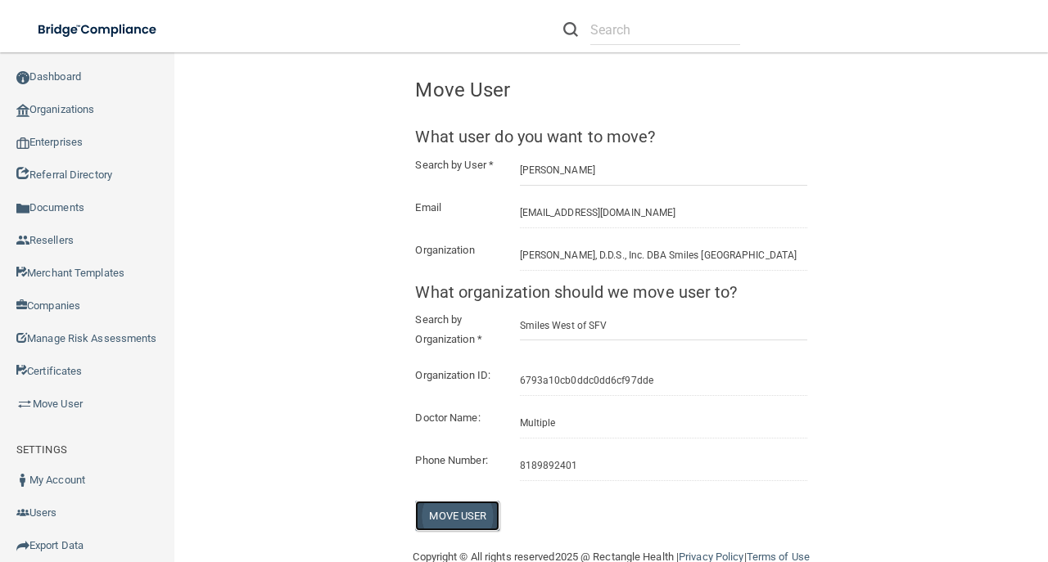
click at [446, 531] on button "Move User" at bounding box center [457, 516] width 84 height 30
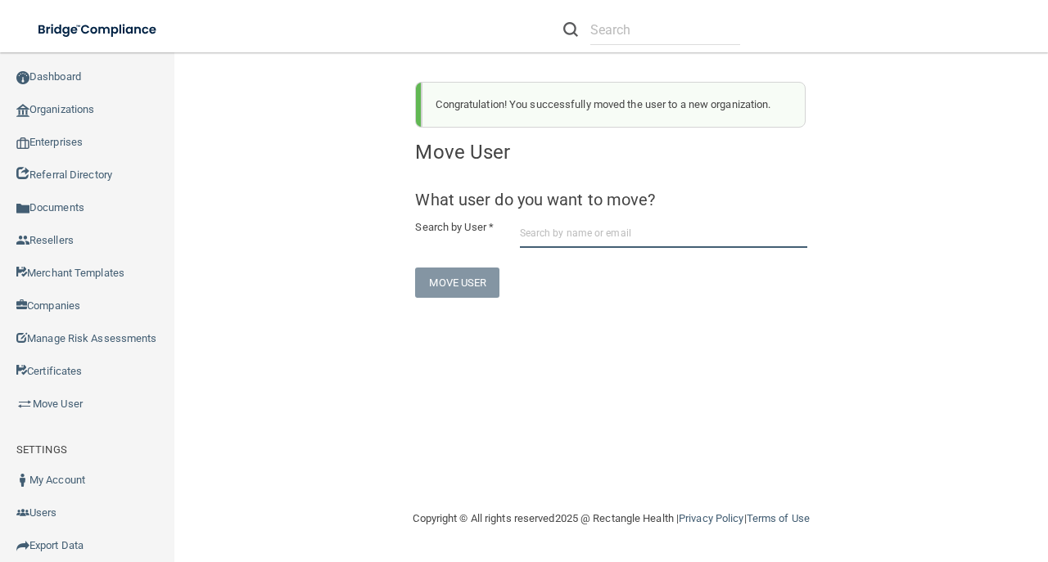
click at [579, 228] on input "text" at bounding box center [663, 233] width 287 height 30
paste input "kam4yazdi@gmail.com"
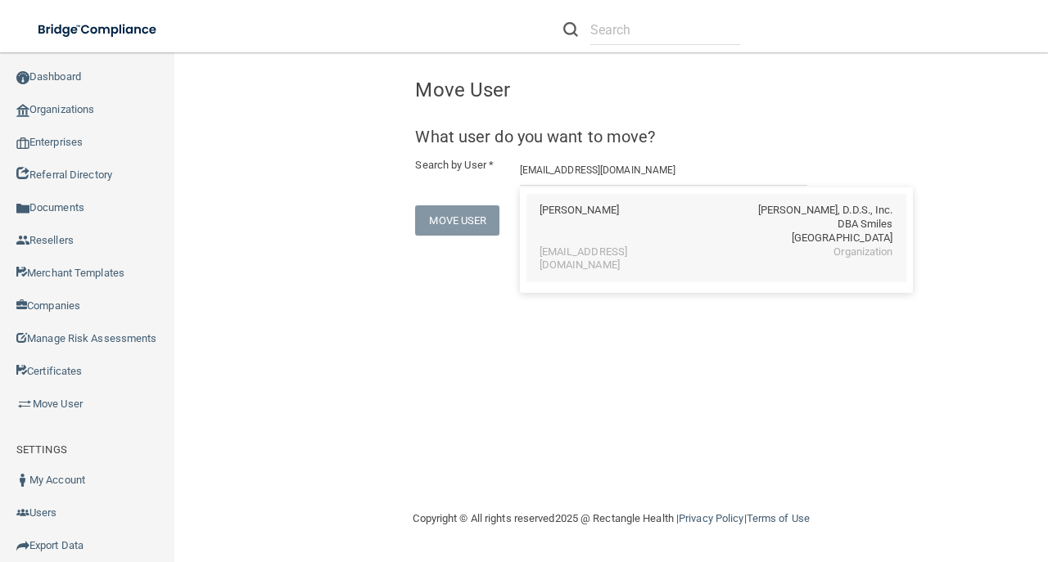
click at [567, 255] on div "kam4yazdi@gmail.com" at bounding box center [611, 260] width 142 height 28
type input "KAMRAN YAZDI"
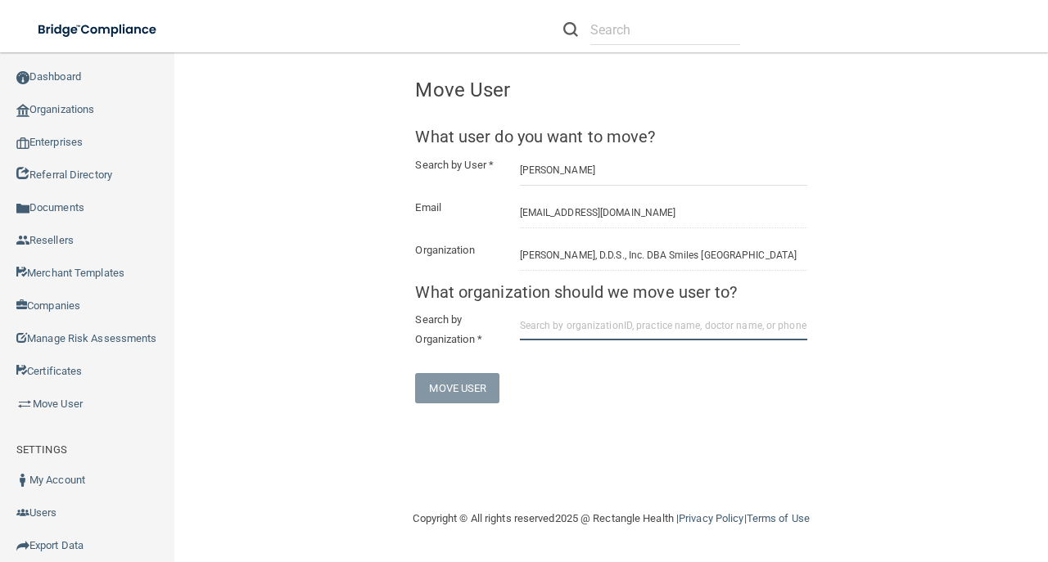
click at [572, 321] on input "text" at bounding box center [663, 325] width 287 height 30
paste input "6793a10cb0ddc0dd6cf97dde"
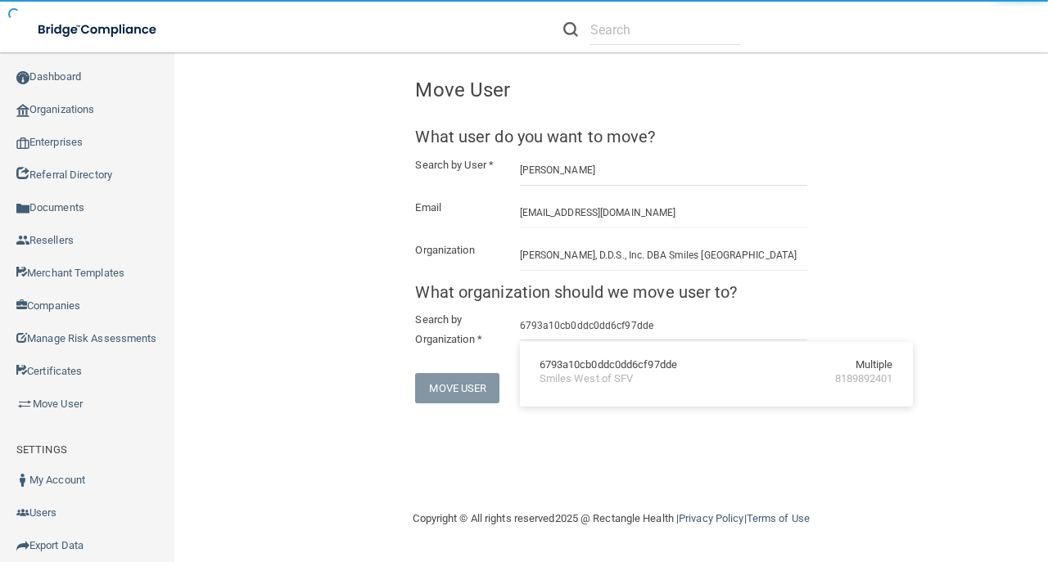
click at [576, 364] on div "6793a10cb0ddc0dd6cf97dde" at bounding box center [609, 366] width 138 height 14
type input "Smiles West of SFV"
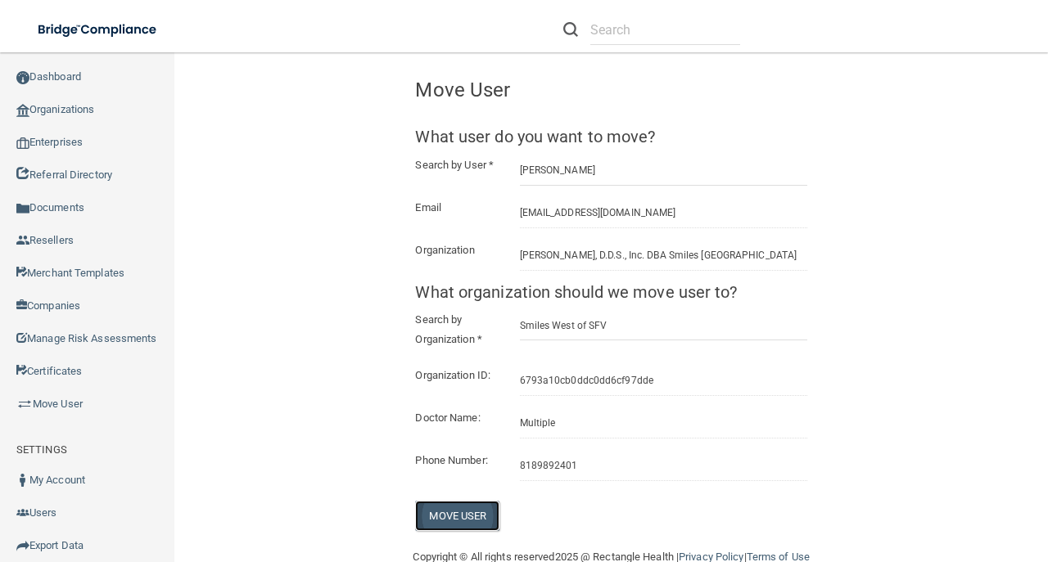
click at [476, 521] on button "Move User" at bounding box center [457, 516] width 84 height 30
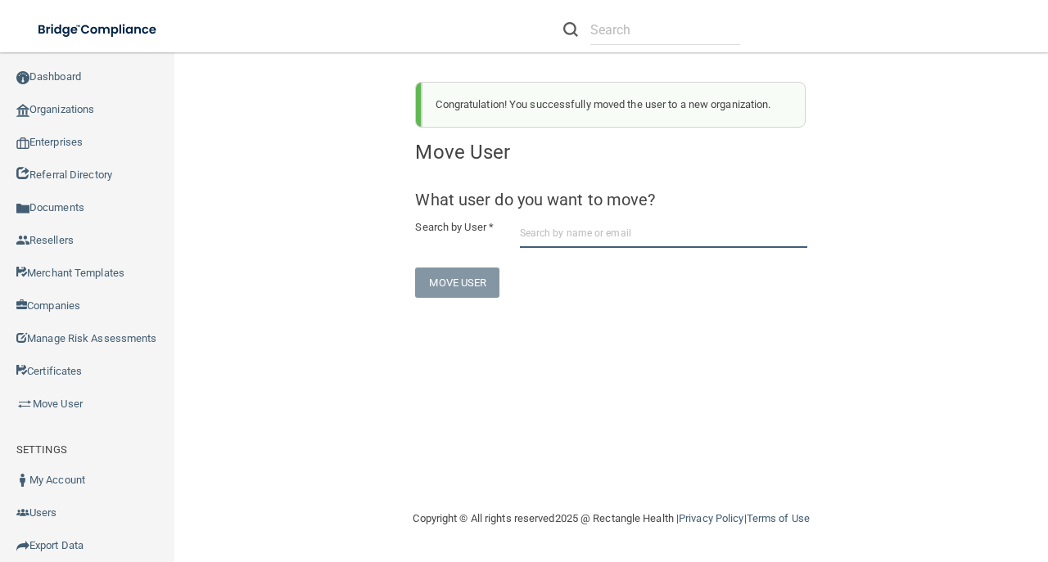
click at [563, 241] on input "text" at bounding box center [663, 233] width 287 height 30
paste input "patsyshomes4u@gmail.com"
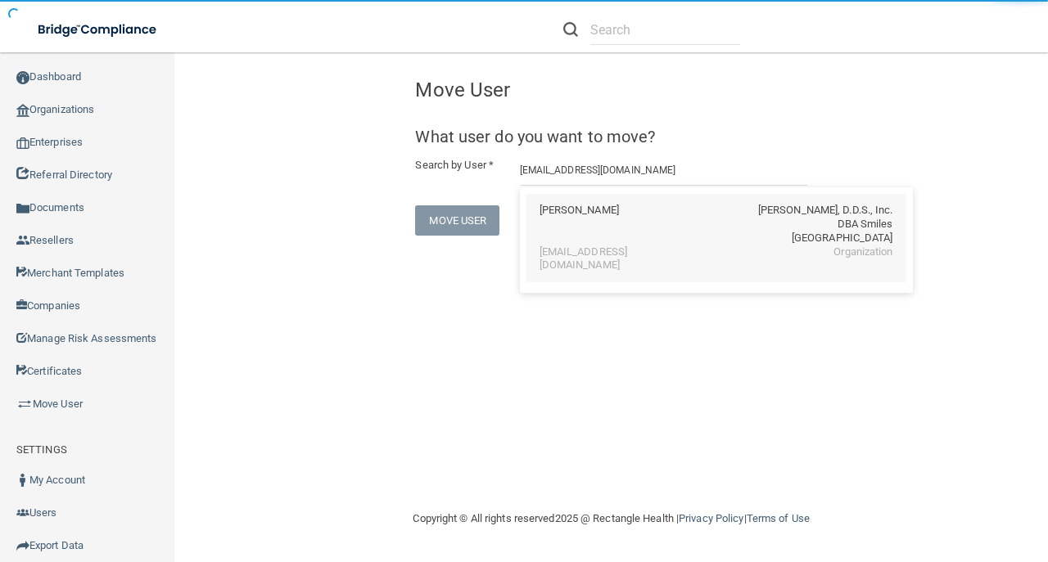
click at [607, 213] on div "Patsy Zimmerman" at bounding box center [579, 225] width 79 height 42
type input "Patsy Zimmerman"
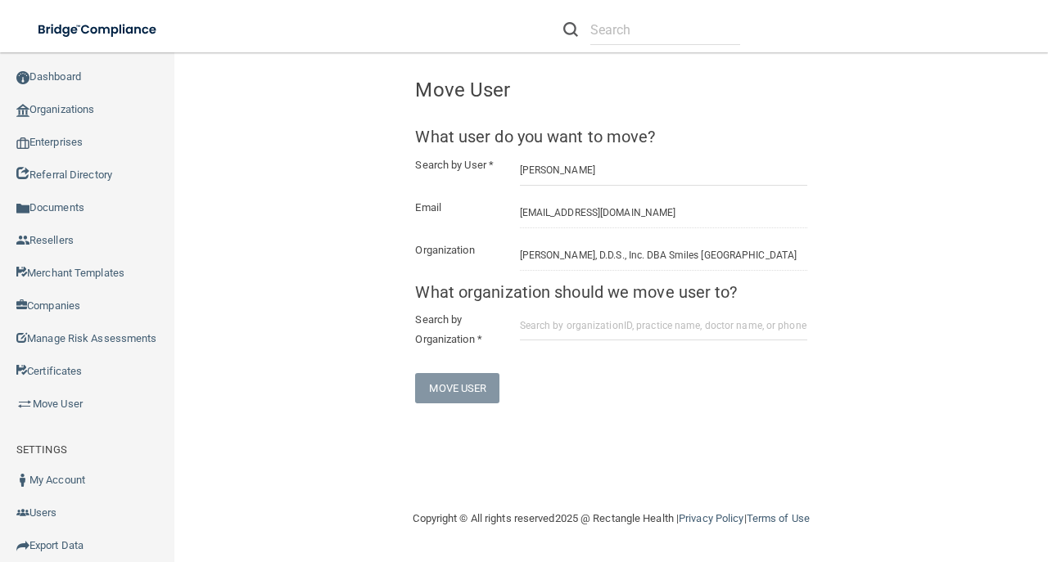
click at [578, 344] on div "Search by Organization *" at bounding box center [611, 331] width 416 height 43
click at [575, 332] on input "text" at bounding box center [663, 325] width 287 height 30
paste input "6793a10cb0ddc0dd6cf97dde"
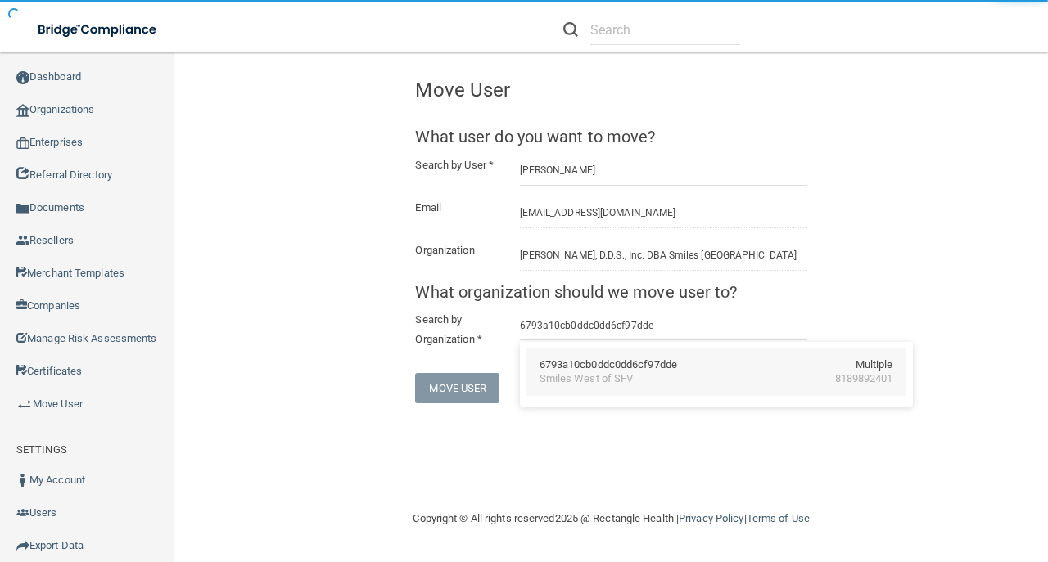
click at [596, 377] on div "Smiles West of SFV" at bounding box center [587, 380] width 94 height 14
type input "Smiles West of SFV"
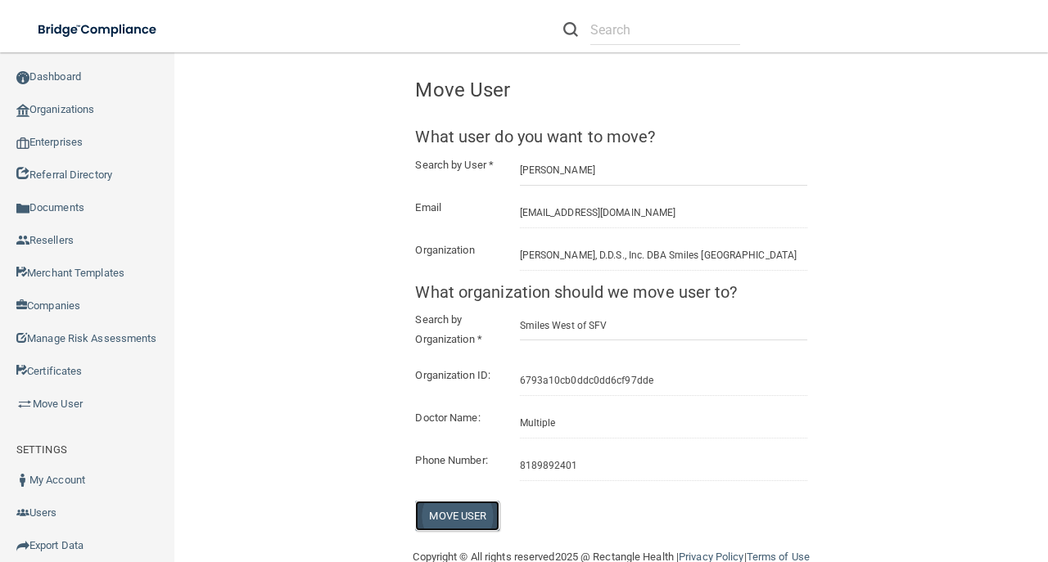
click at [458, 531] on button "Move User" at bounding box center [457, 516] width 84 height 30
